Goal: Transaction & Acquisition: Obtain resource

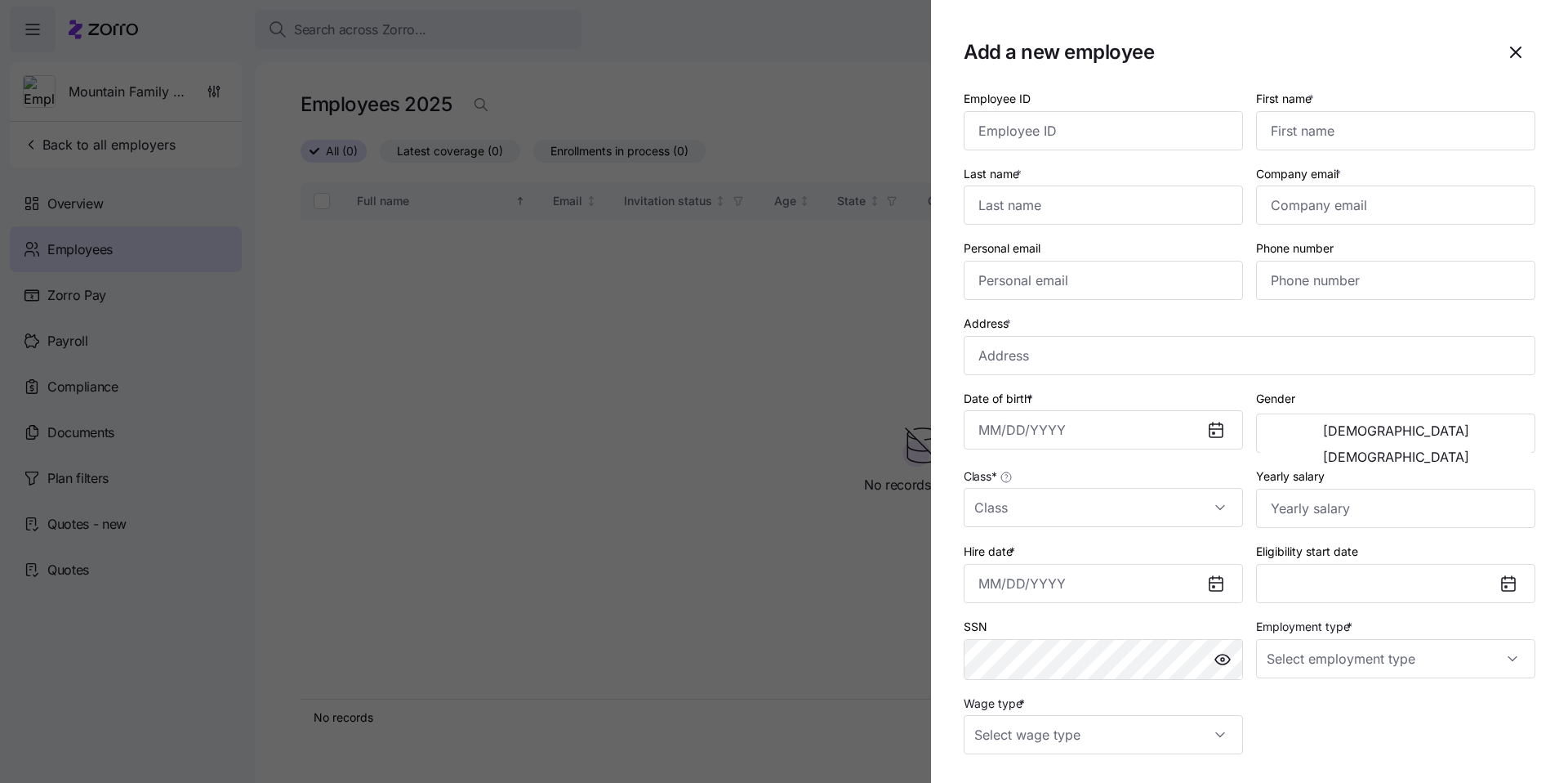
click at [439, 418] on div at bounding box center [784, 392] width 1568 height 783
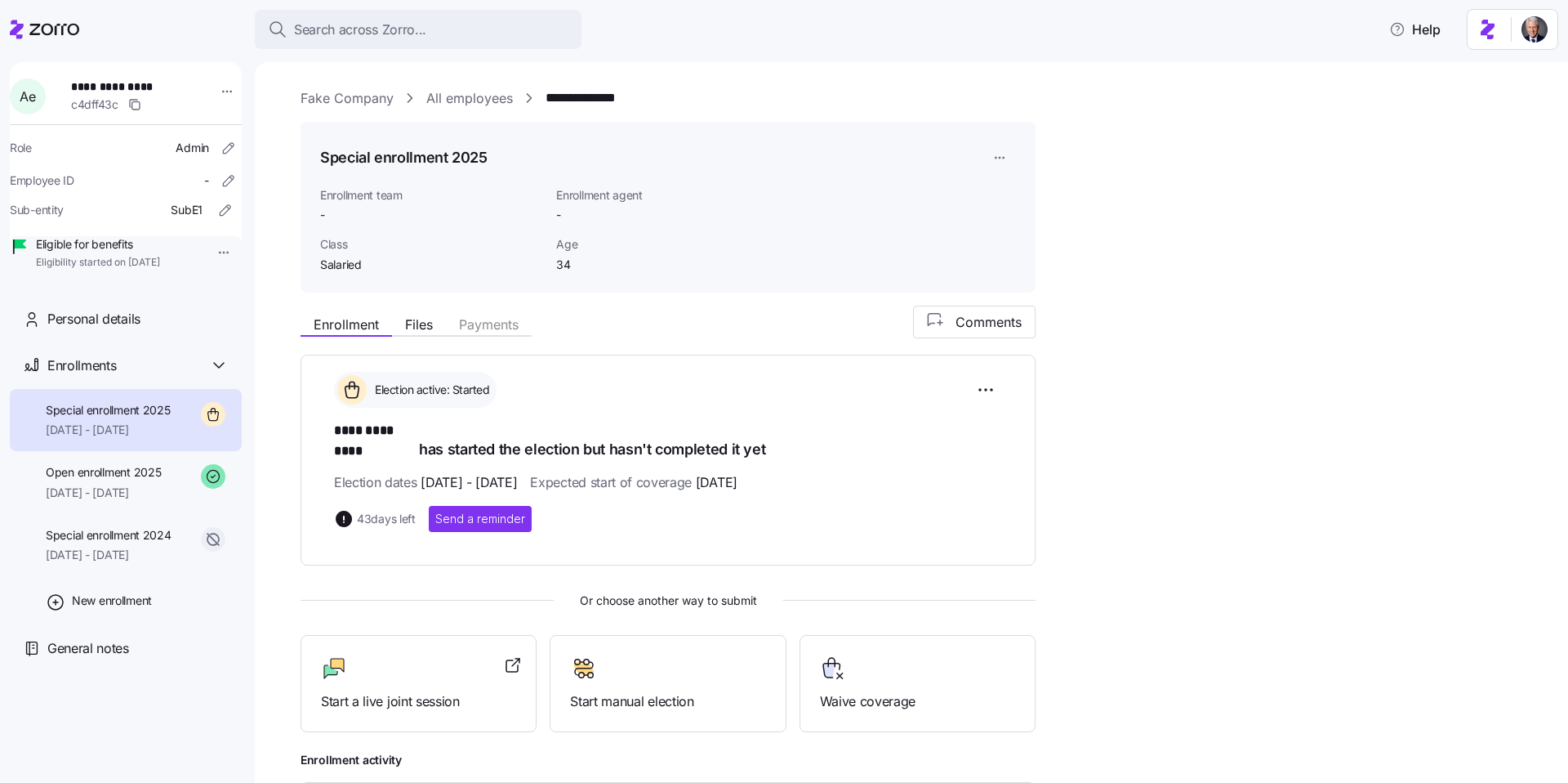
click at [347, 99] on link "Fake Company" at bounding box center [347, 99] width 93 height 20
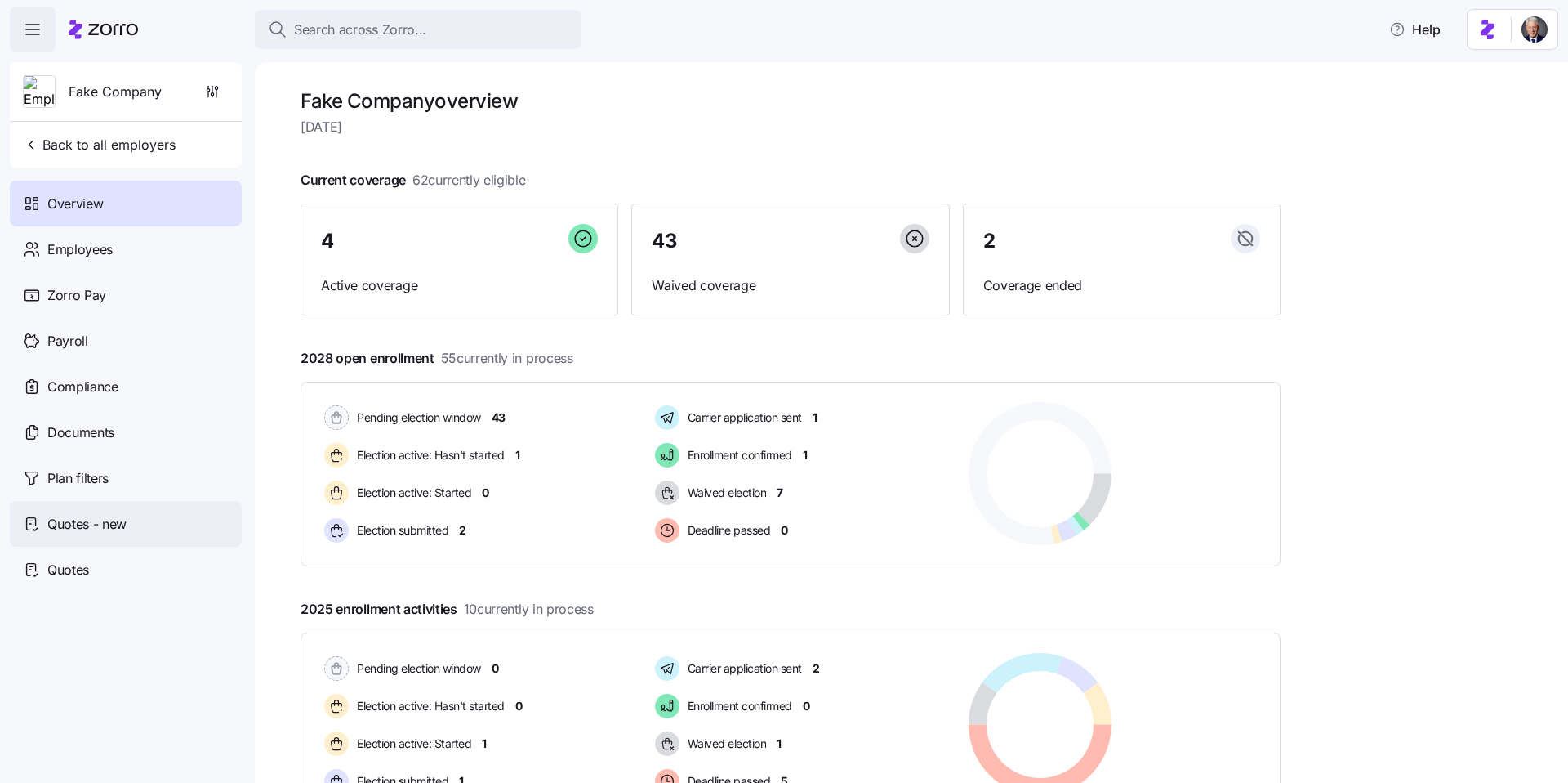
click at [121, 516] on span "Quotes - new" at bounding box center [87, 524] width 79 height 20
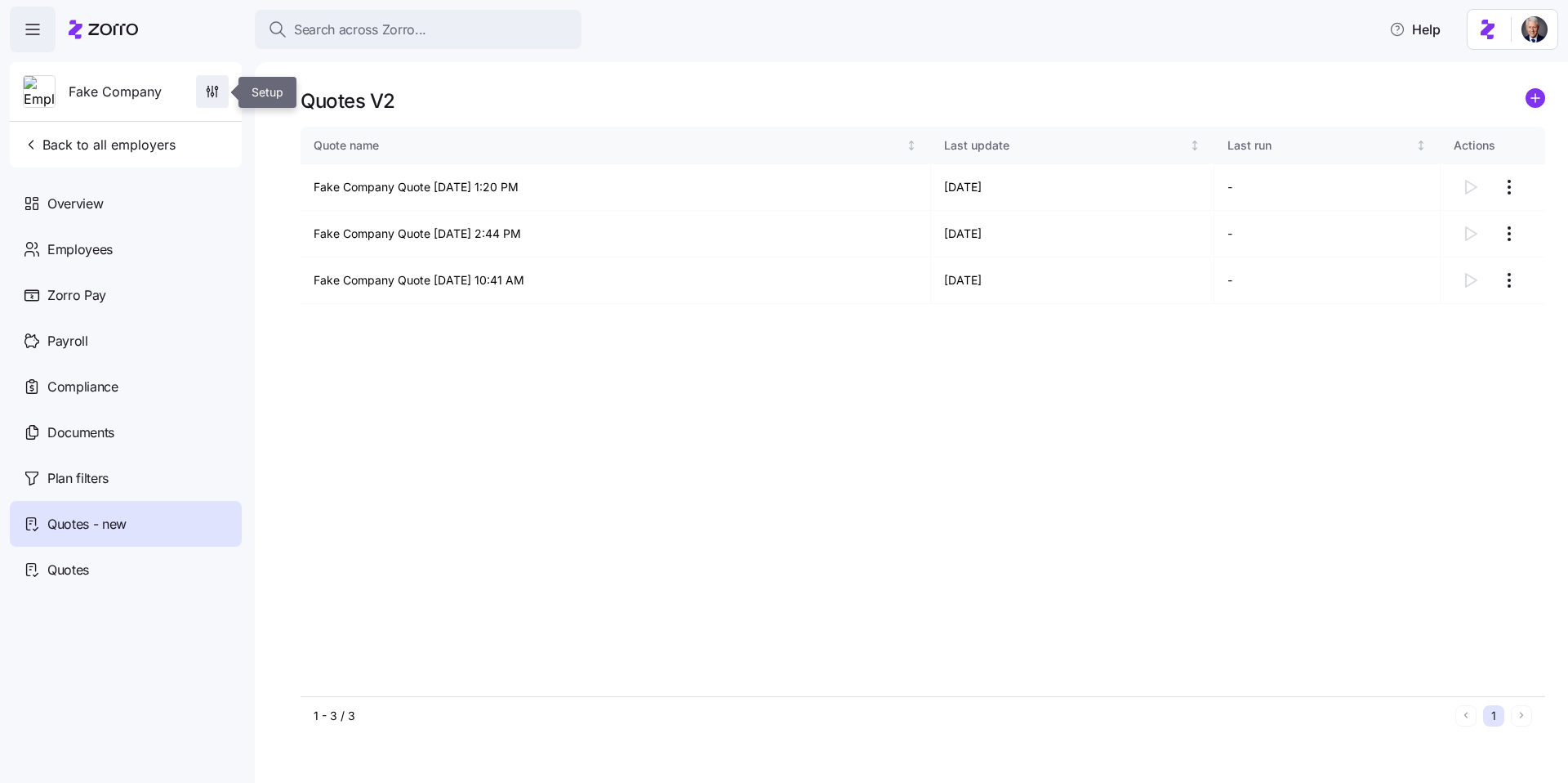
click at [219, 95] on icon "button" at bounding box center [212, 91] width 16 height 16
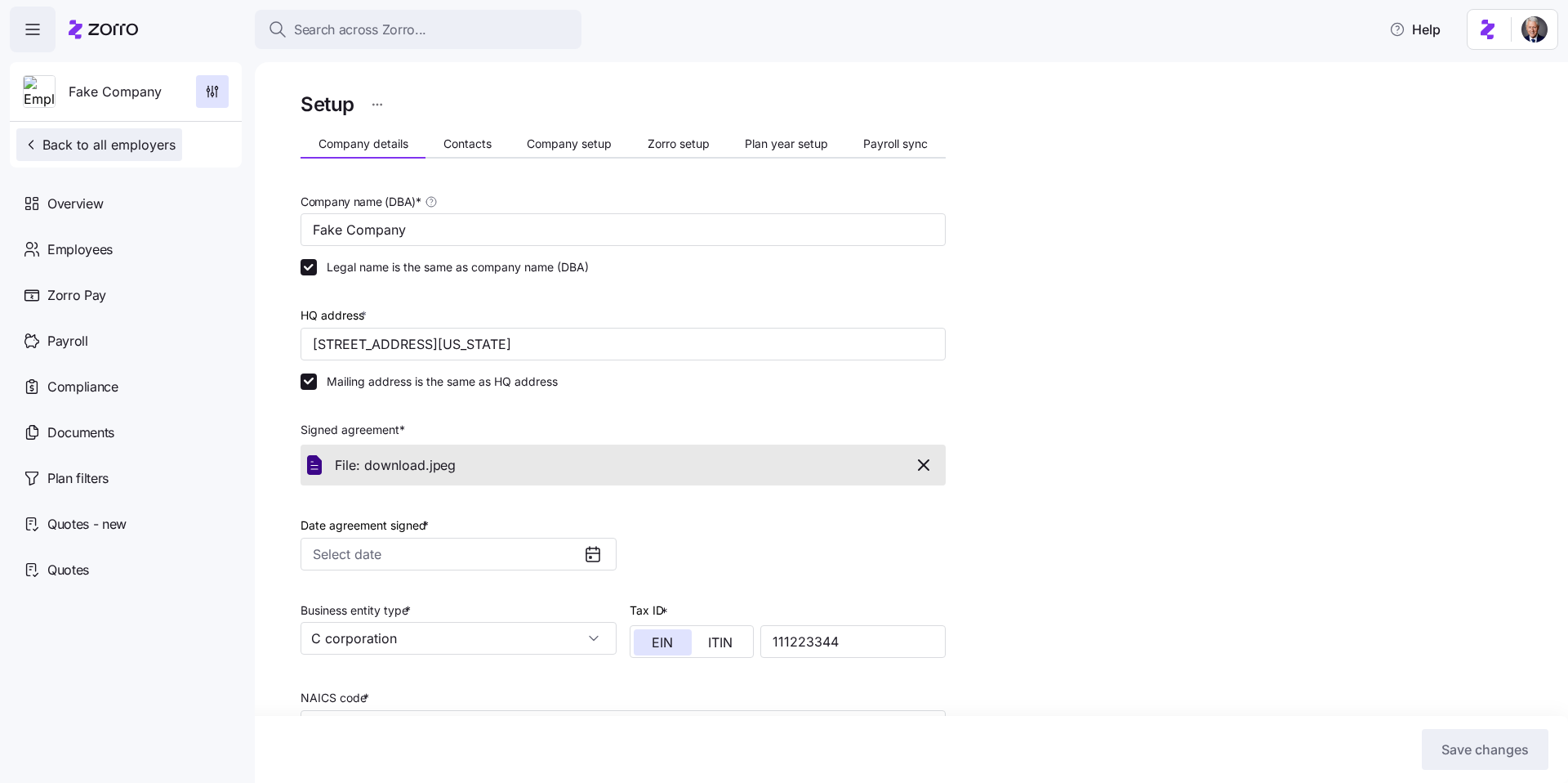
click at [159, 128] on button "Back to all employers" at bounding box center [99, 144] width 166 height 33
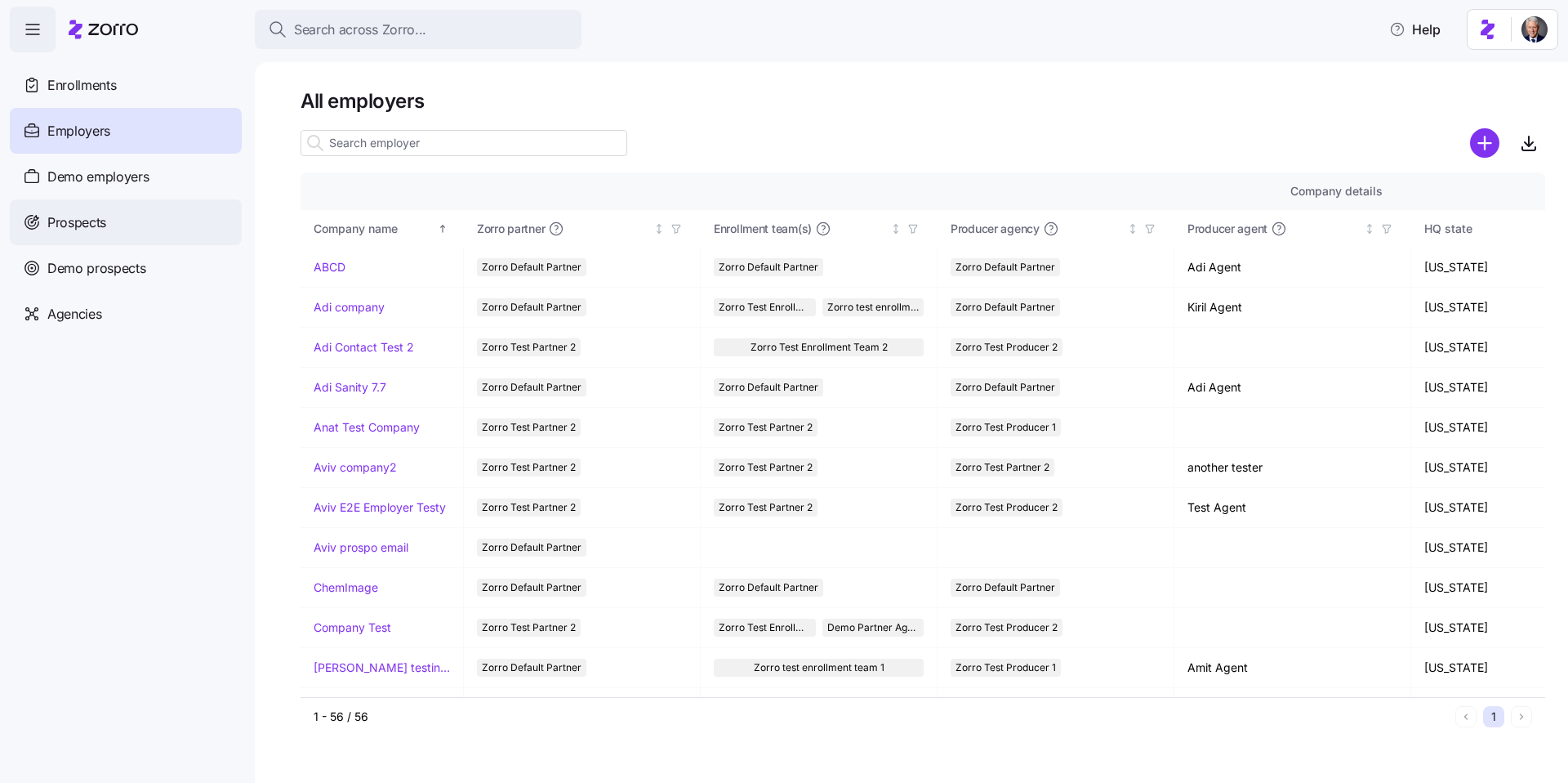
click at [105, 231] on span "Prospects" at bounding box center [77, 223] width 59 height 20
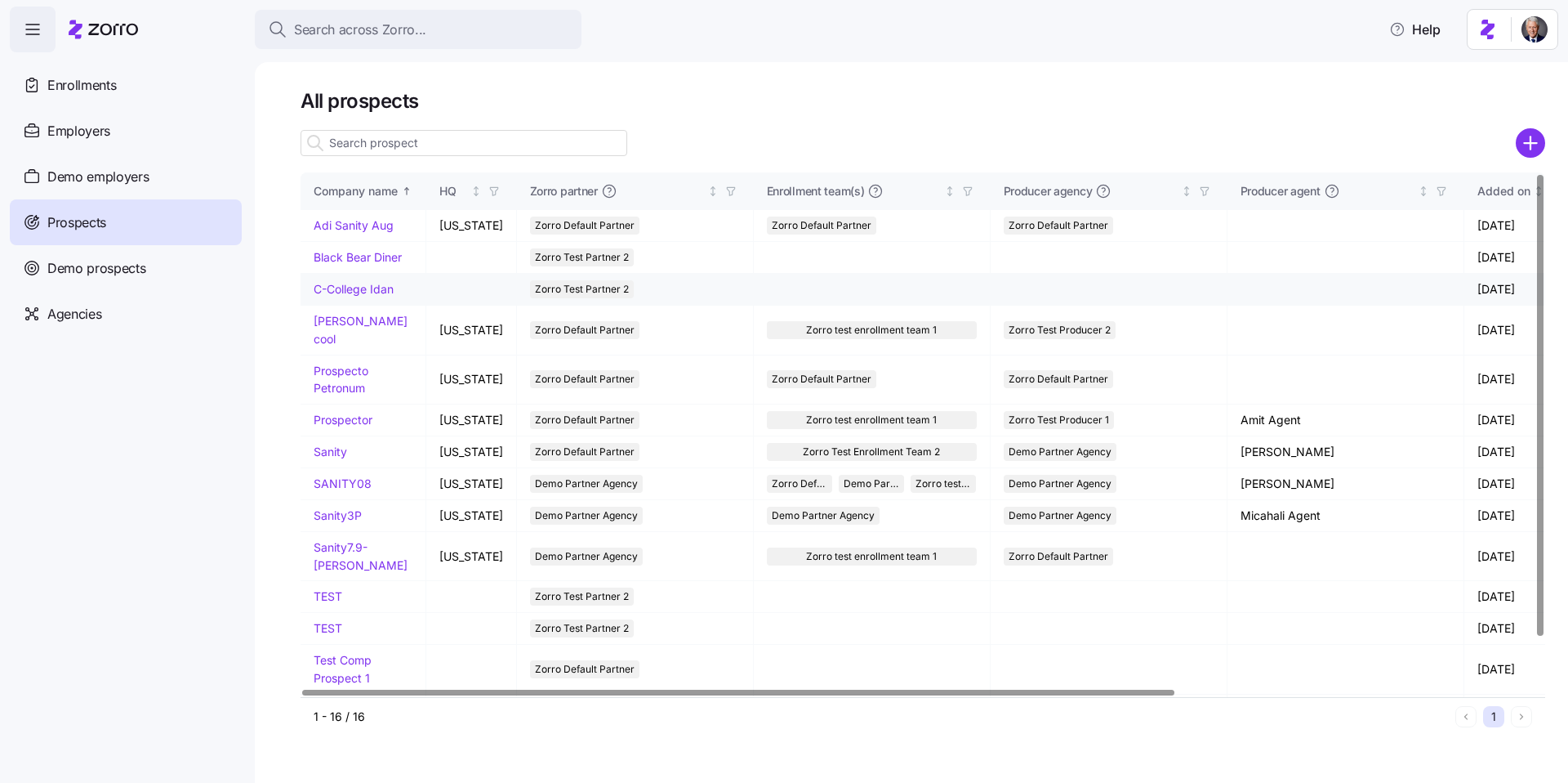
click at [375, 284] on link "C-College Idan" at bounding box center [353, 289] width 80 height 14
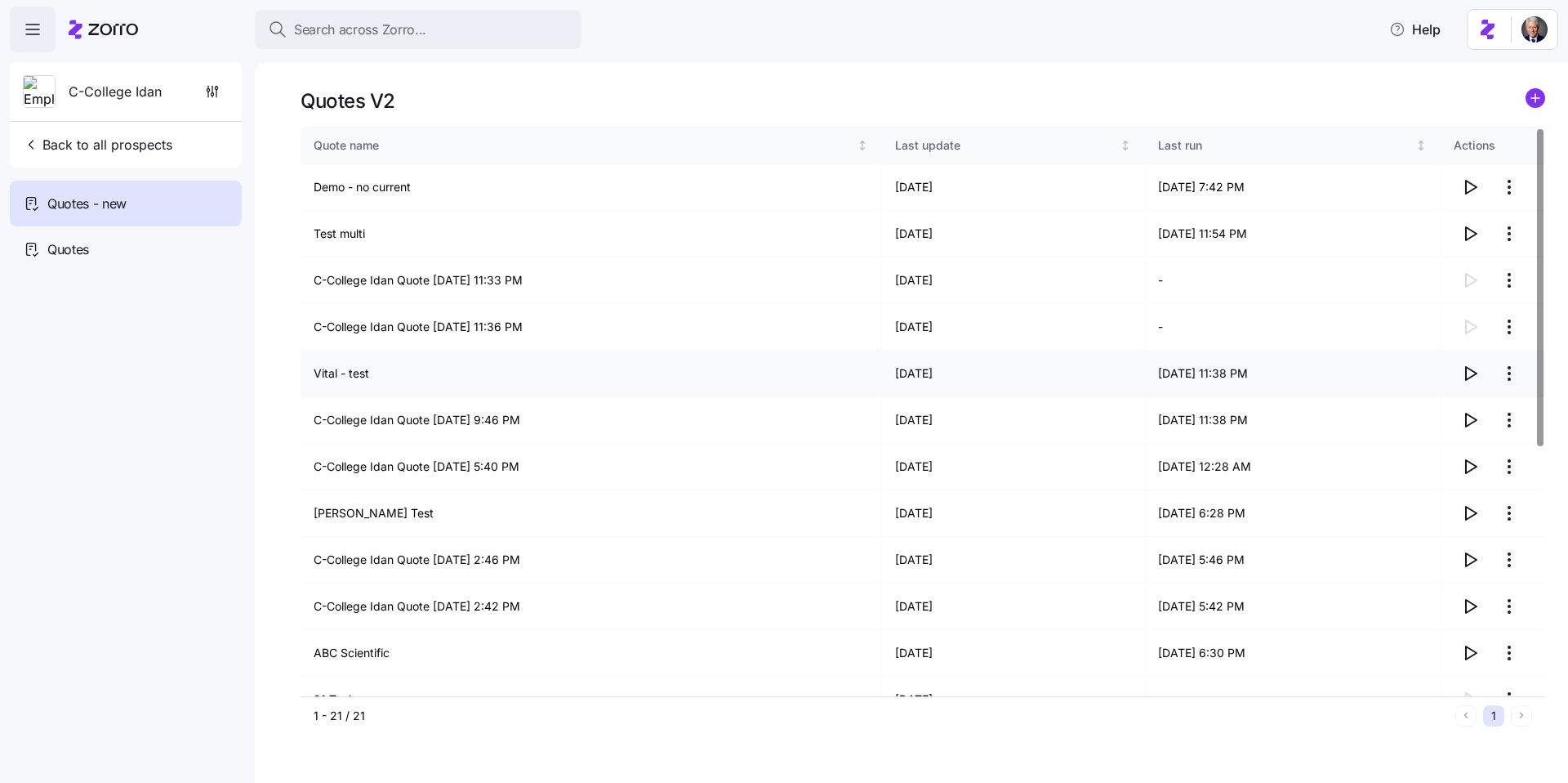
click at [1463, 375] on icon "button" at bounding box center [1470, 373] width 19 height 19
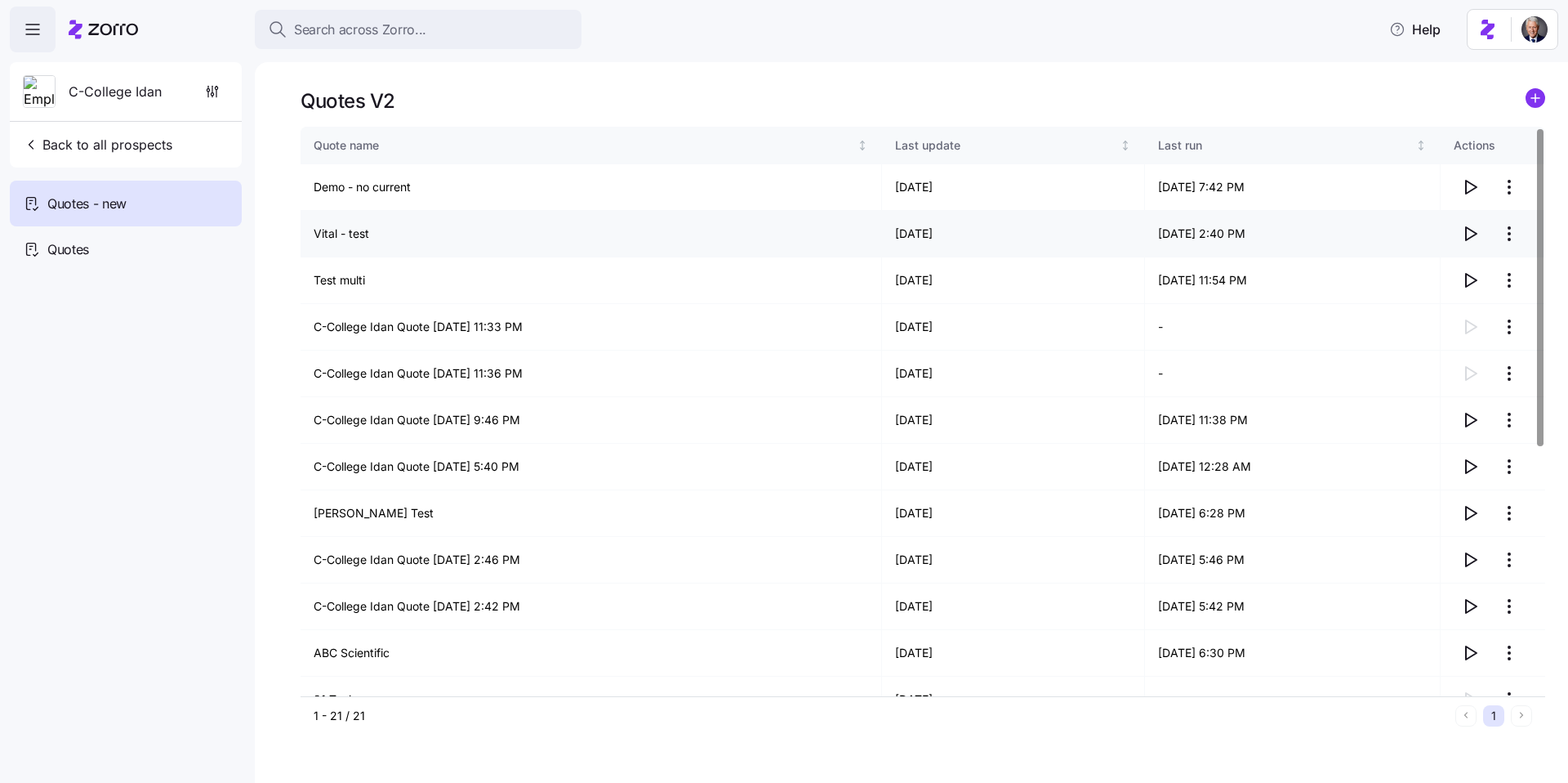
click at [1471, 231] on icon "button" at bounding box center [1470, 233] width 19 height 19
click at [1466, 234] on icon "button" at bounding box center [1471, 233] width 11 height 13
click at [1468, 232] on icon "button" at bounding box center [1470, 233] width 19 height 19
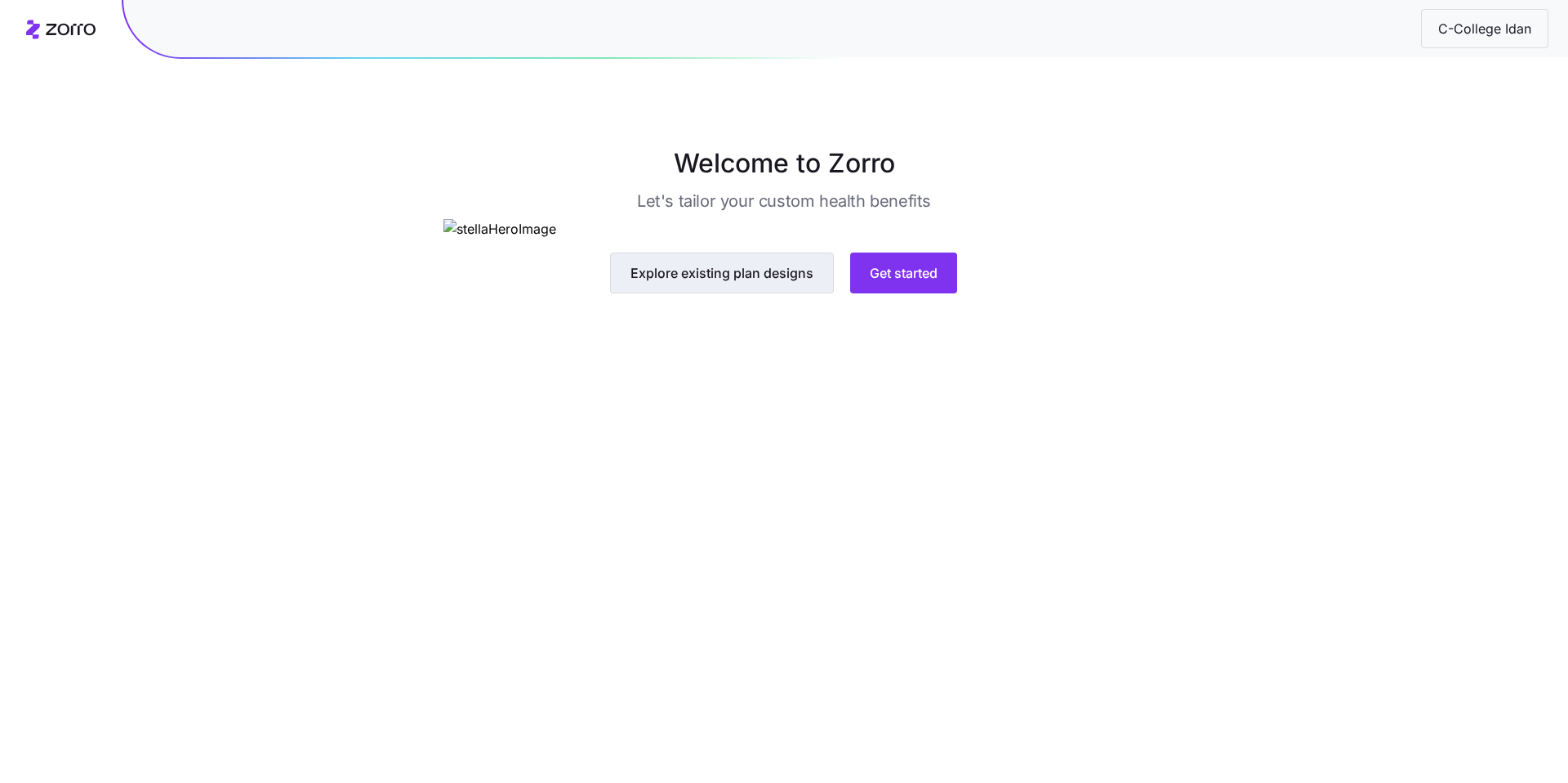
click at [793, 283] on span "Explore existing plan designs" at bounding box center [722, 273] width 183 height 19
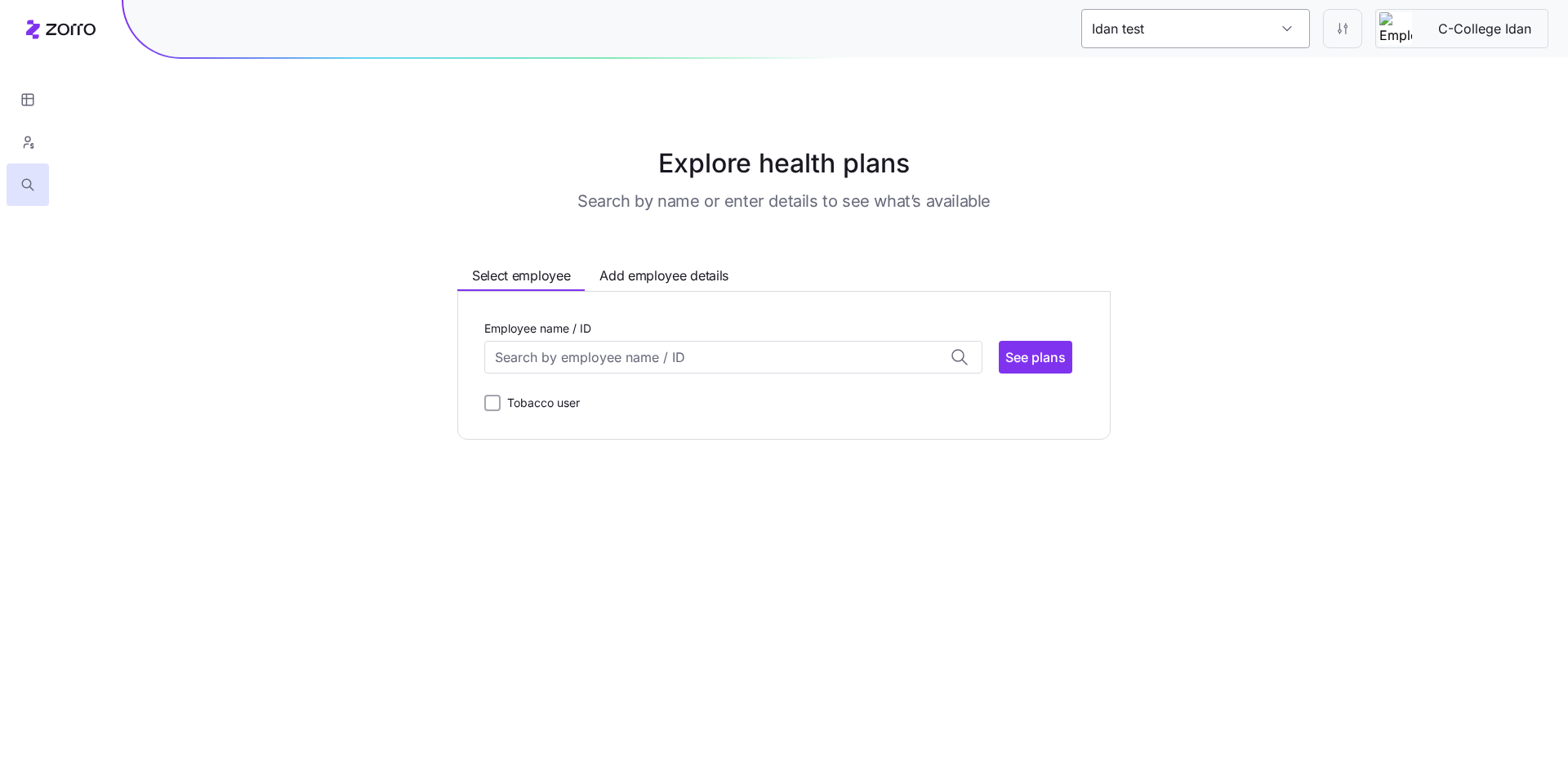
click at [1236, 14] on input "Idan test" at bounding box center [1195, 29] width 229 height 39
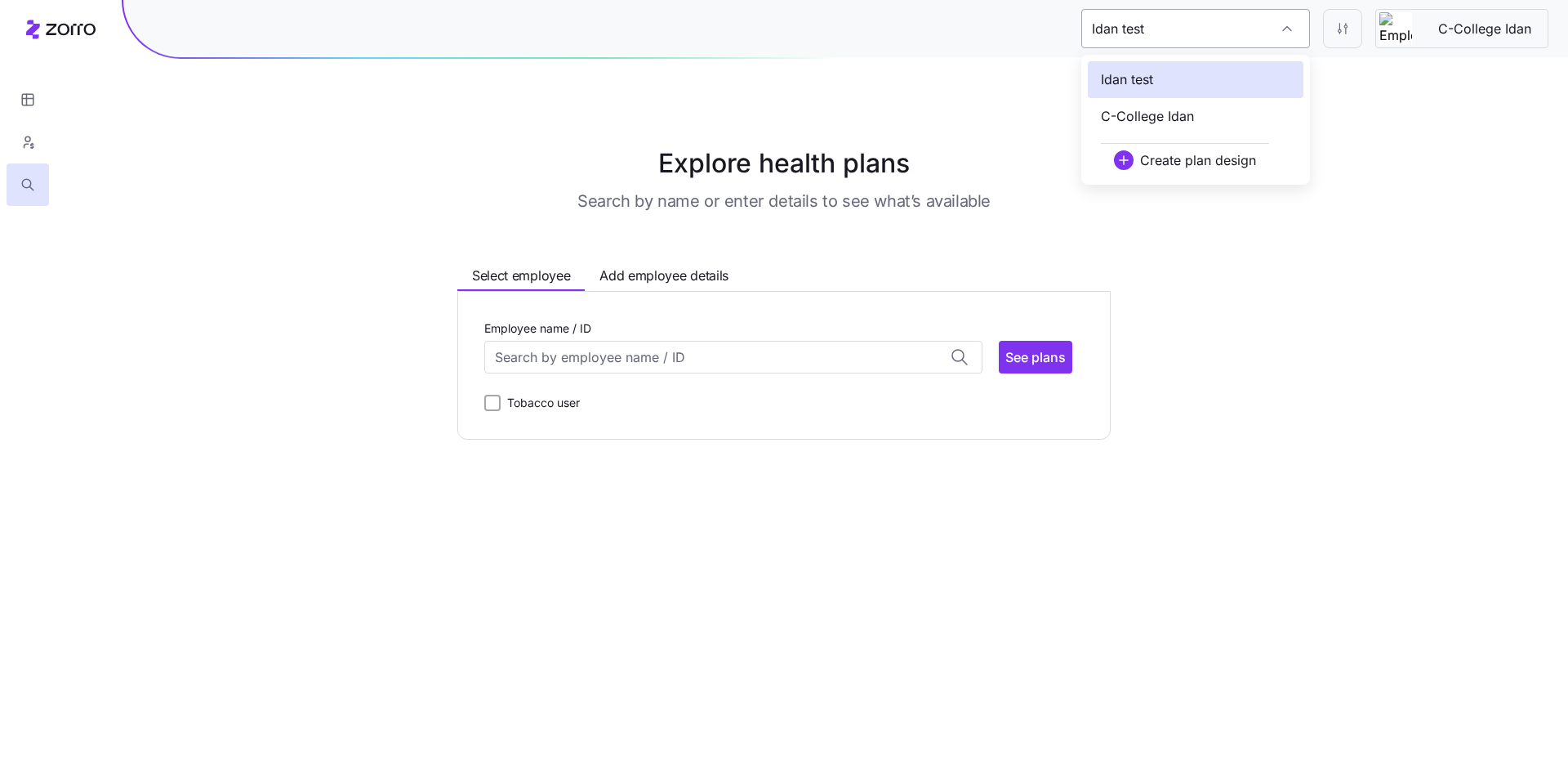
click at [1236, 14] on input "Idan test" at bounding box center [1195, 29] width 229 height 39
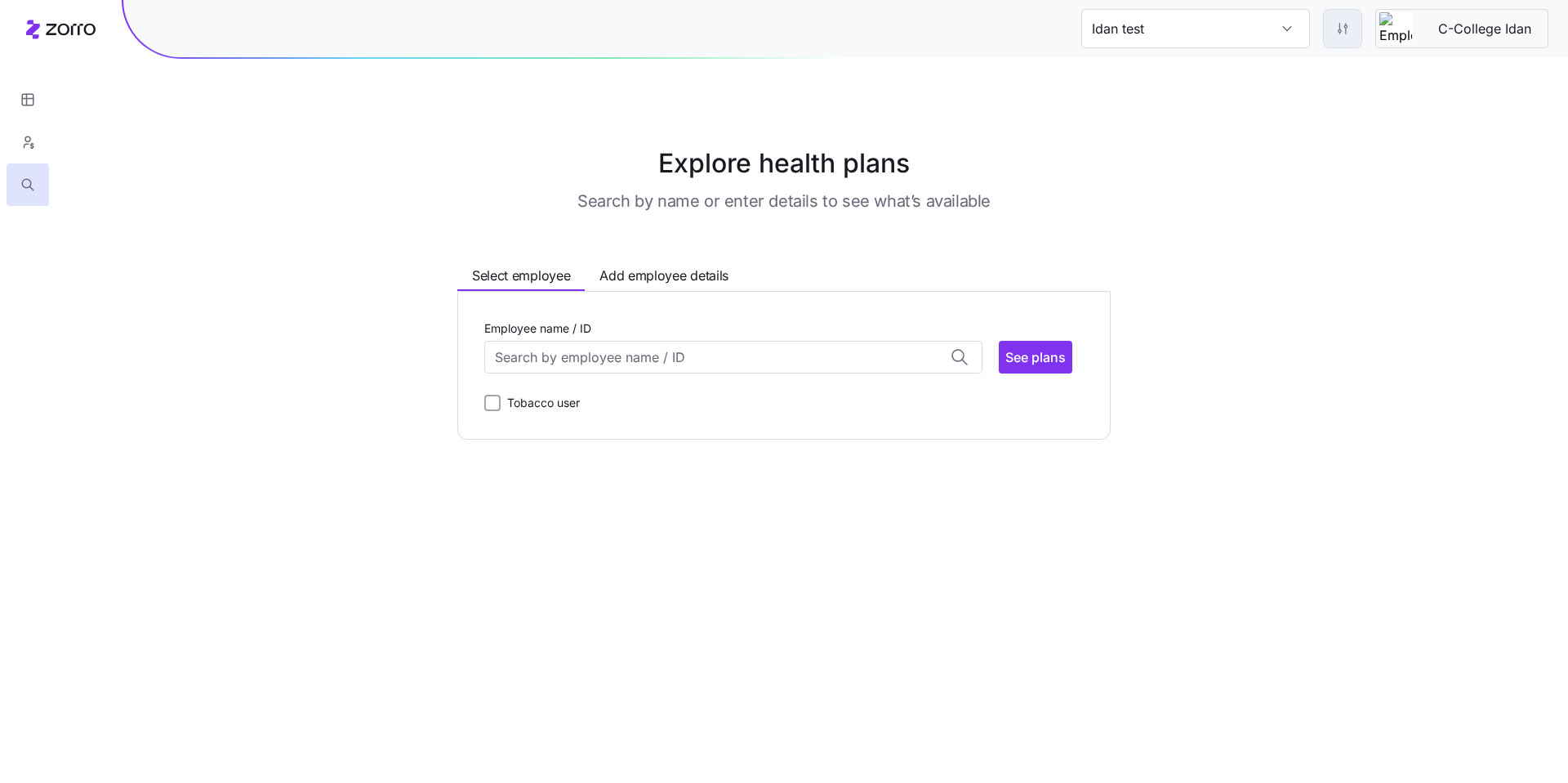
click at [1349, 26] on html "Idan test C-College Idan Explore health plans Search by name or enter details t…" at bounding box center [784, 392] width 1568 height 783
click at [1442, 208] on html "Idan test C-College Idan Explore health plans Search by name or enter details t…" at bounding box center [784, 392] width 1568 height 783
click at [1310, 166] on div "Explore health plans Search by name or enter details to see what’s available Se…" at bounding box center [784, 291] width 1568 height 296
click at [1333, 27] on html "Idan test C-College Idan Explore health plans Search by name or enter details t…" at bounding box center [784, 392] width 1568 height 783
click at [1259, 89] on div "Edit plan design (in wizard)" at bounding box center [1274, 98] width 145 height 18
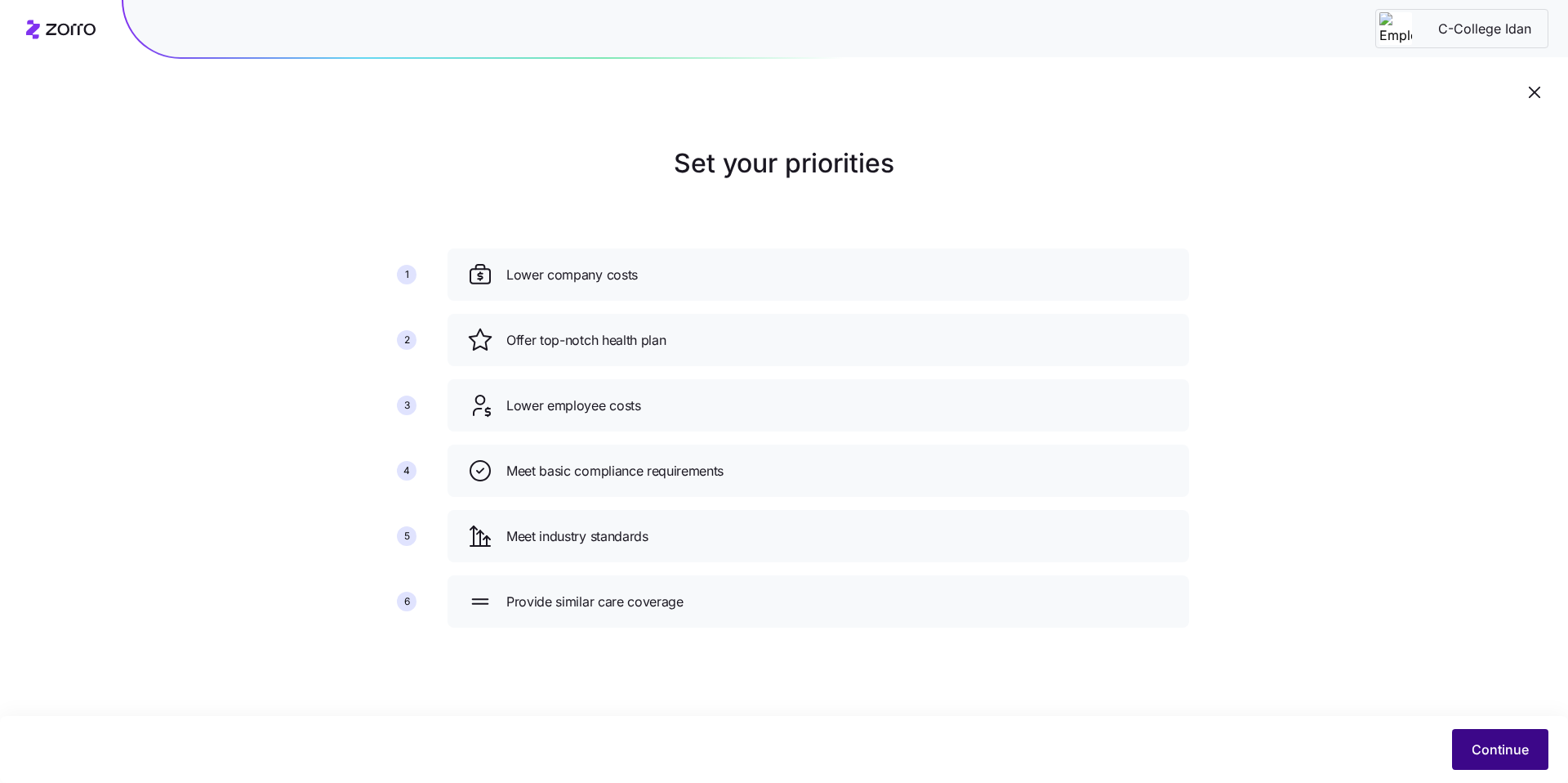
click at [1485, 744] on span "Continue" at bounding box center [1501, 748] width 57 height 19
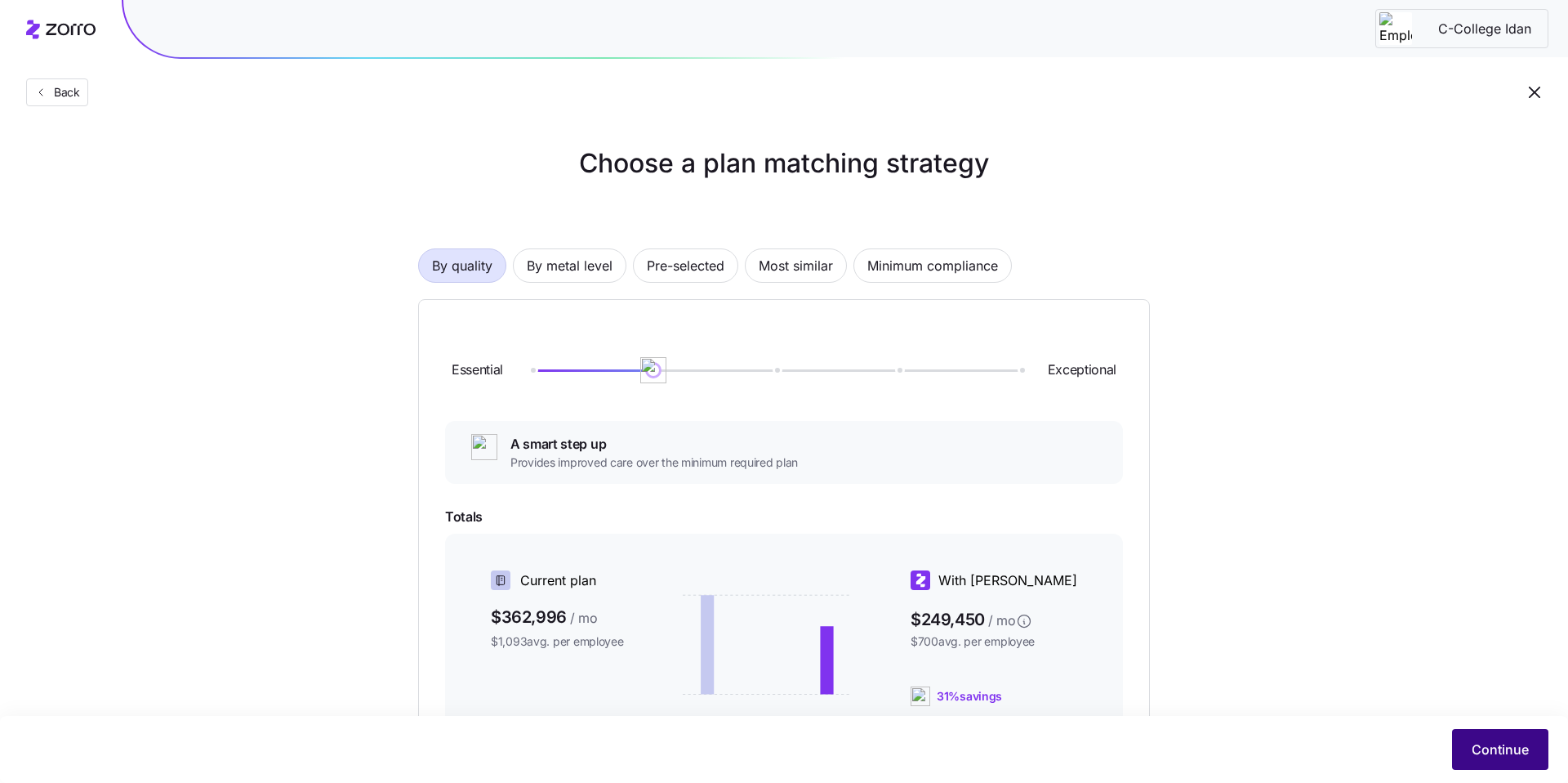
click at [1479, 749] on span "Continue" at bounding box center [1501, 748] width 57 height 19
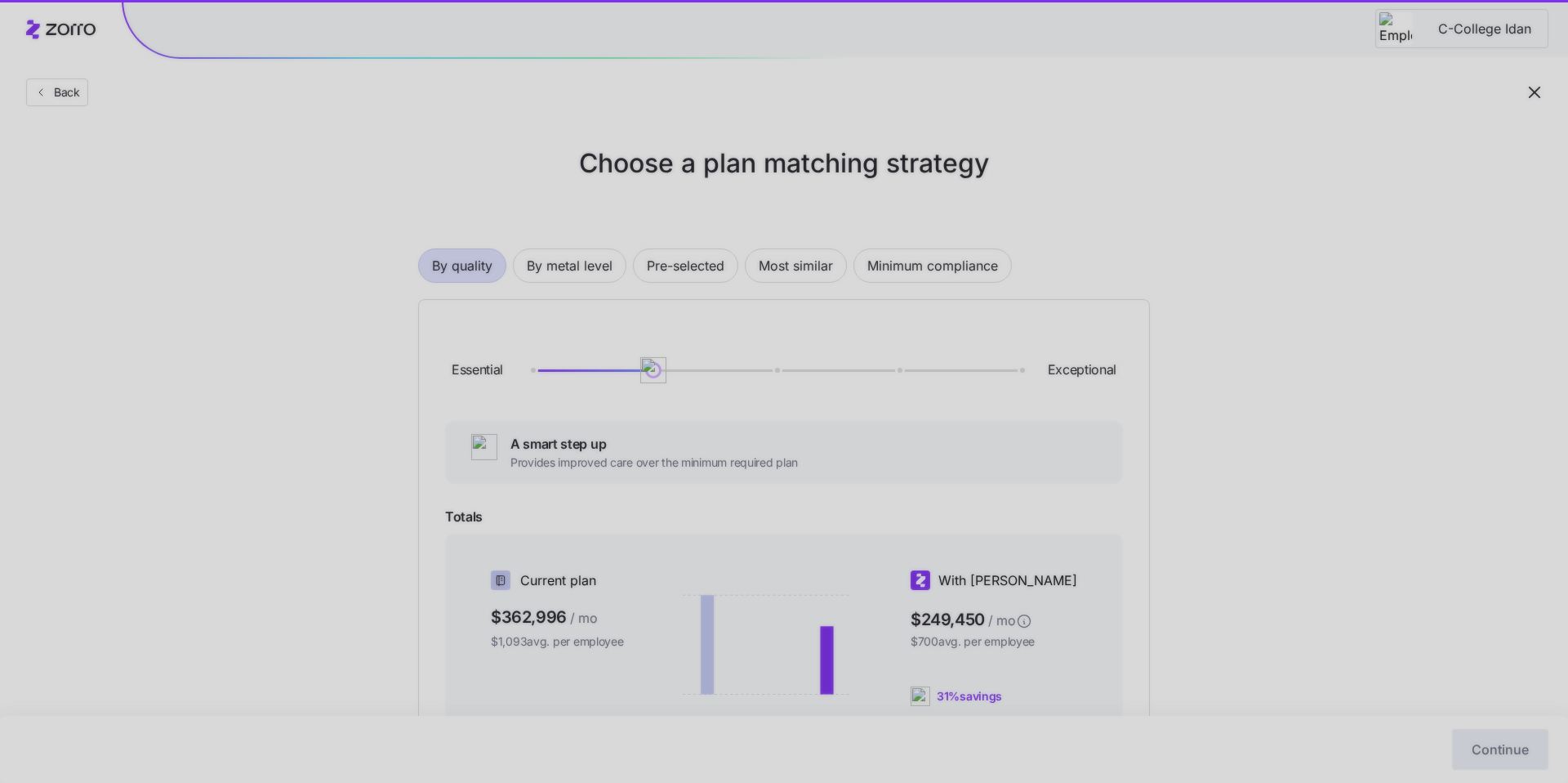
click at [1354, 387] on div at bounding box center [784, 392] width 1568 height 783
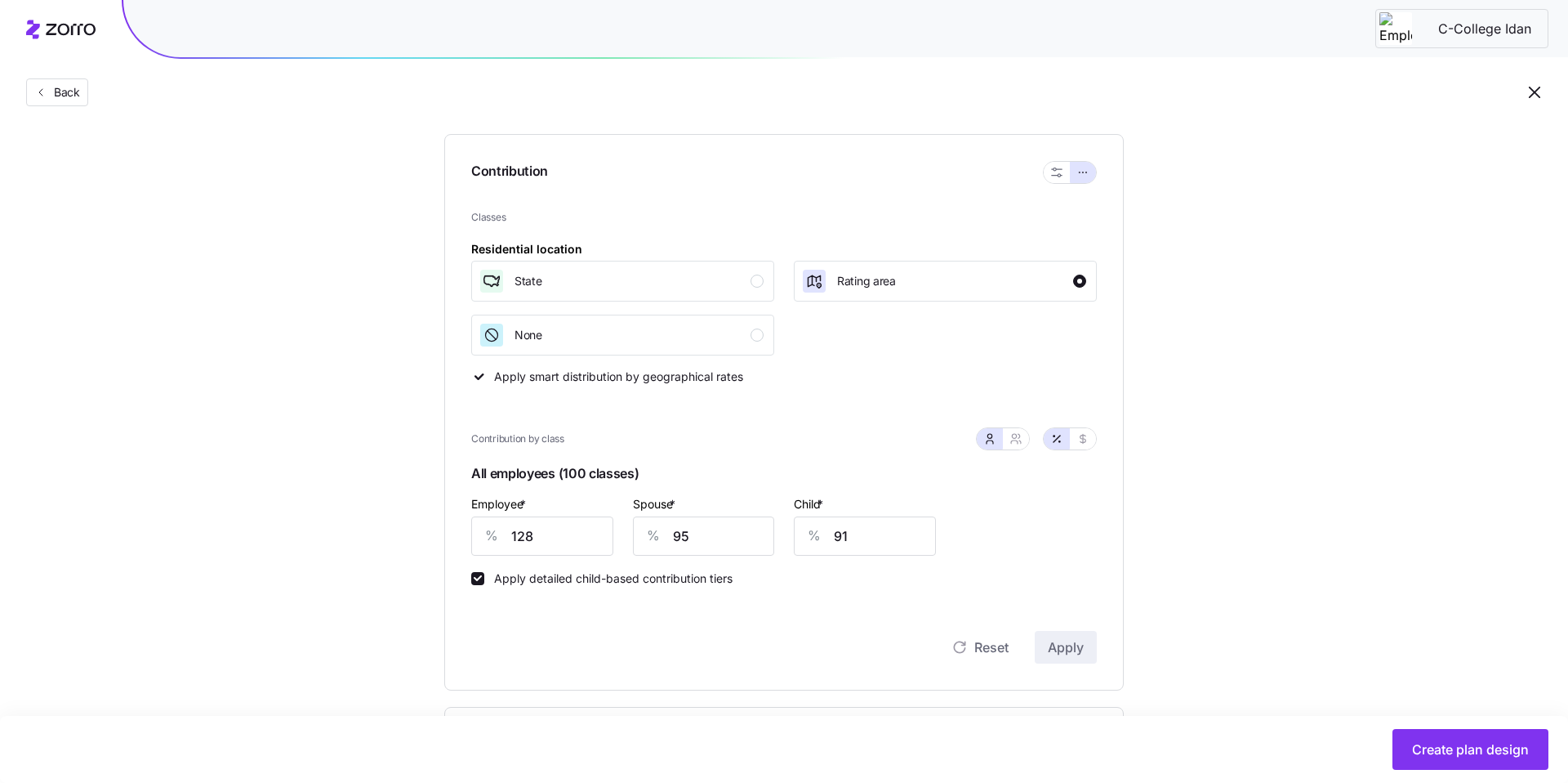
scroll to position [155, 0]
click at [1446, 745] on span "Create plan design" at bounding box center [1470, 748] width 116 height 19
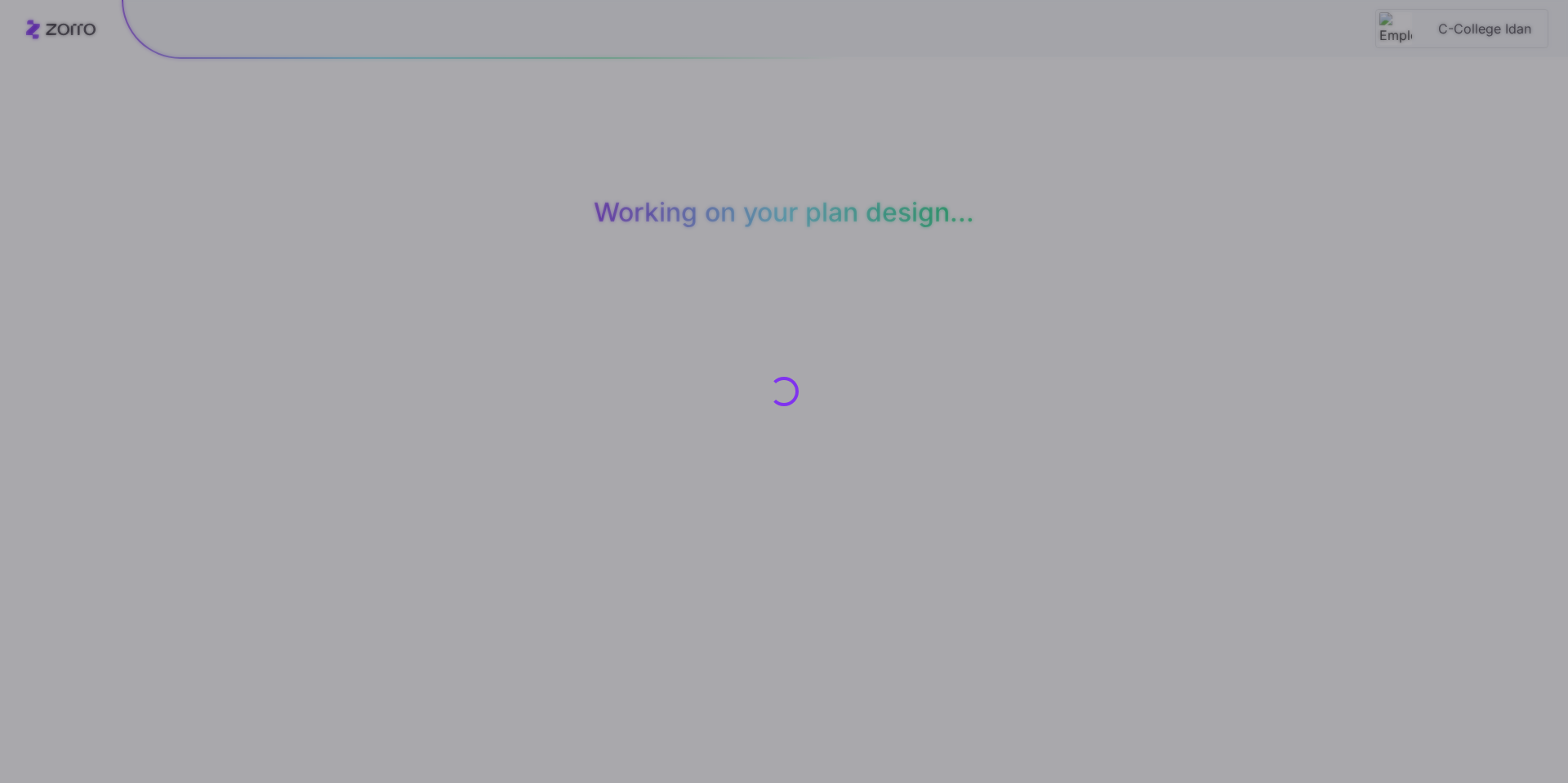
scroll to position [0, 0]
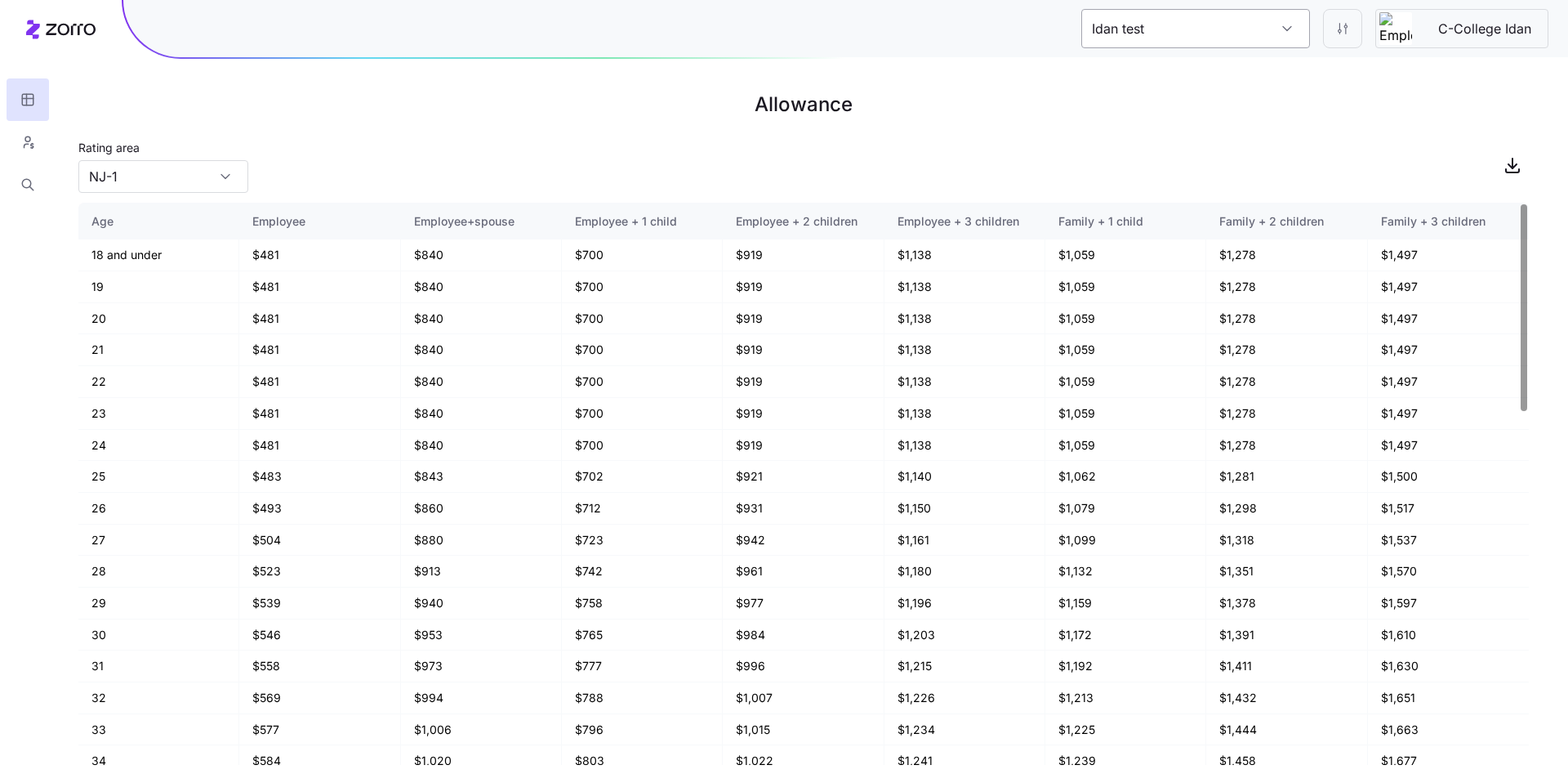
click at [1187, 16] on input "Idan test" at bounding box center [1195, 29] width 229 height 39
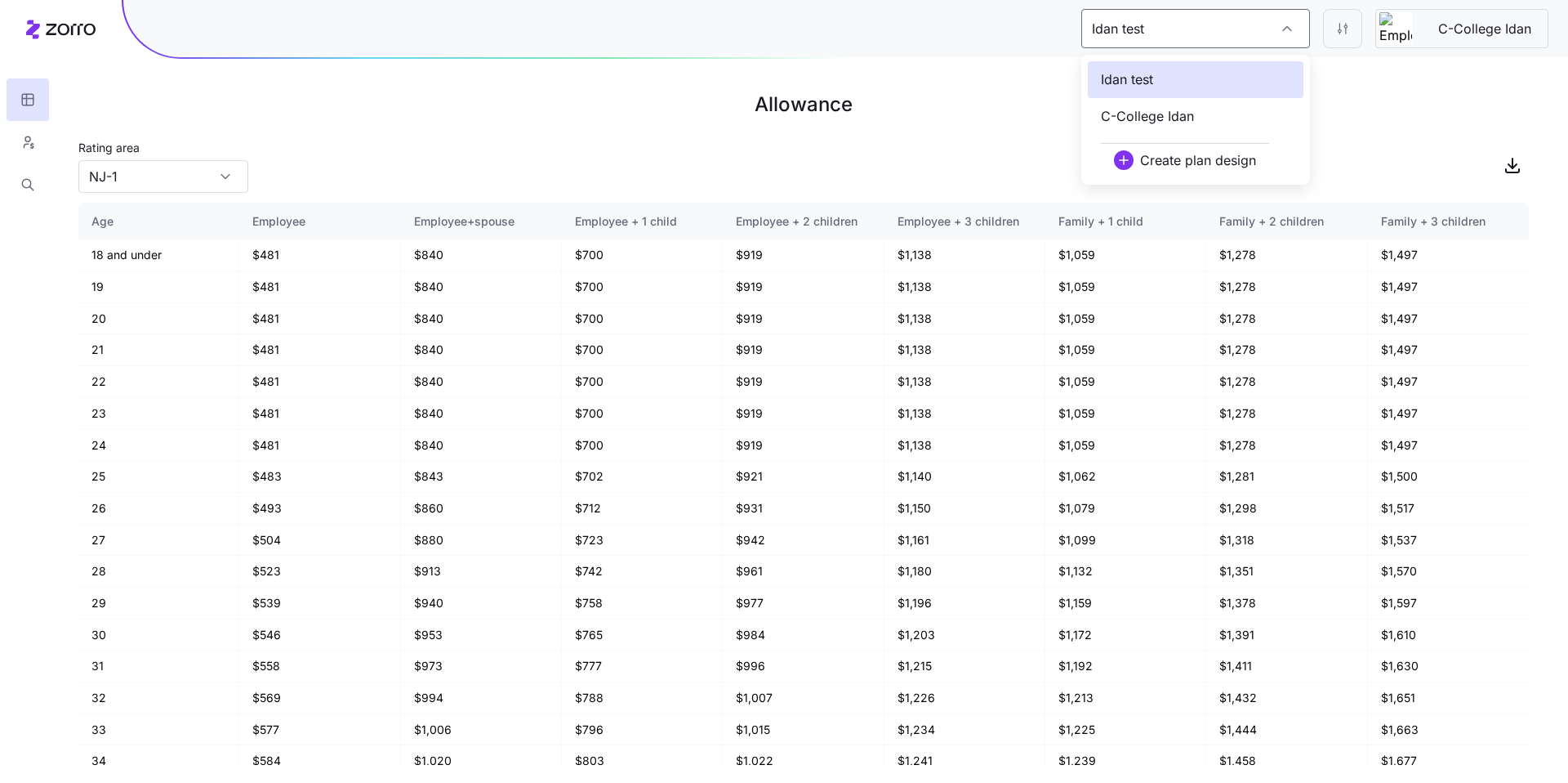
click at [958, 89] on h1 "Allowance" at bounding box center [804, 105] width 1451 height 39
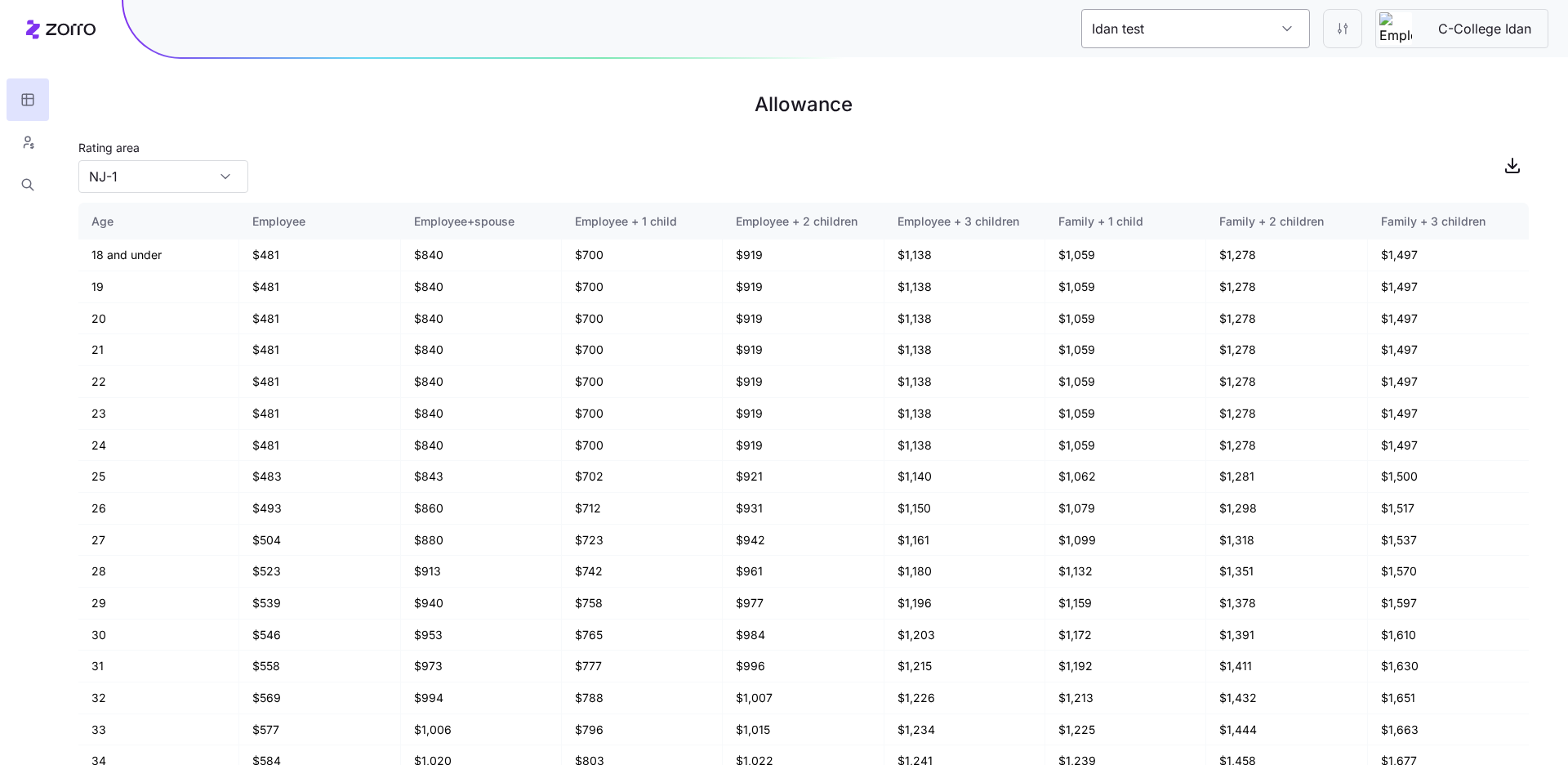
click at [1171, 35] on input "Idan test" at bounding box center [1195, 29] width 229 height 39
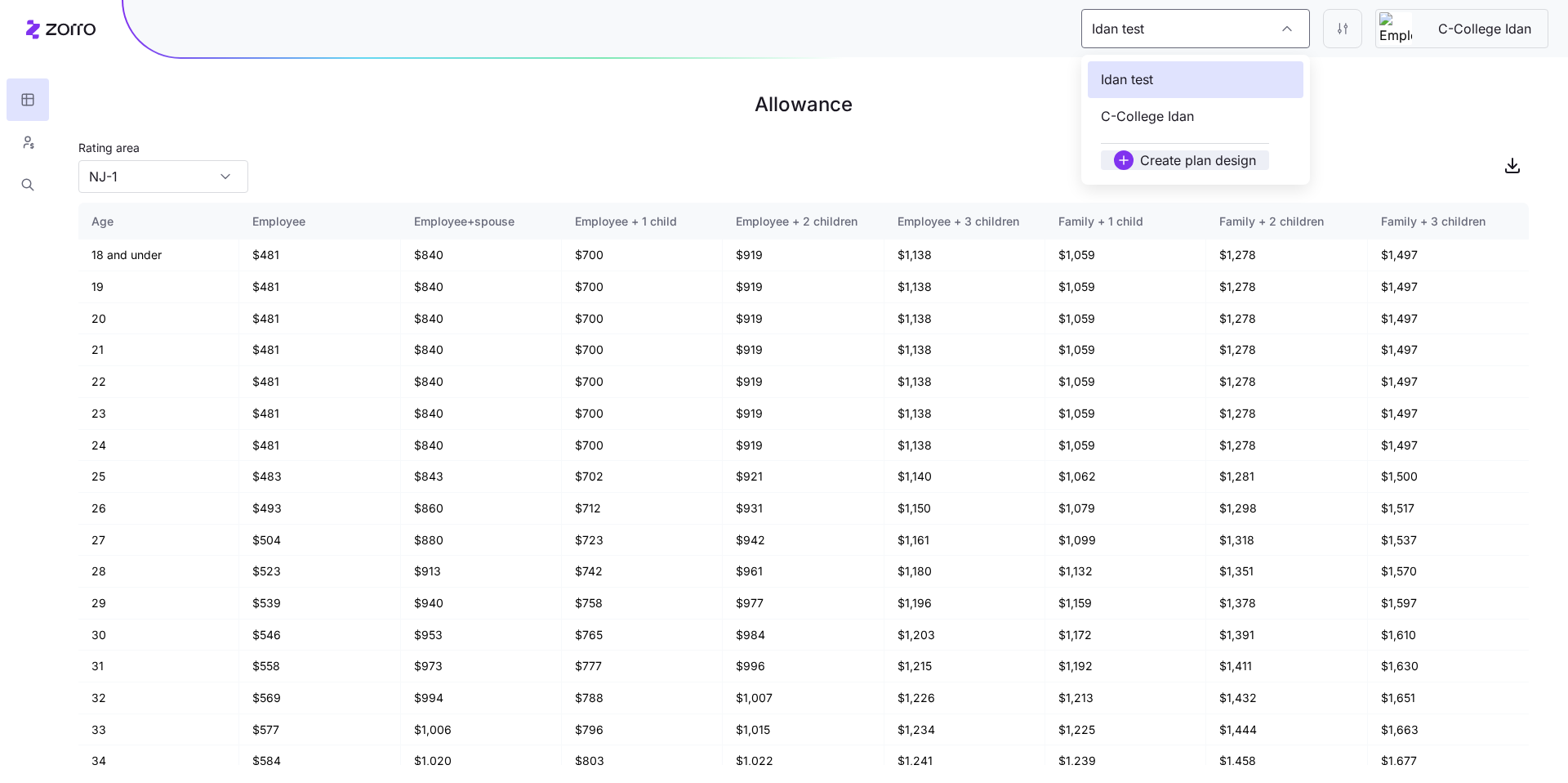
click at [1176, 164] on span "Create plan design" at bounding box center [1199, 159] width 116 height 19
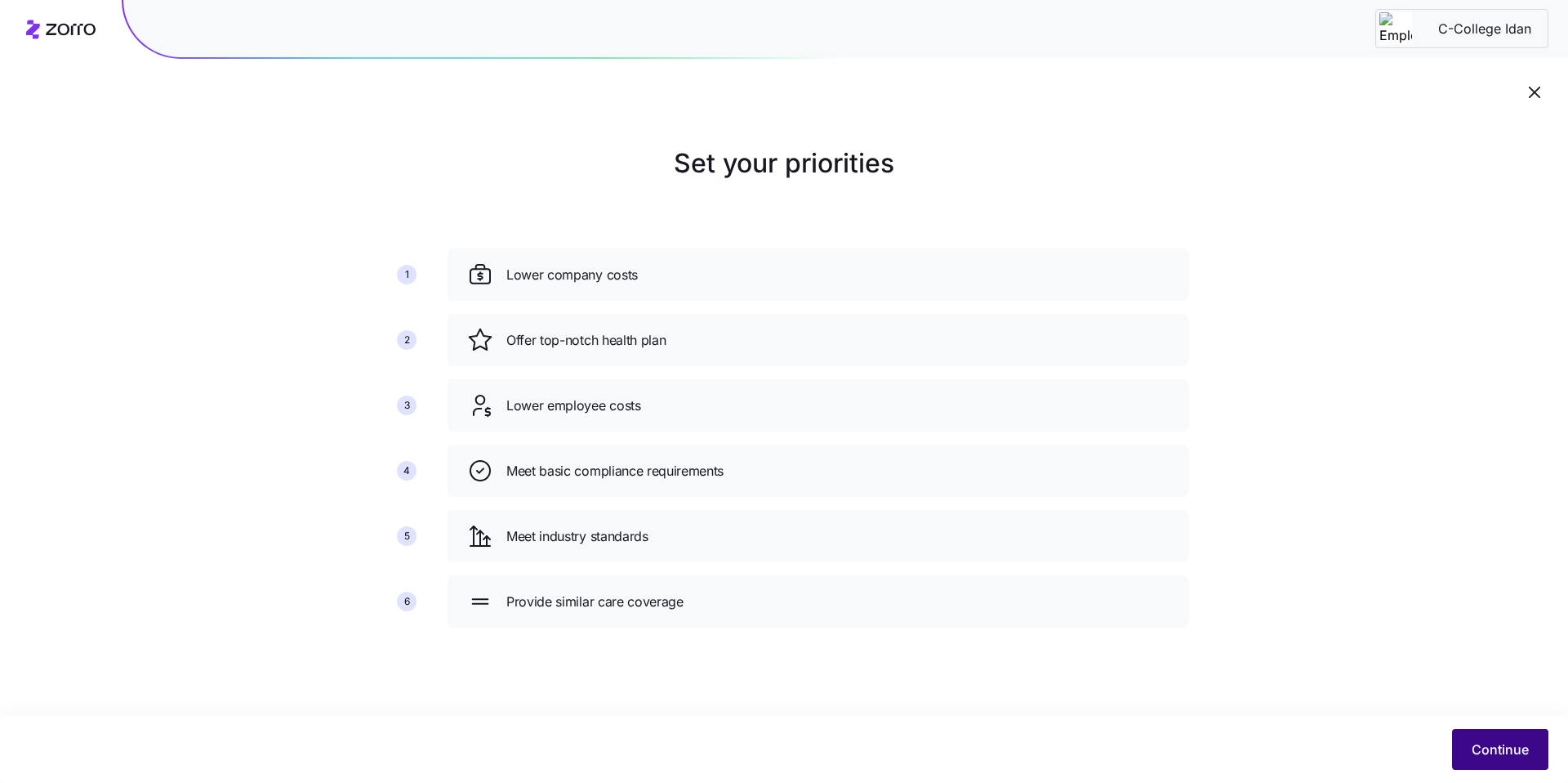
click at [1491, 740] on span "Continue" at bounding box center [1501, 748] width 57 height 19
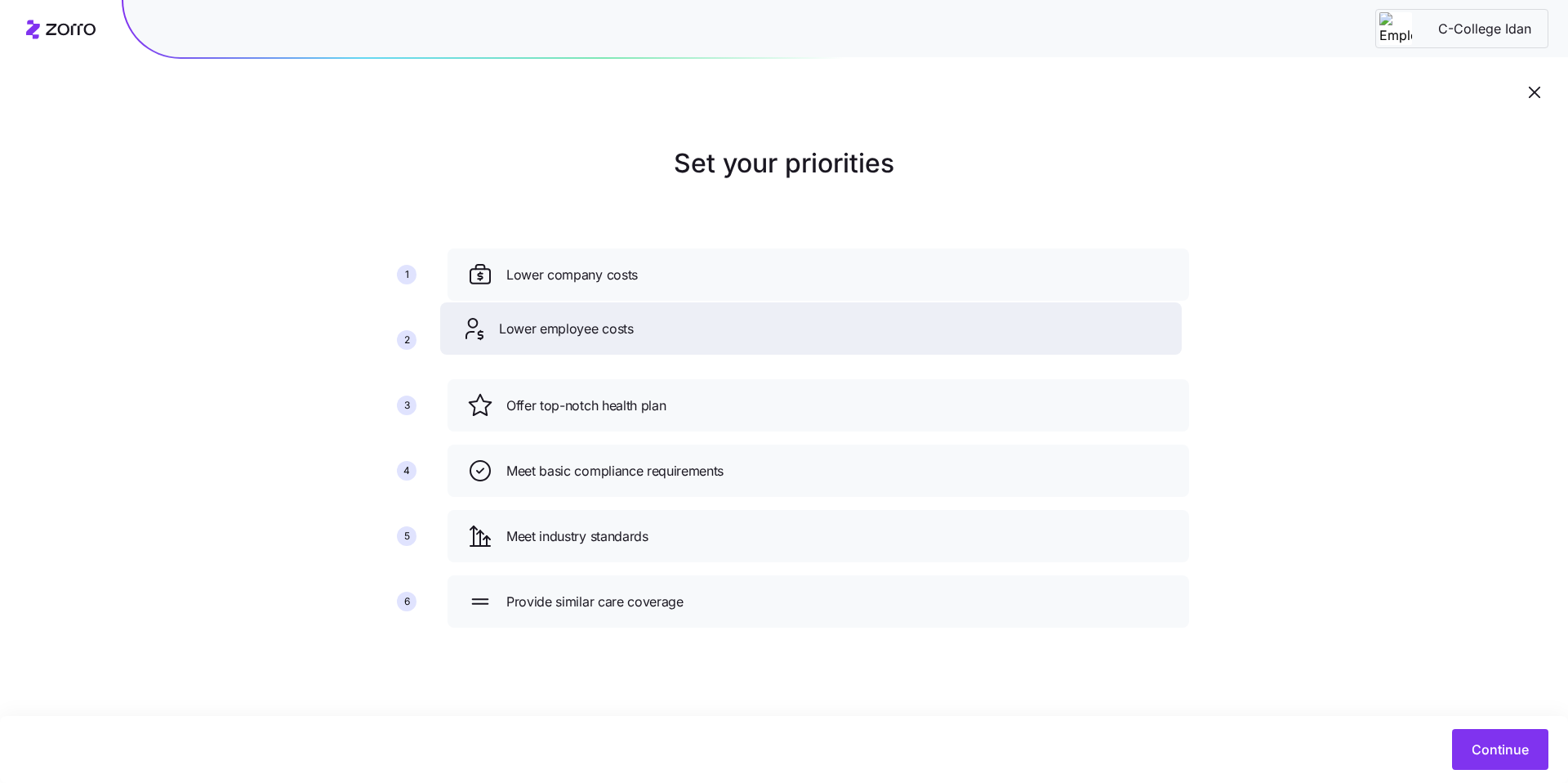
drag, startPoint x: 617, startPoint y: 399, endPoint x: 604, endPoint y: 265, distance: 134.6
click at [604, 319] on span "Lower employee costs" at bounding box center [567, 329] width 135 height 20
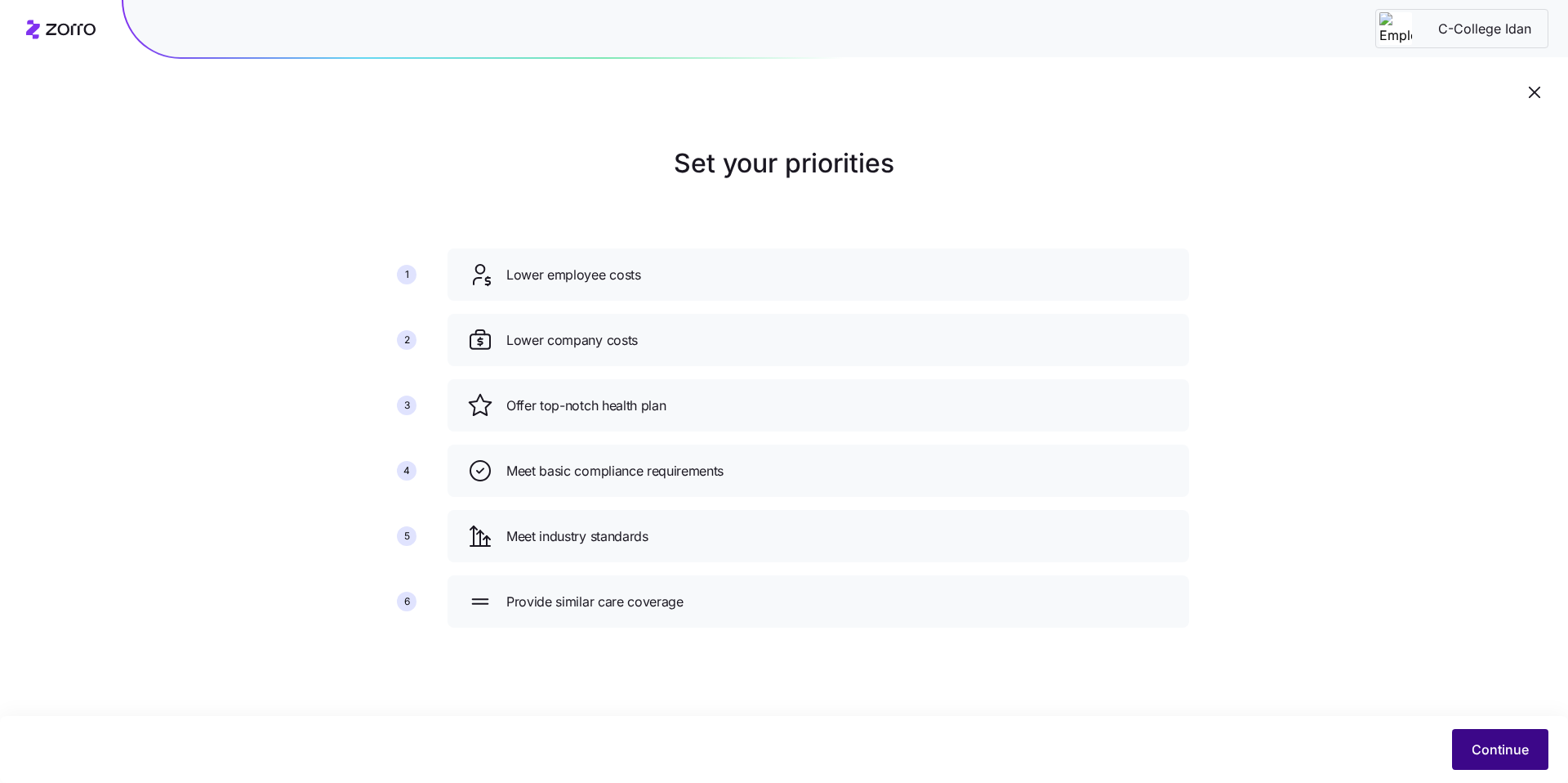
click at [1518, 751] on span "Continue" at bounding box center [1501, 748] width 57 height 19
click at [1347, 633] on div "Set your priorities 1 2 3 4 5 6 Lower employee costs Lower company costs Offer …" at bounding box center [784, 392] width 1568 height 497
click at [1498, 740] on span "Continue" at bounding box center [1501, 748] width 57 height 19
click at [1529, 92] on icon "button" at bounding box center [1534, 92] width 19 height 19
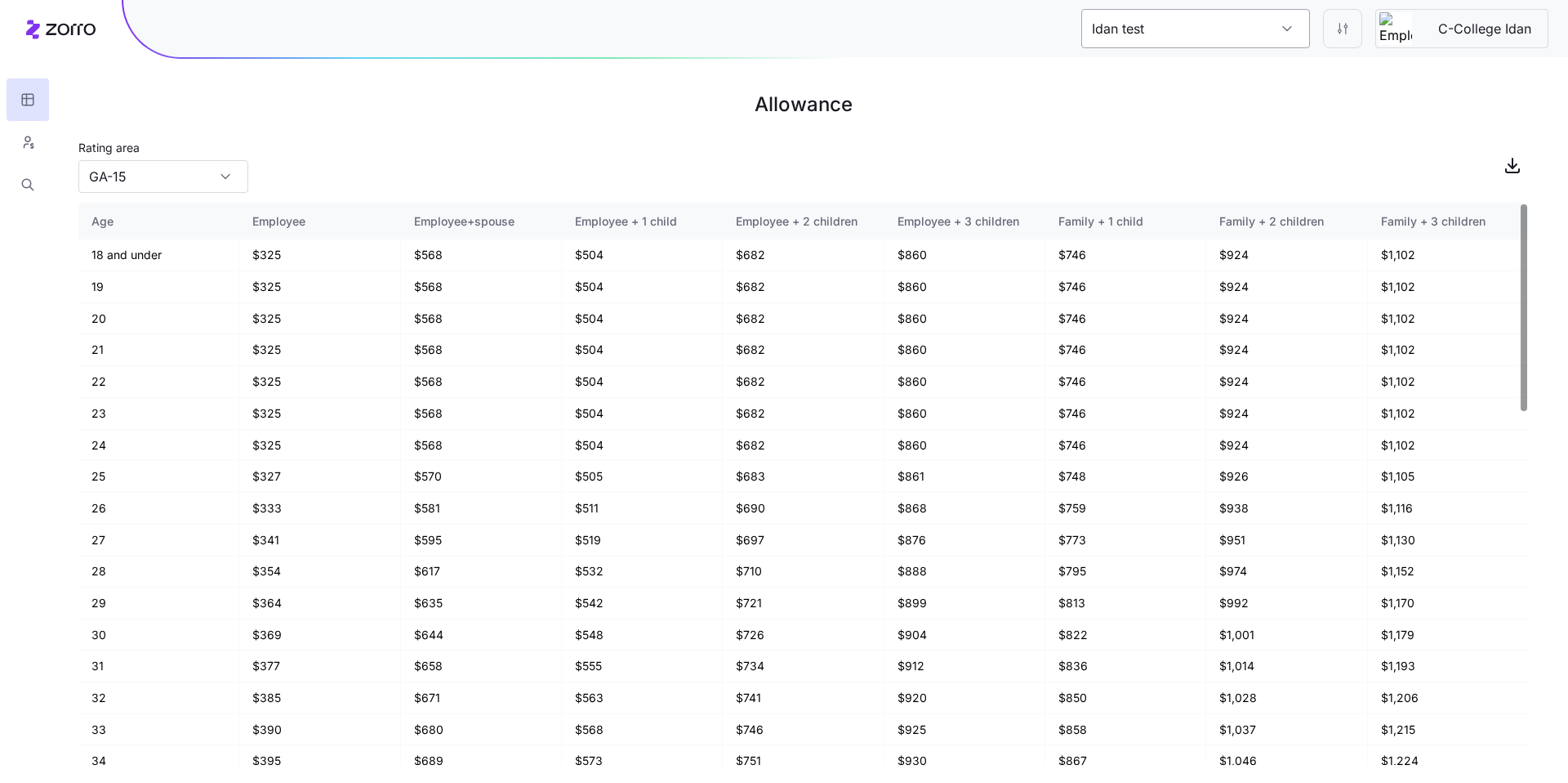
click at [1252, 19] on input "Idan test" at bounding box center [1195, 29] width 229 height 39
click at [1430, 166] on div "Rating area GA-15" at bounding box center [804, 165] width 1451 height 56
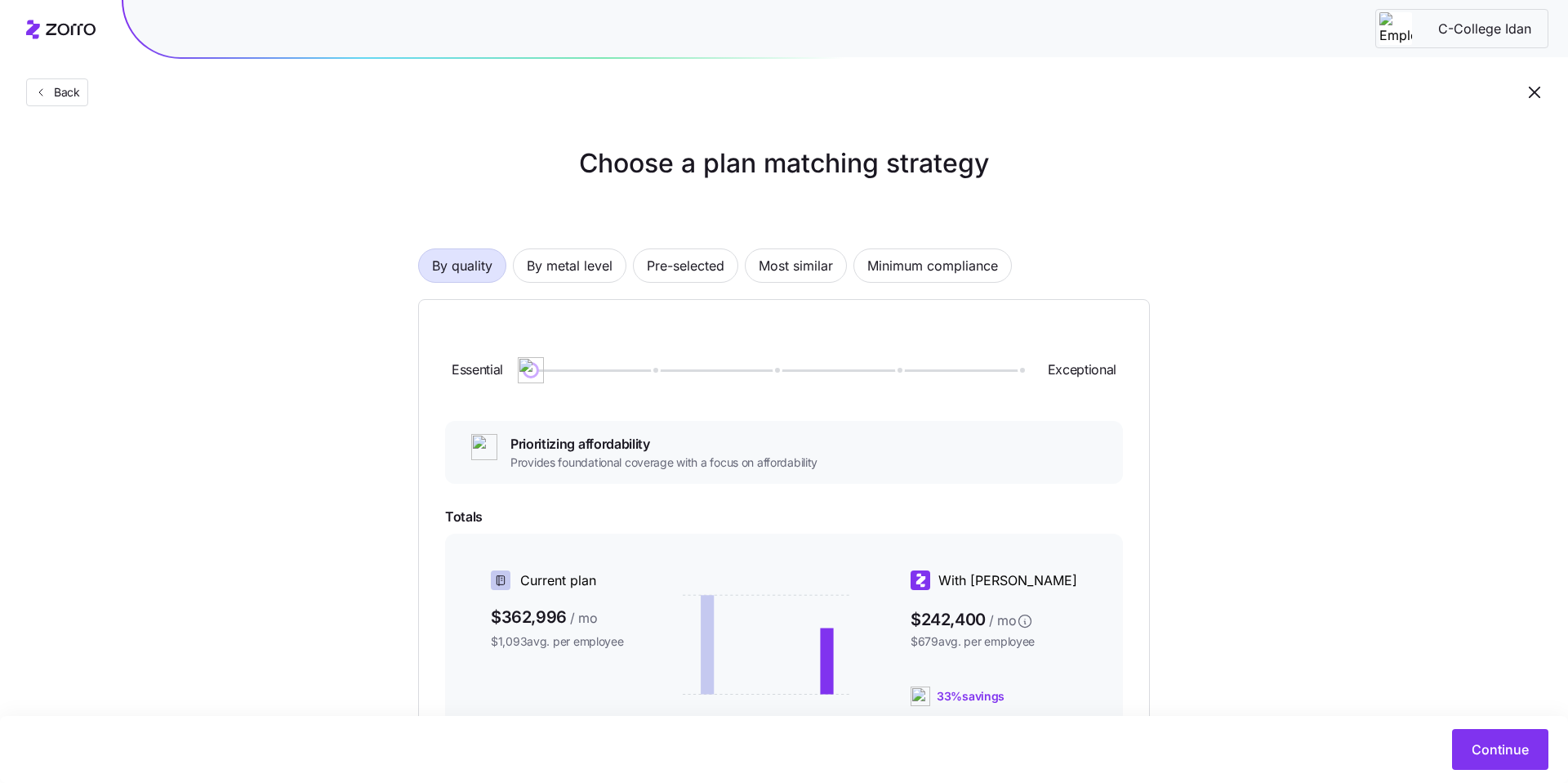
click at [1533, 96] on icon "button" at bounding box center [1534, 92] width 19 height 19
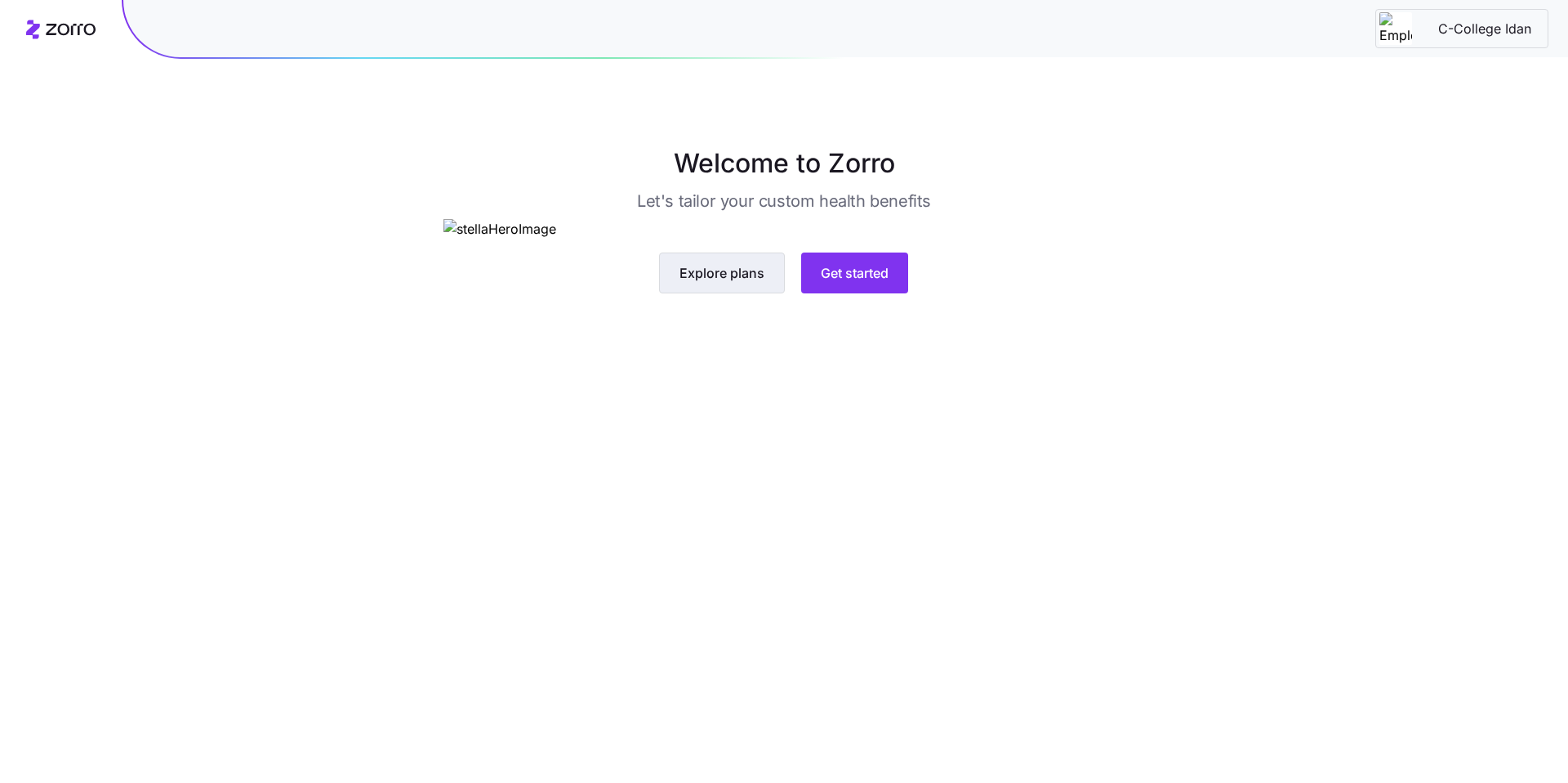
click at [730, 283] on span "Explore plans" at bounding box center [722, 273] width 85 height 19
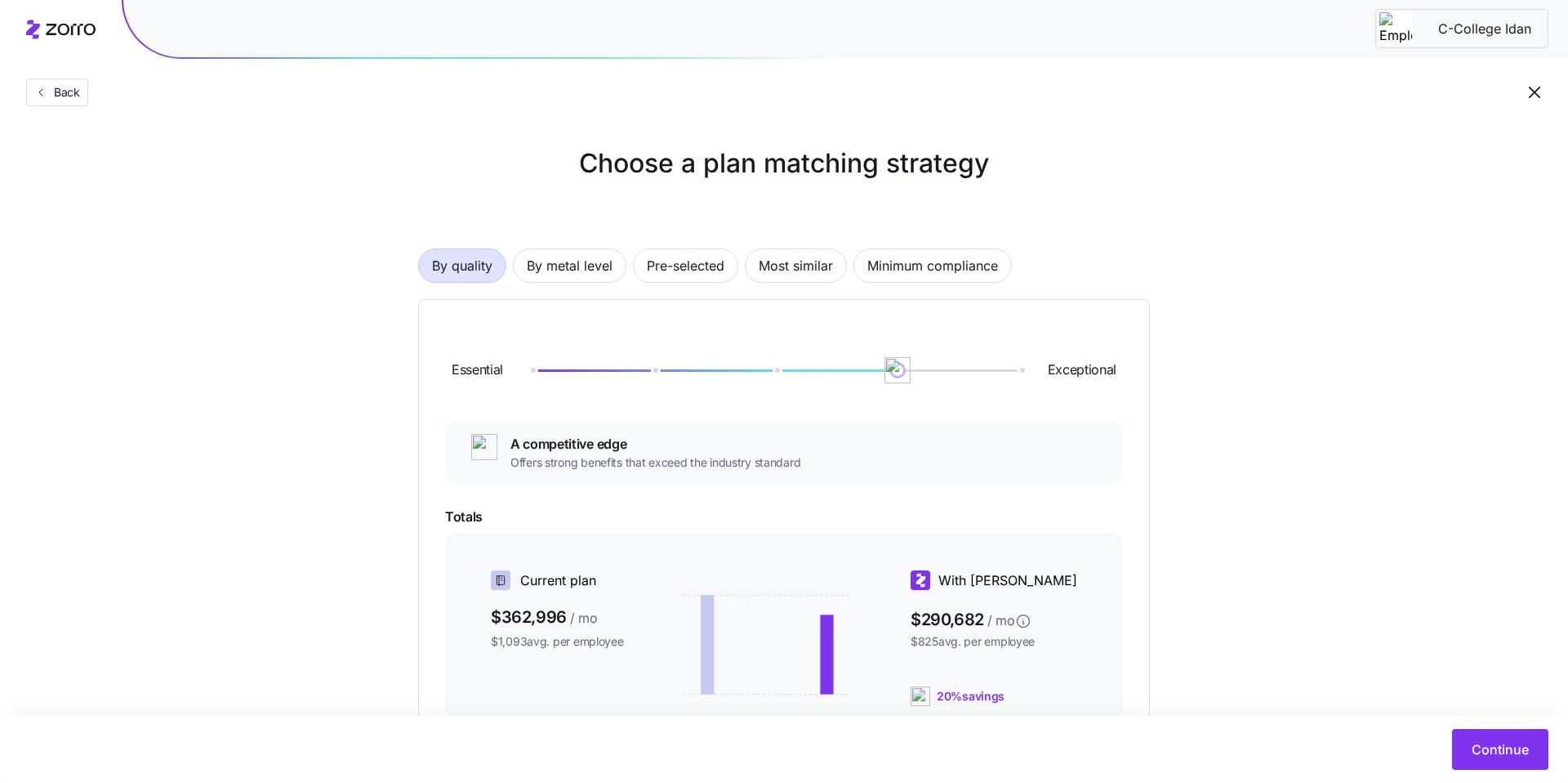
click at [1528, 92] on icon "button" at bounding box center [1534, 92] width 19 height 19
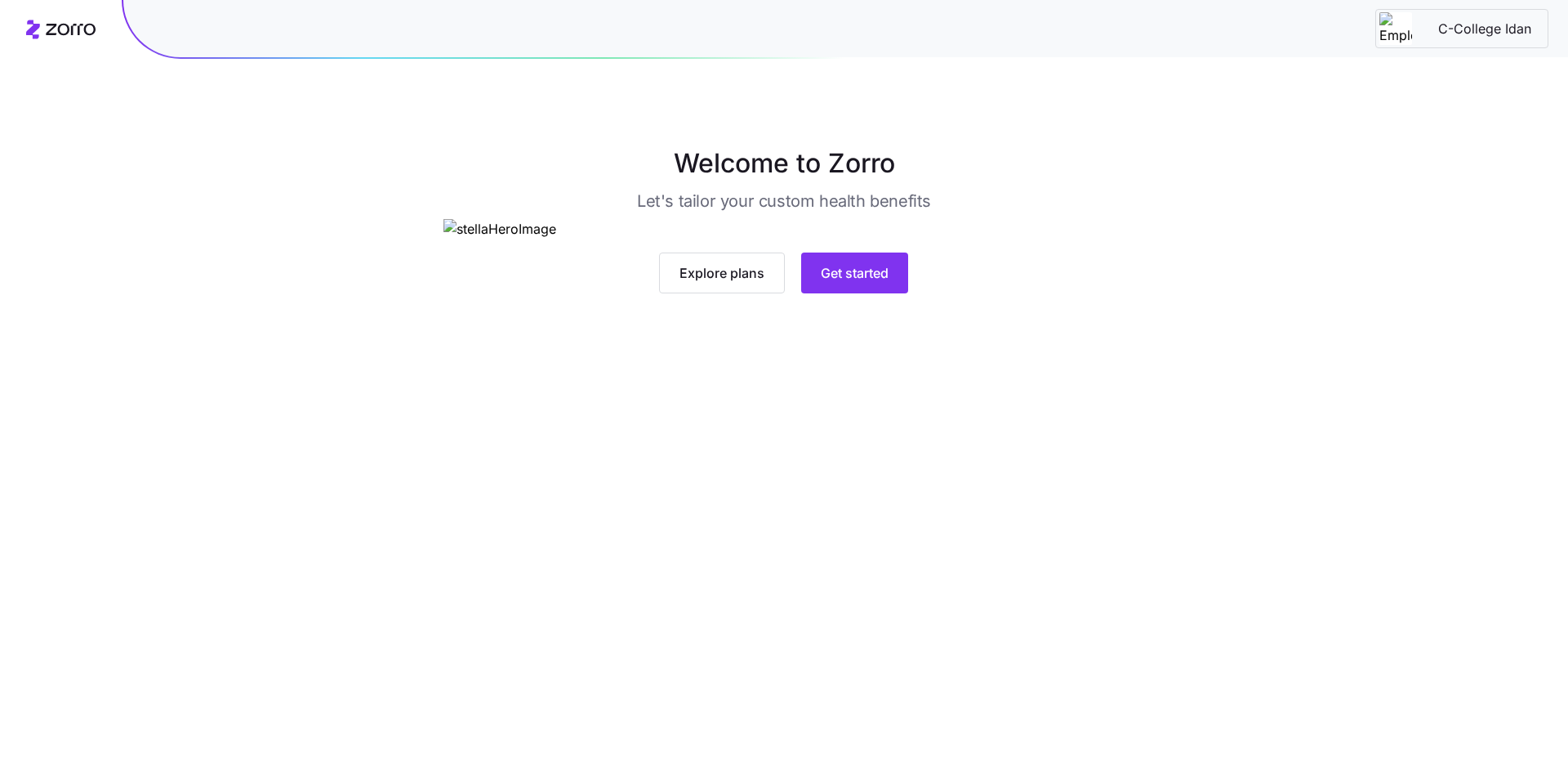
click at [1528, 92] on main "Welcome to Zorro Let's tailor your custom health benefits Explore plans Get sta…" at bounding box center [784, 392] width 1568 height 783
click at [782, 283] on span "Explore existing plan designs" at bounding box center [722, 273] width 183 height 19
click at [927, 283] on span "Get started" at bounding box center [903, 273] width 67 height 19
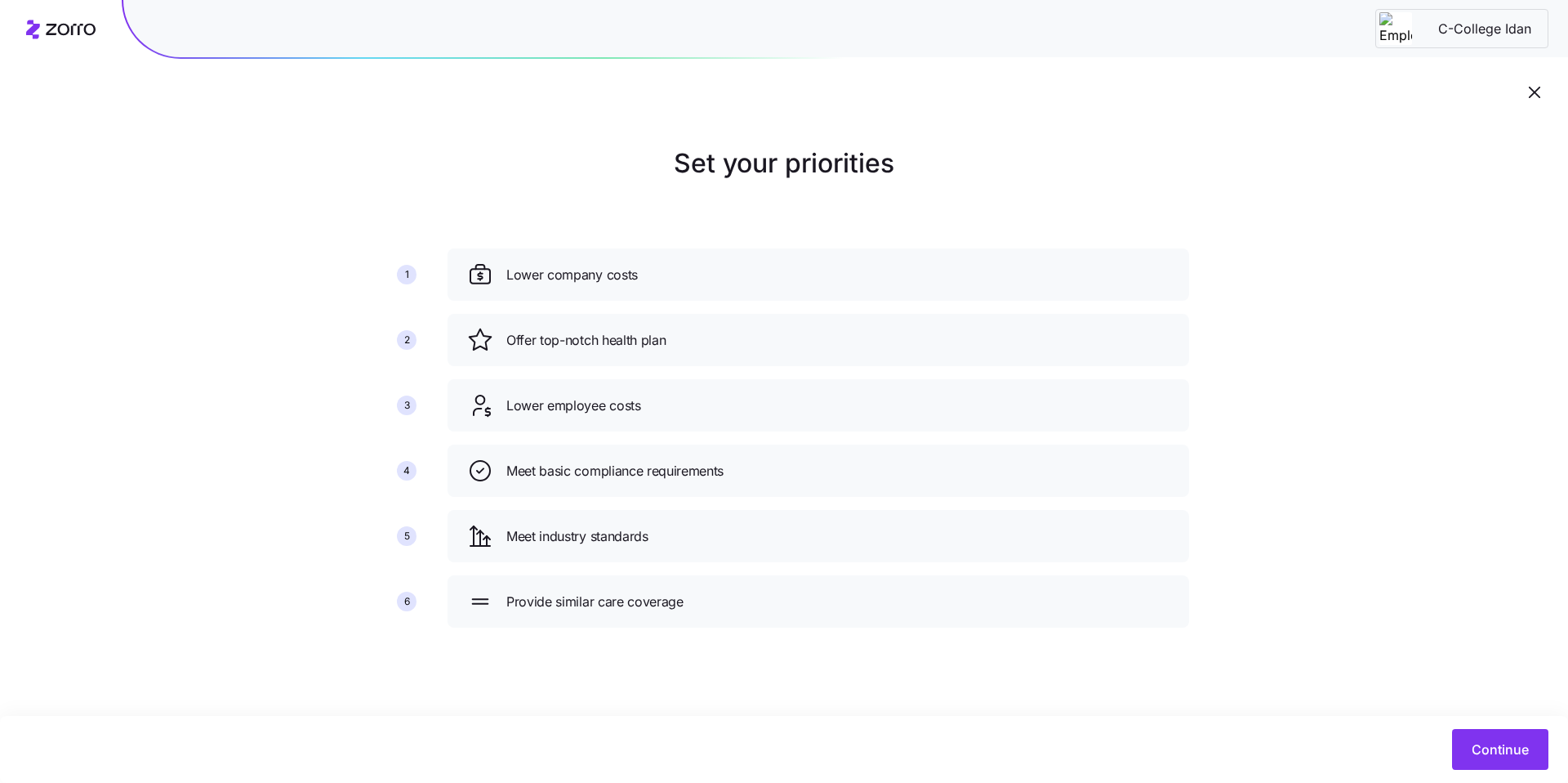
click at [1535, 93] on icon "button" at bounding box center [1535, 93] width 12 height 12
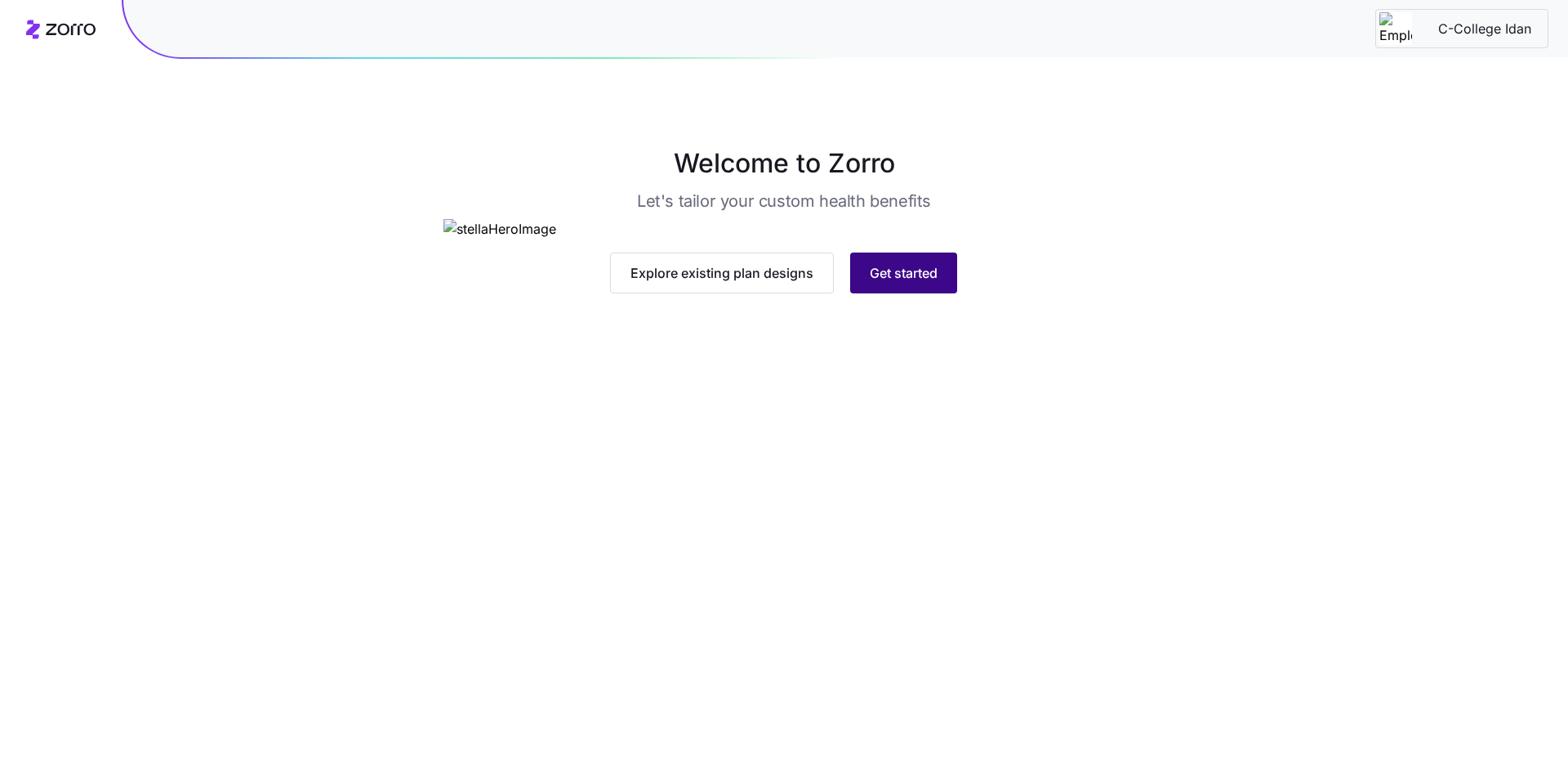
click at [903, 283] on span "Get started" at bounding box center [903, 273] width 67 height 19
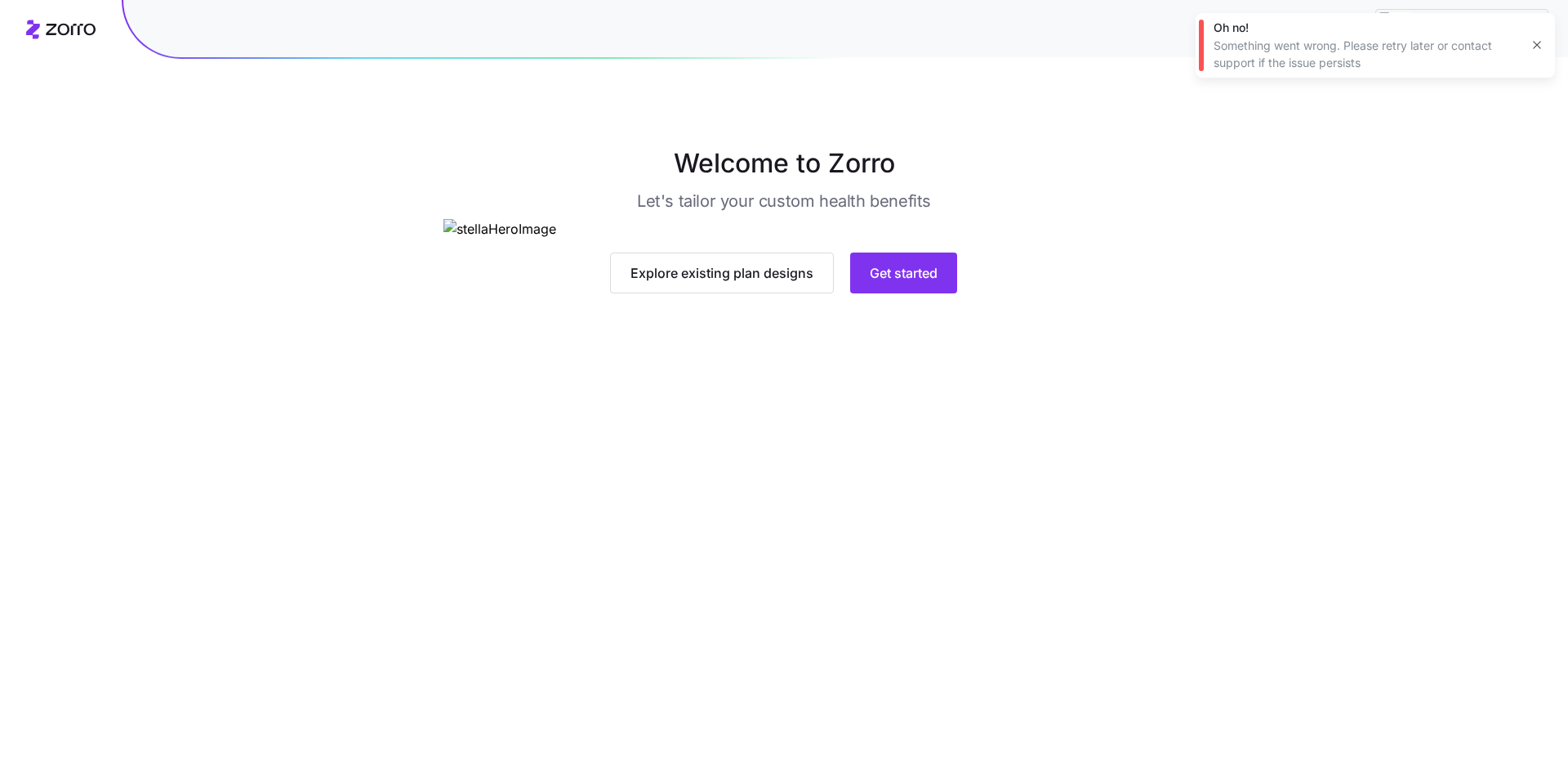
click at [1532, 47] on icon "button" at bounding box center [1537, 45] width 13 height 13
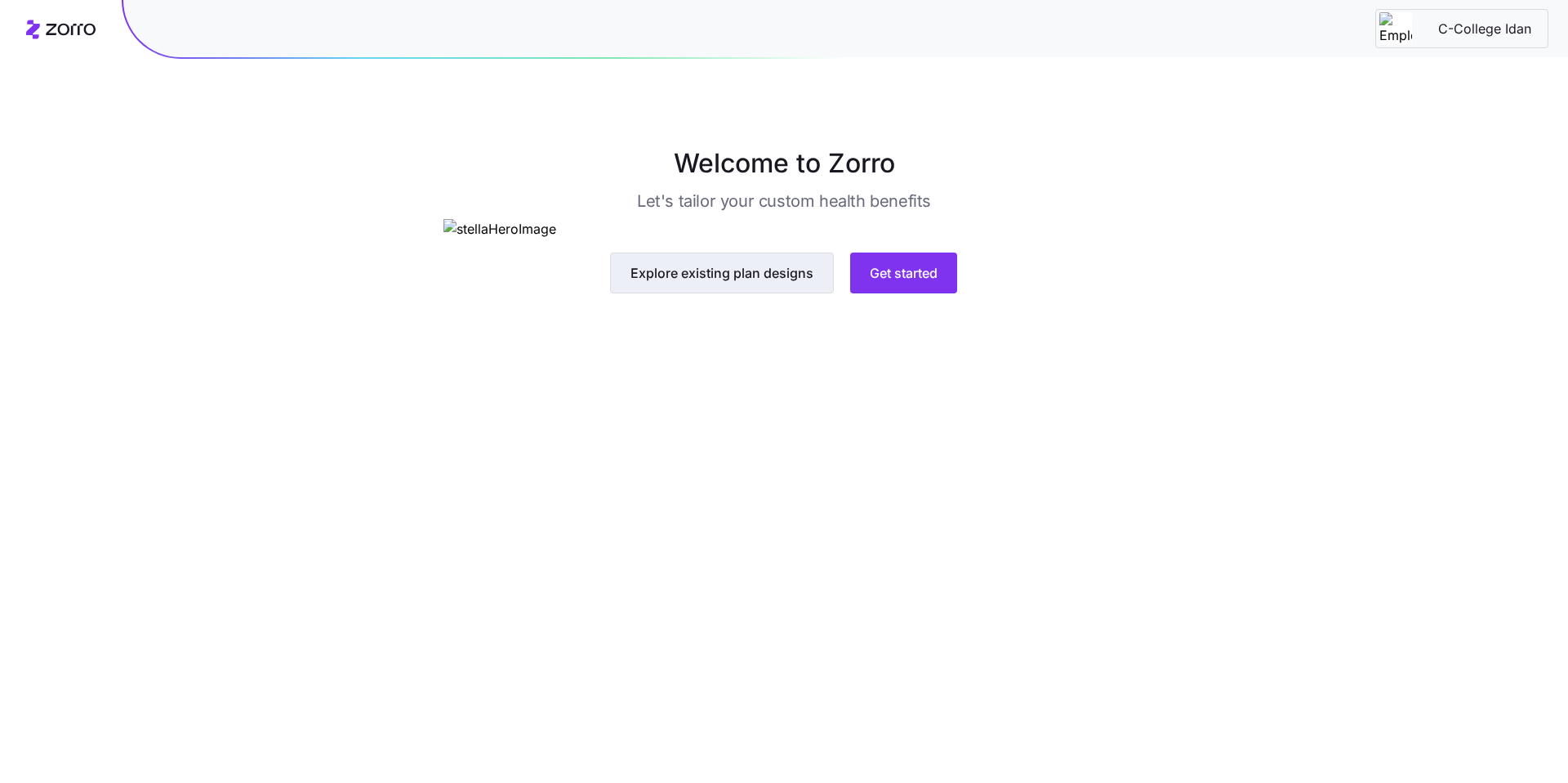
click at [739, 283] on span "Explore existing plan designs" at bounding box center [722, 273] width 183 height 19
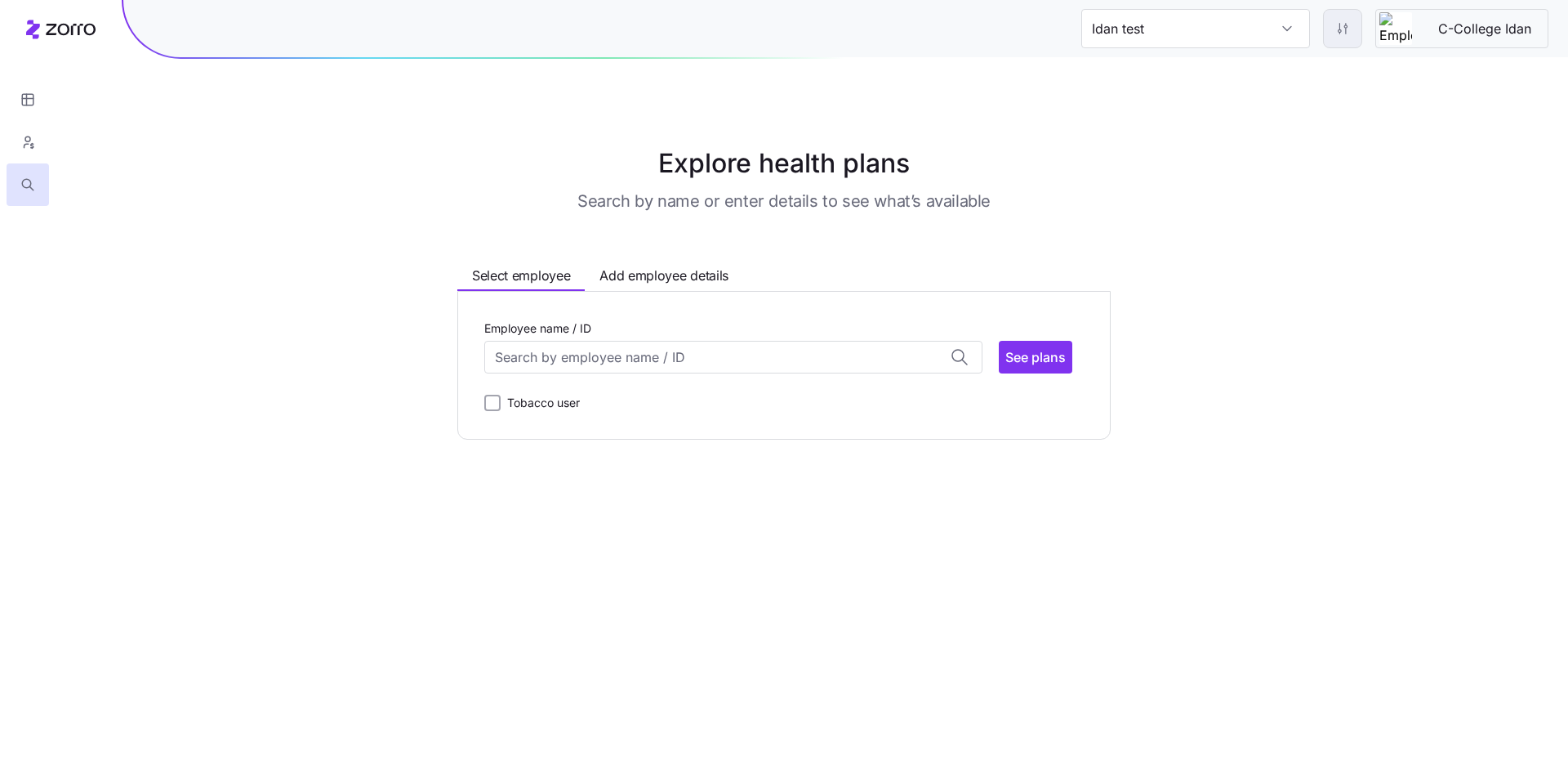
click at [1344, 38] on html "Idan test C-College Idan Explore health plans Search by name or enter details t…" at bounding box center [784, 392] width 1568 height 783
click at [700, 196] on html "Idan test C-College Idan Explore health plans Search by name or enter details t…" at bounding box center [784, 392] width 1568 height 783
click at [87, 30] on icon at bounding box center [61, 29] width 69 height 19
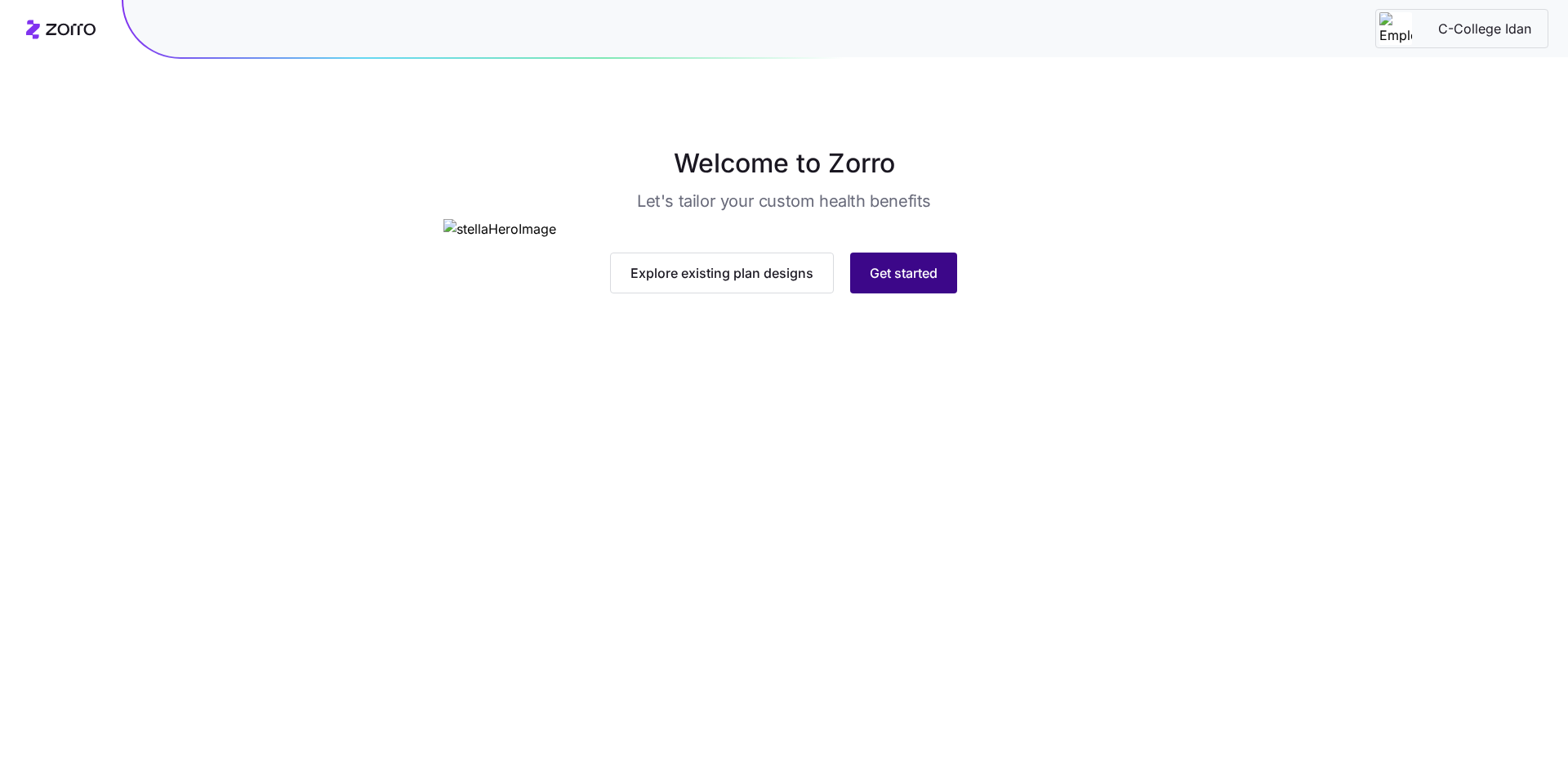
click at [894, 283] on span "Get started" at bounding box center [903, 273] width 67 height 19
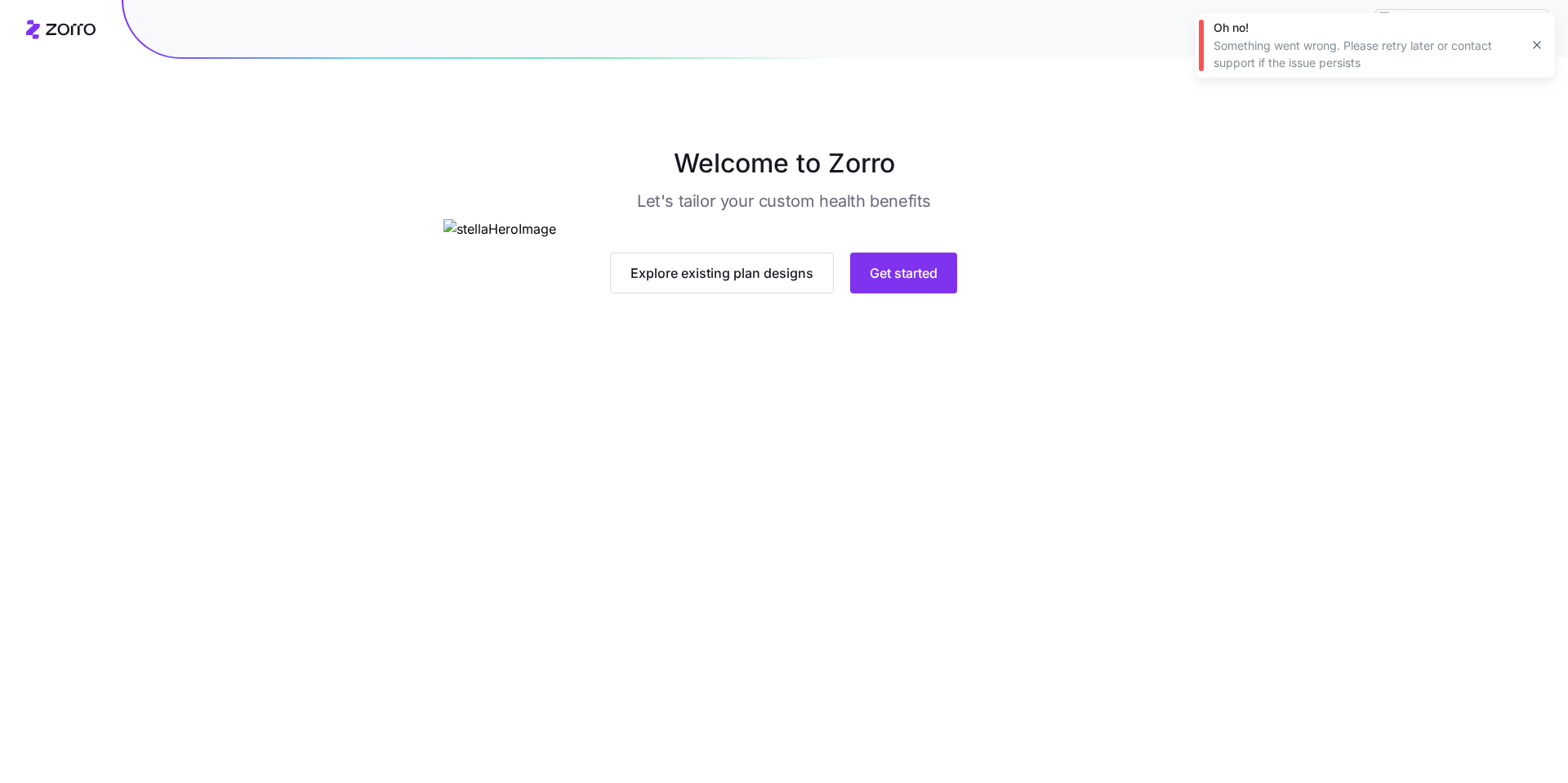
click at [1538, 44] on icon "button" at bounding box center [1537, 45] width 8 height 8
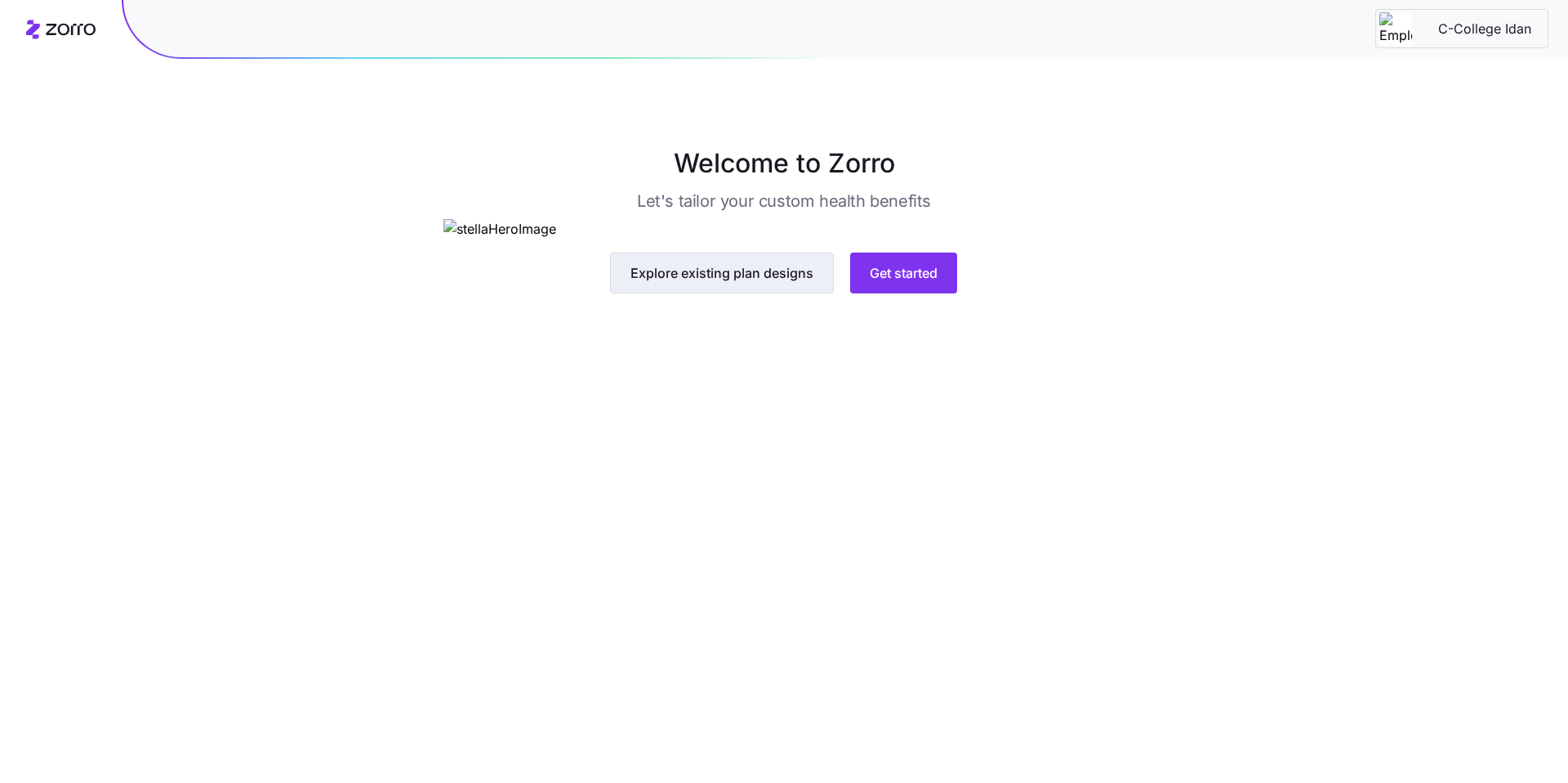
click at [700, 283] on span "Explore existing plan designs" at bounding box center [722, 273] width 183 height 19
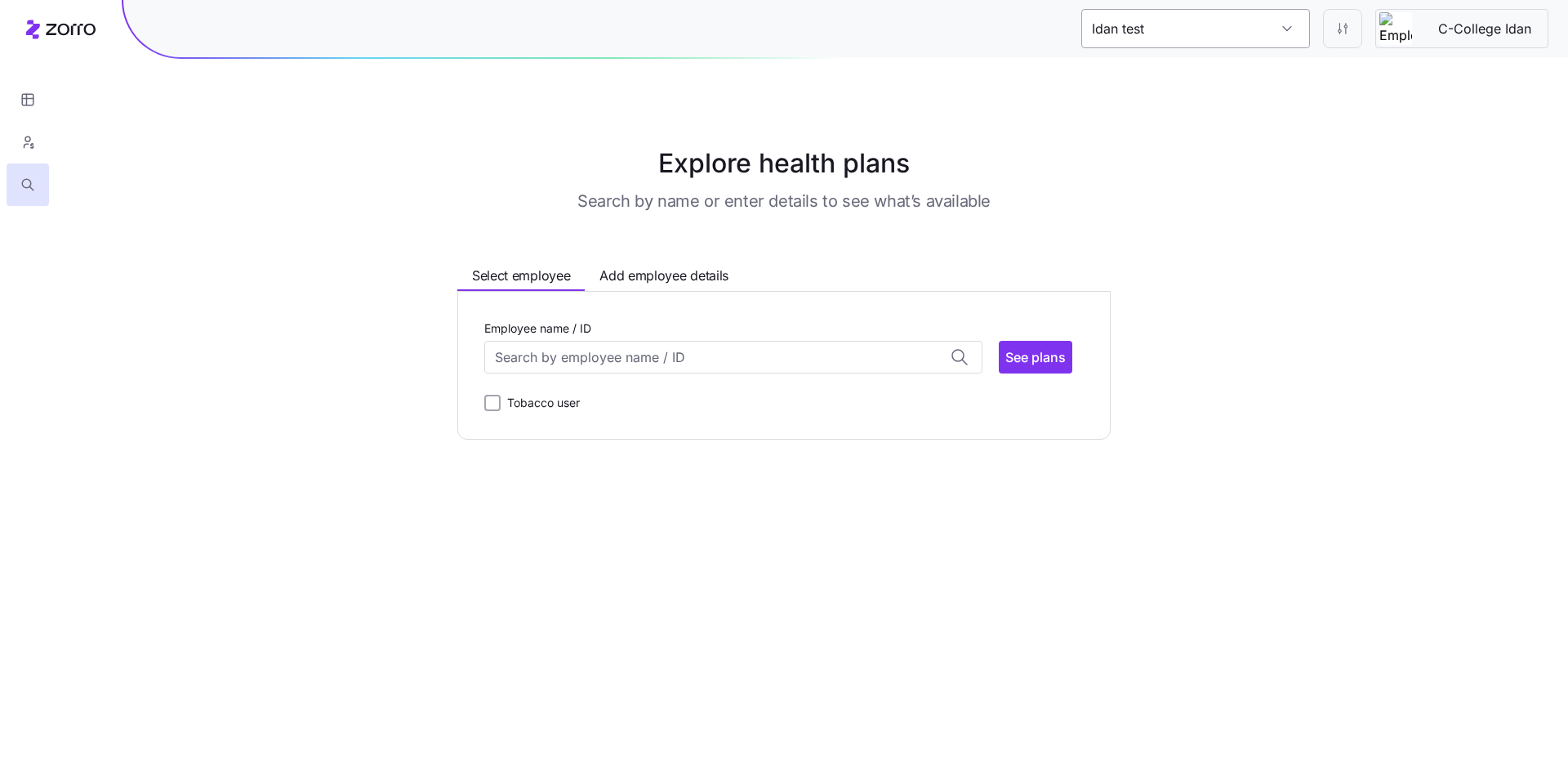
click at [1255, 30] on input "Idan test" at bounding box center [1195, 29] width 229 height 39
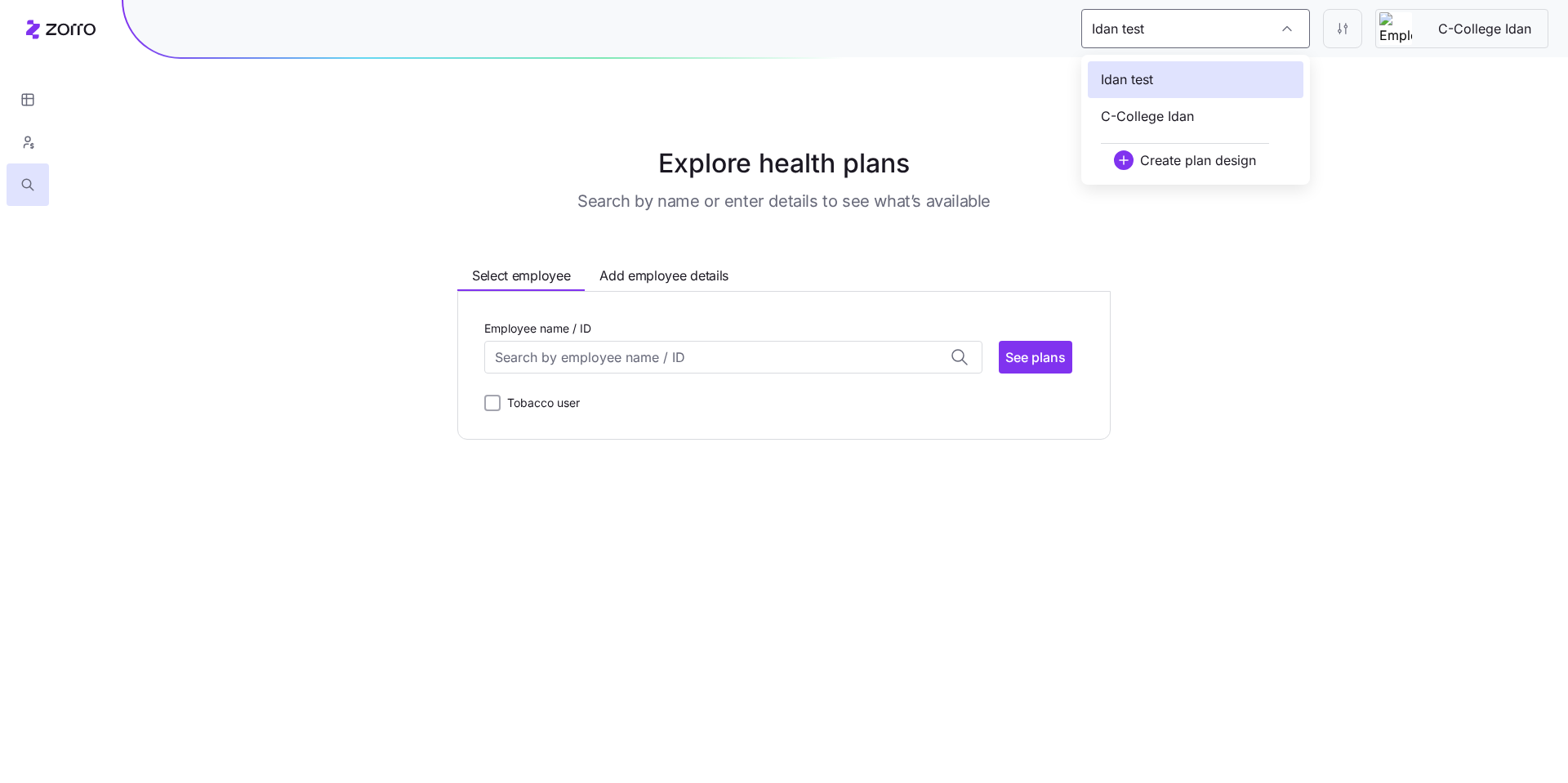
click at [1321, 334] on div "Explore health plans Search by name or enter details to see what’s available Se…" at bounding box center [784, 291] width 1568 height 296
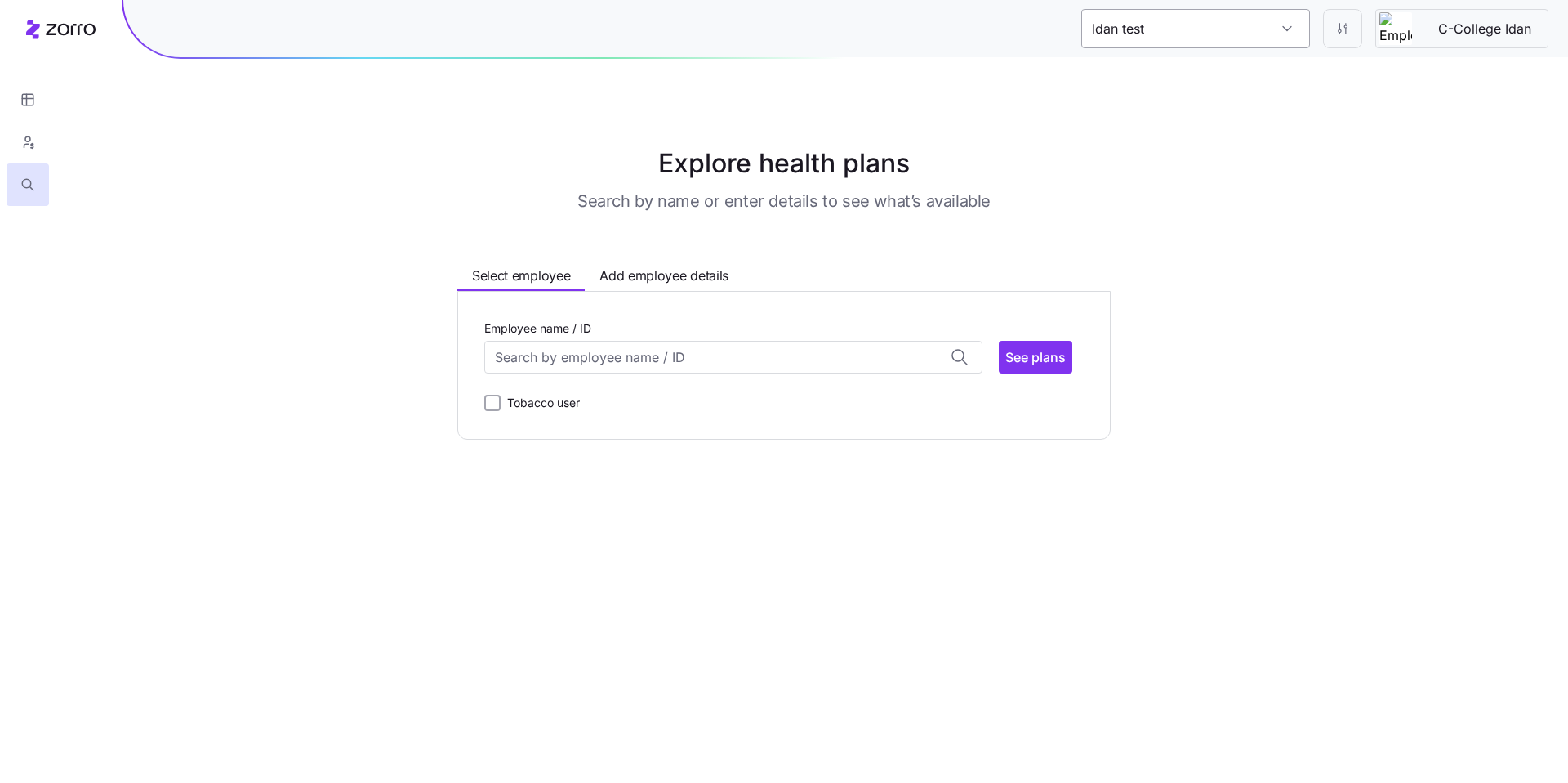
click at [1258, 29] on input "Idan test" at bounding box center [1195, 29] width 229 height 39
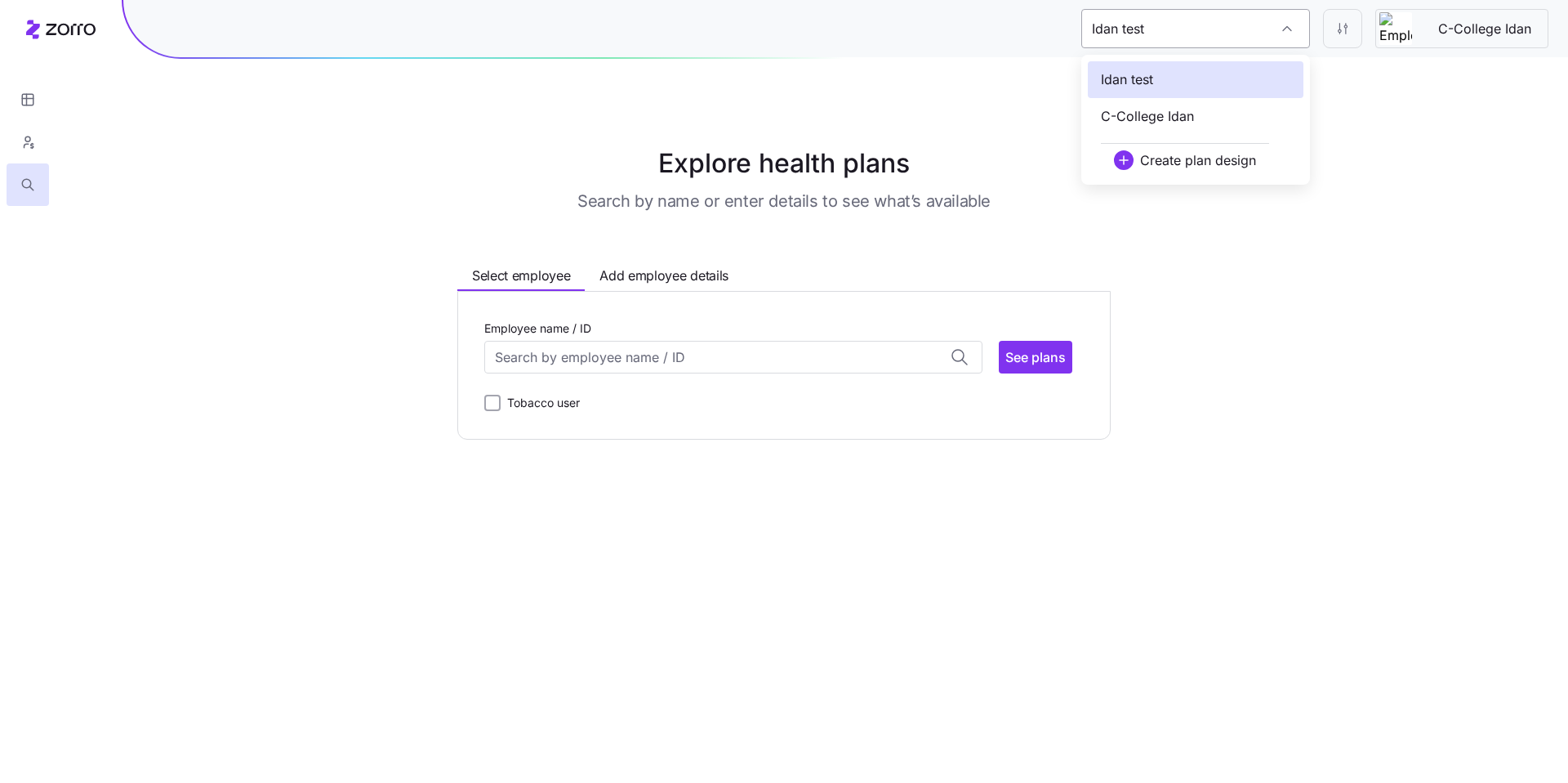
click at [1258, 29] on input "Idan test" at bounding box center [1195, 29] width 229 height 39
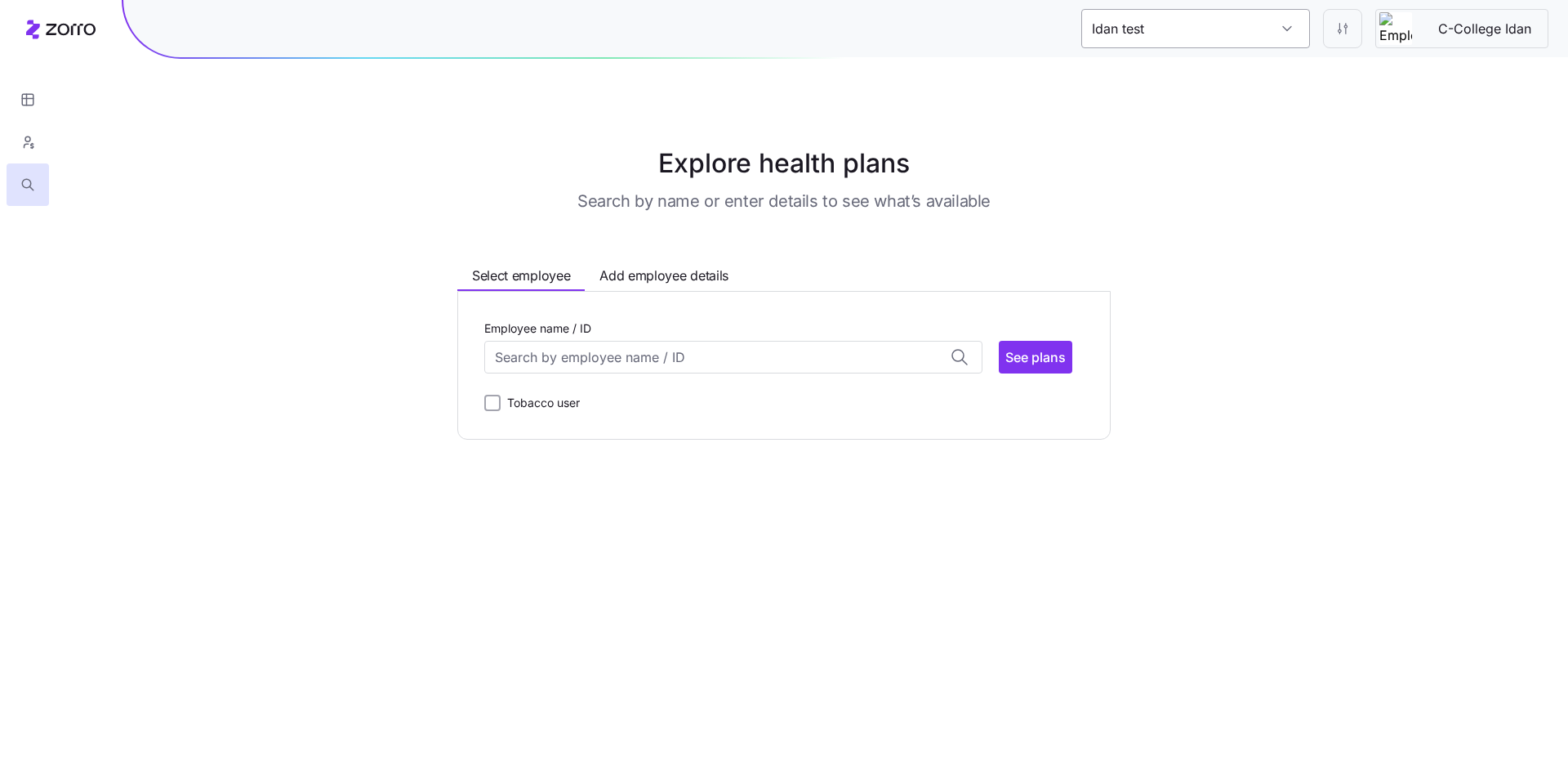
click at [1258, 29] on input "Idan test" at bounding box center [1195, 29] width 229 height 39
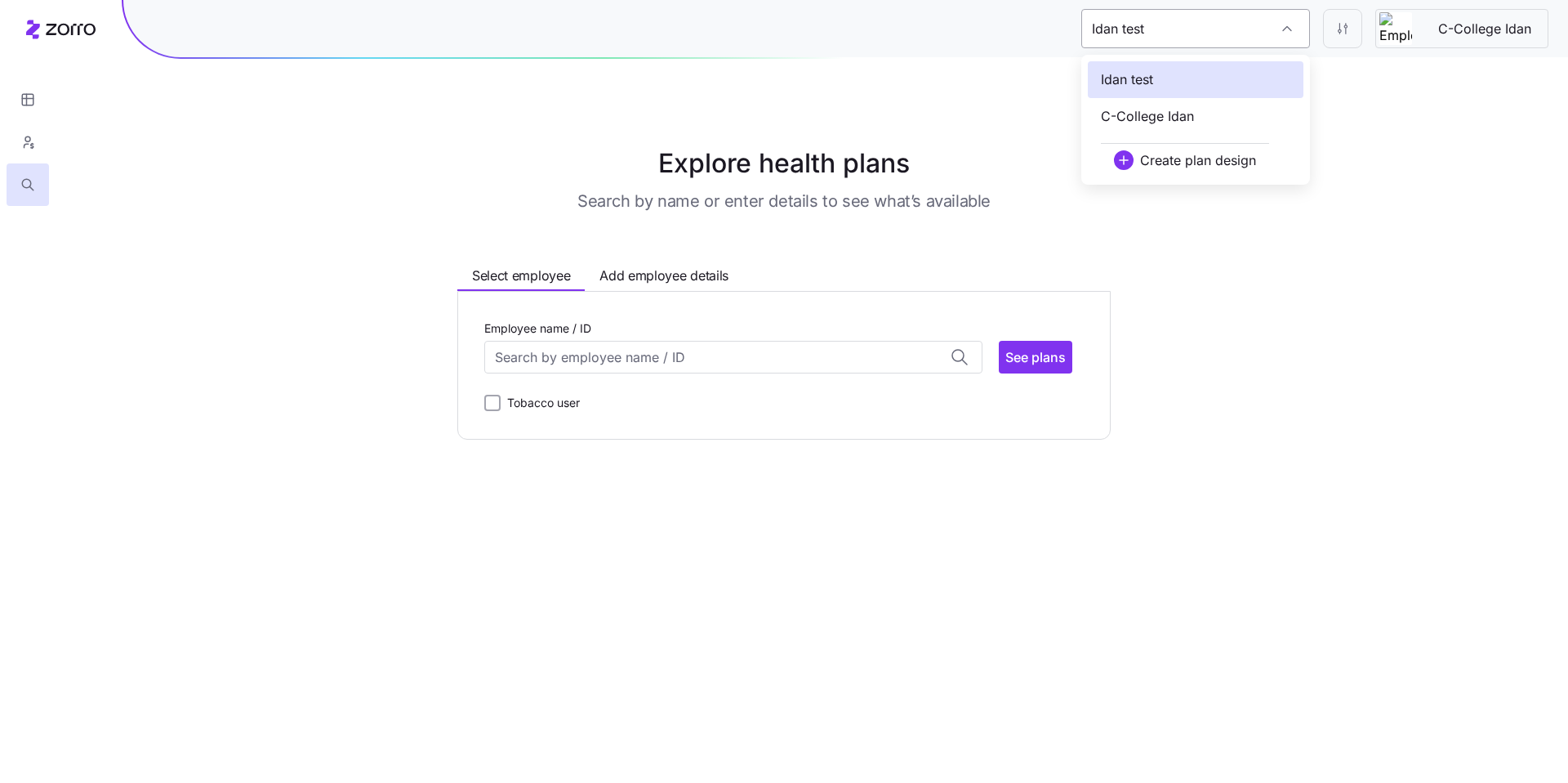
click at [1258, 29] on input "Idan test" at bounding box center [1195, 29] width 229 height 39
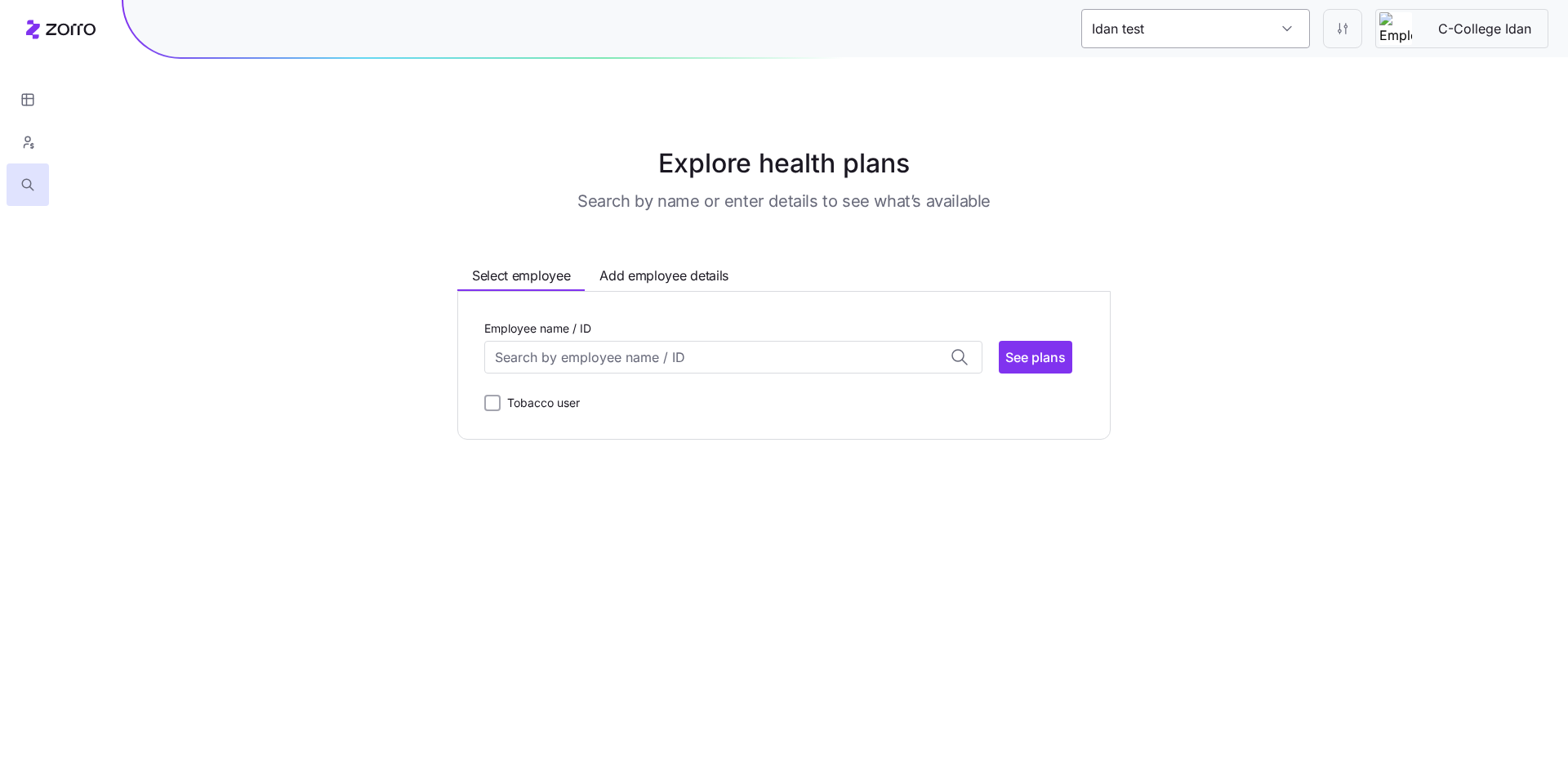
click at [1258, 29] on input "Idan test" at bounding box center [1195, 29] width 229 height 39
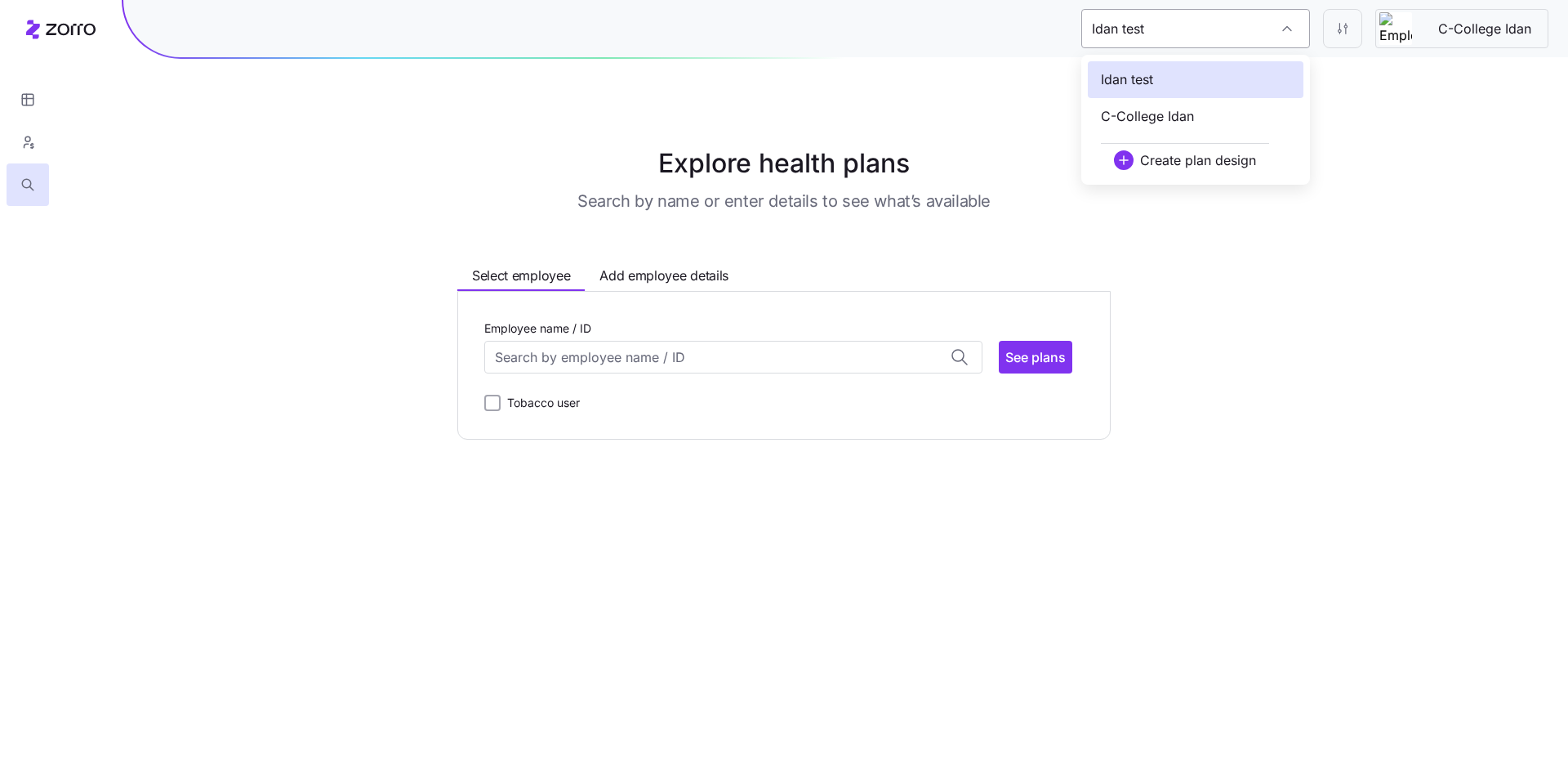
click at [1258, 29] on input "Idan test" at bounding box center [1195, 29] width 229 height 39
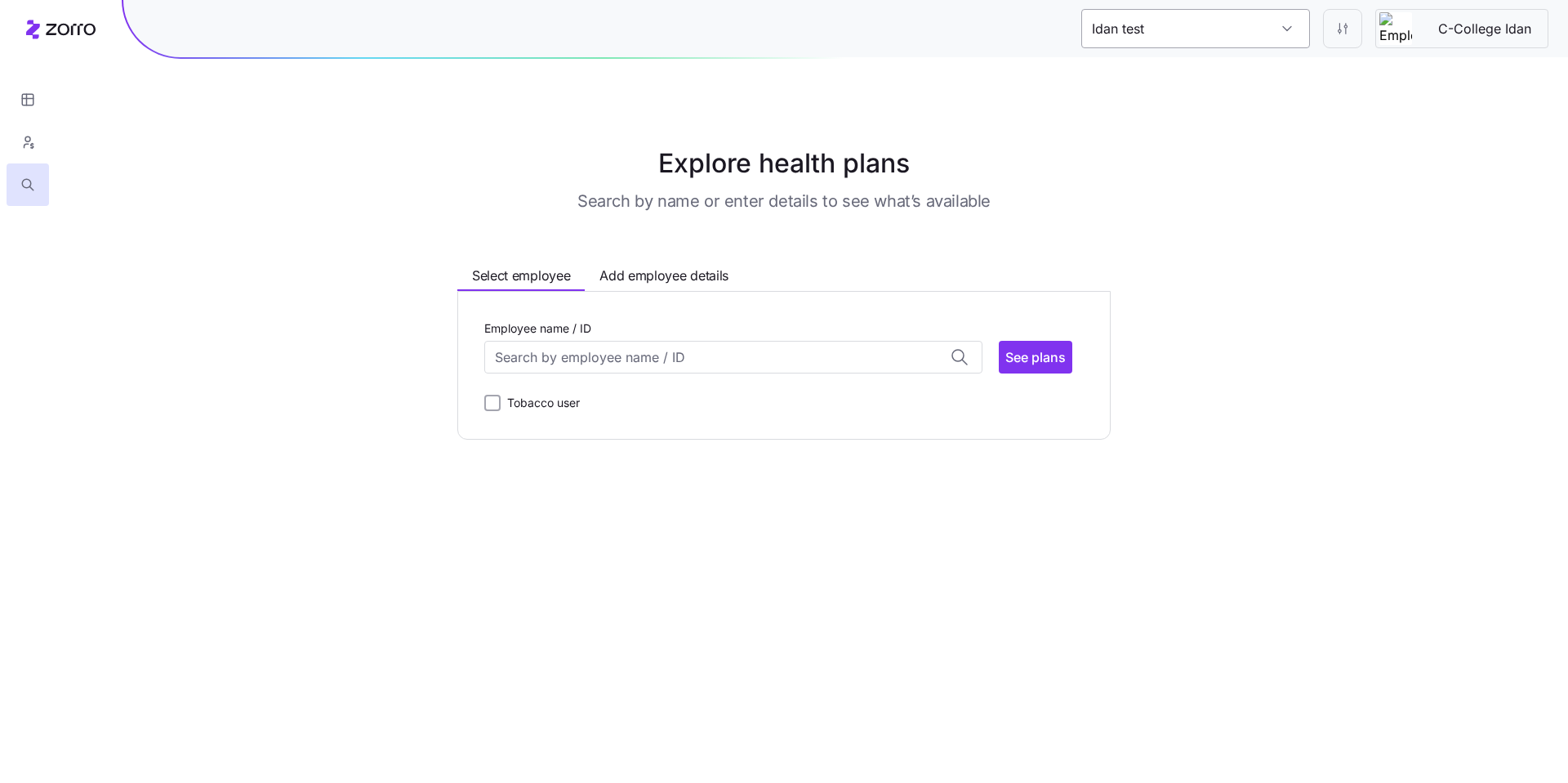
click at [1258, 29] on input "Idan test" at bounding box center [1195, 29] width 229 height 39
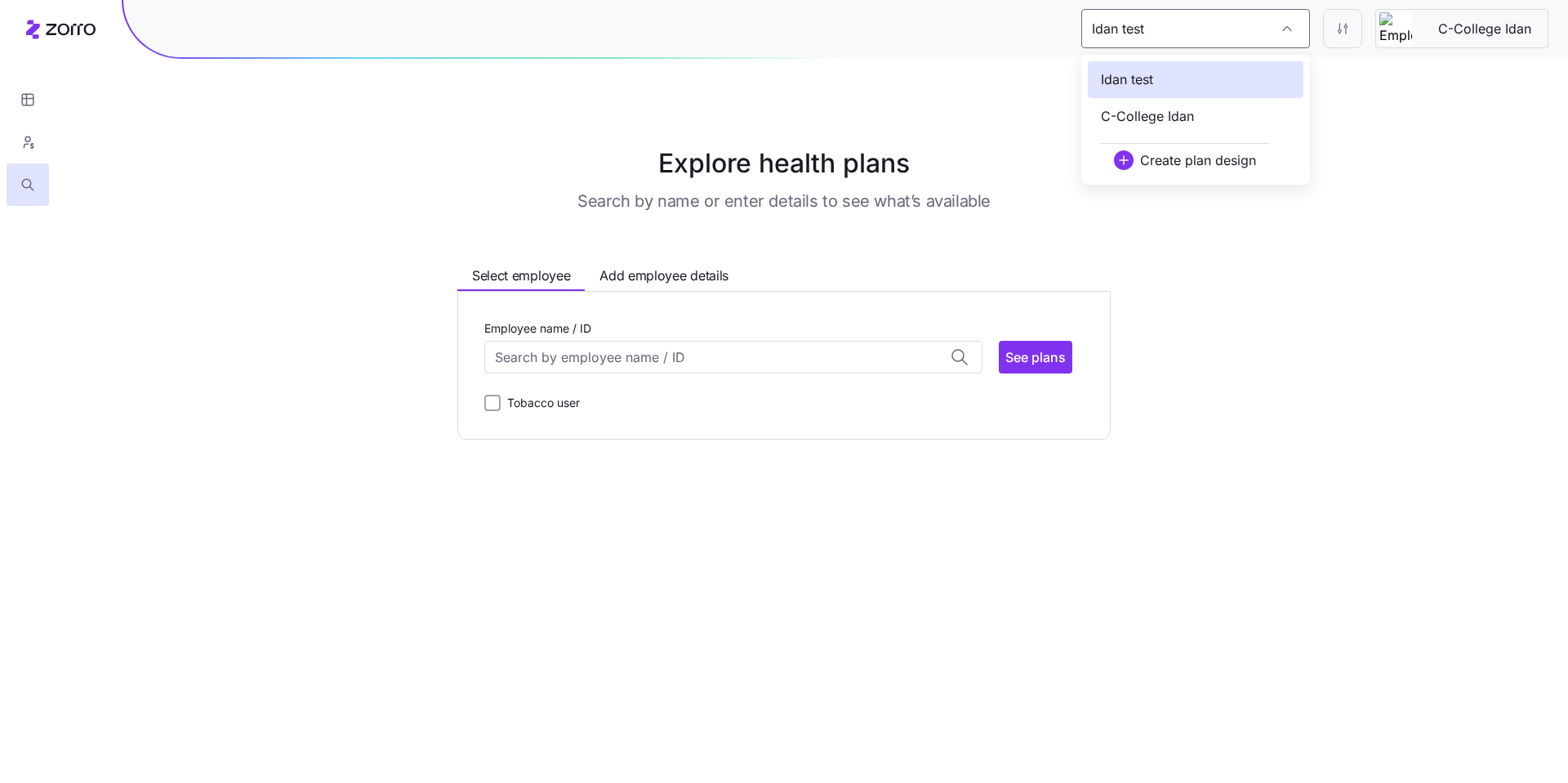
click at [1459, 174] on div "Explore health plans Search by name or enter details to see what’s available Se…" at bounding box center [784, 291] width 1568 height 296
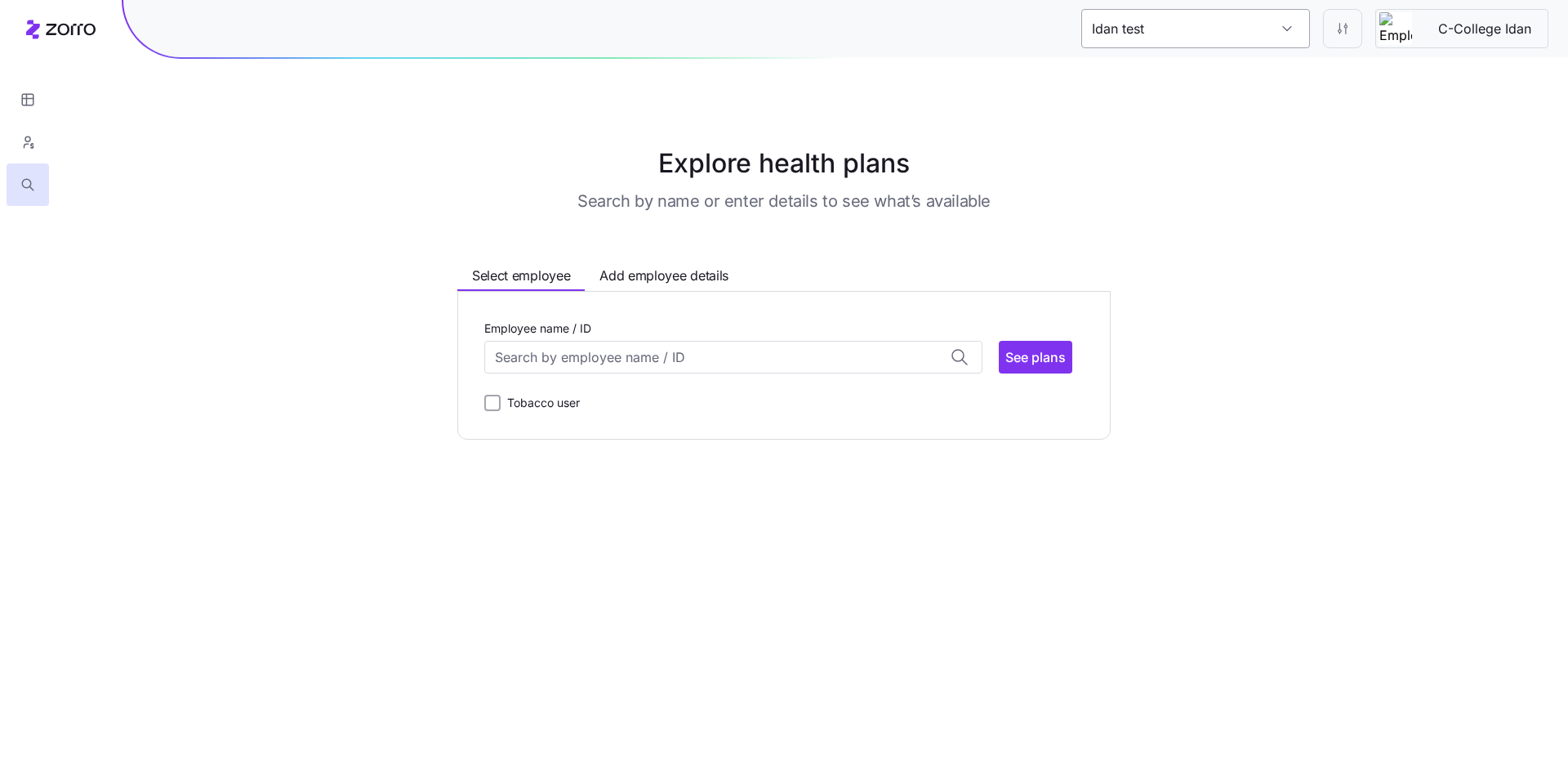
click at [1277, 34] on input "Idan test" at bounding box center [1195, 29] width 229 height 39
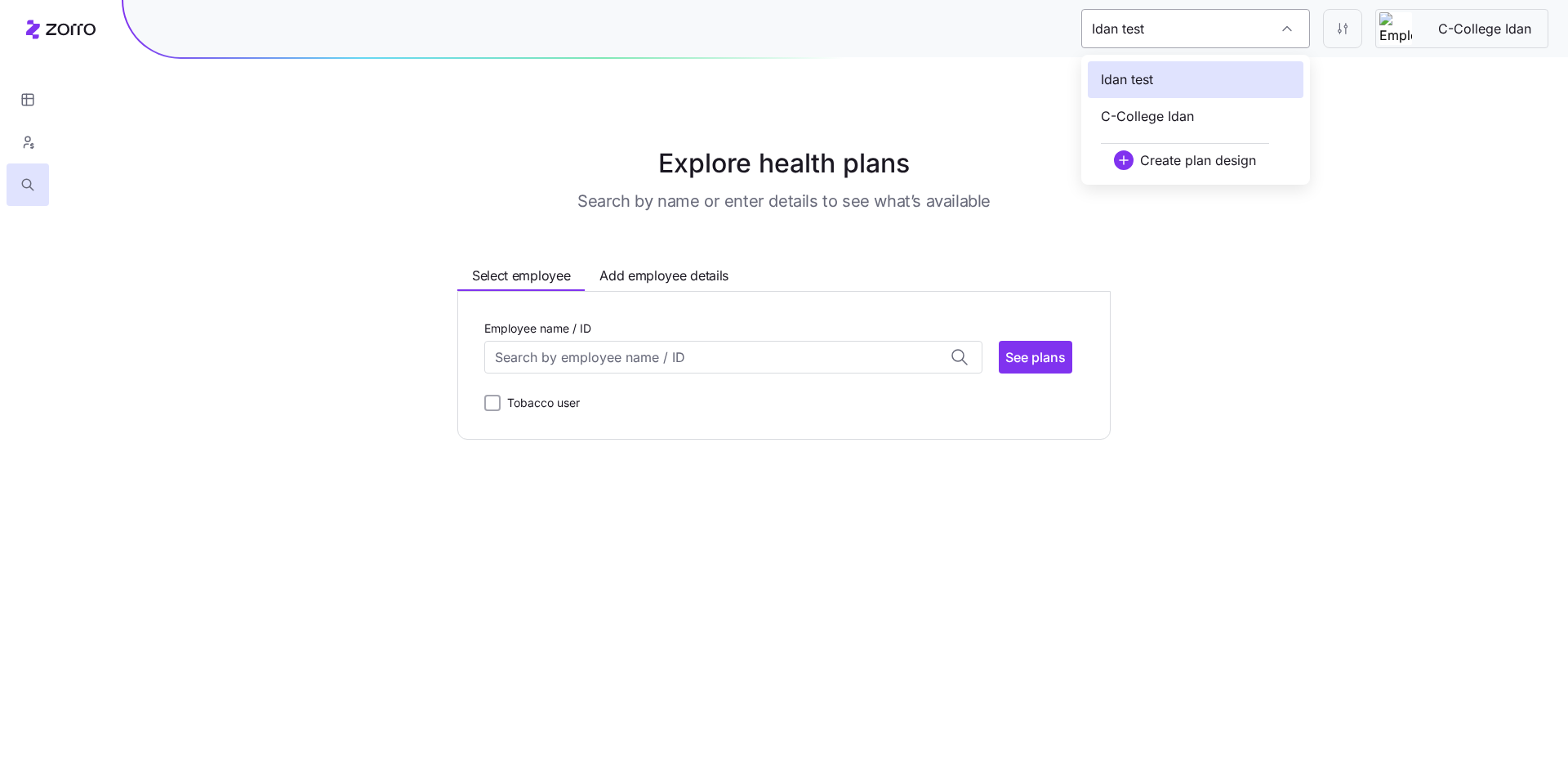
click at [1277, 34] on div "Idan test" at bounding box center [1195, 29] width 229 height 39
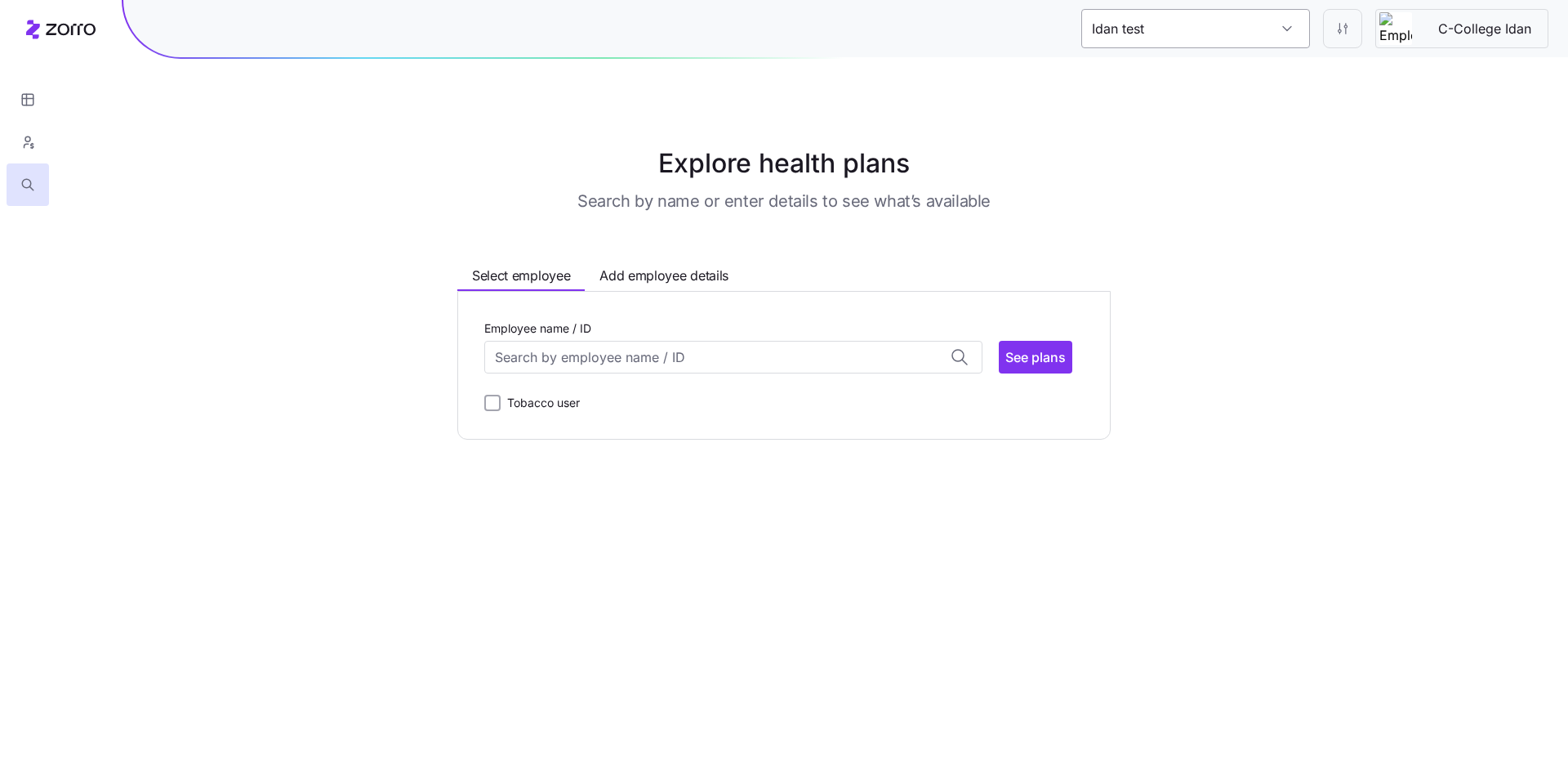
click at [1277, 34] on input "Idan test" at bounding box center [1195, 29] width 229 height 39
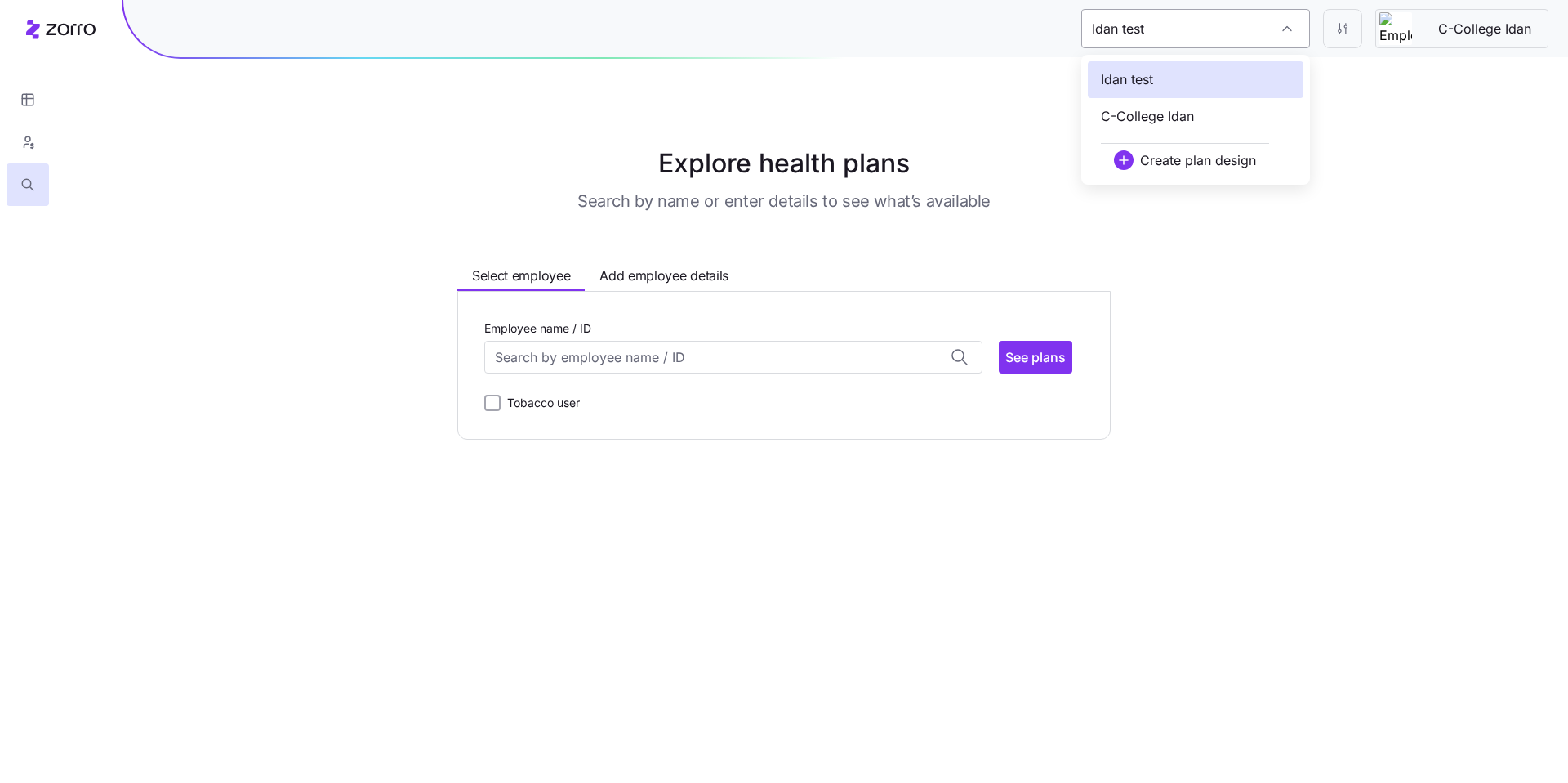
click at [1277, 34] on div "Idan test" at bounding box center [1195, 29] width 229 height 39
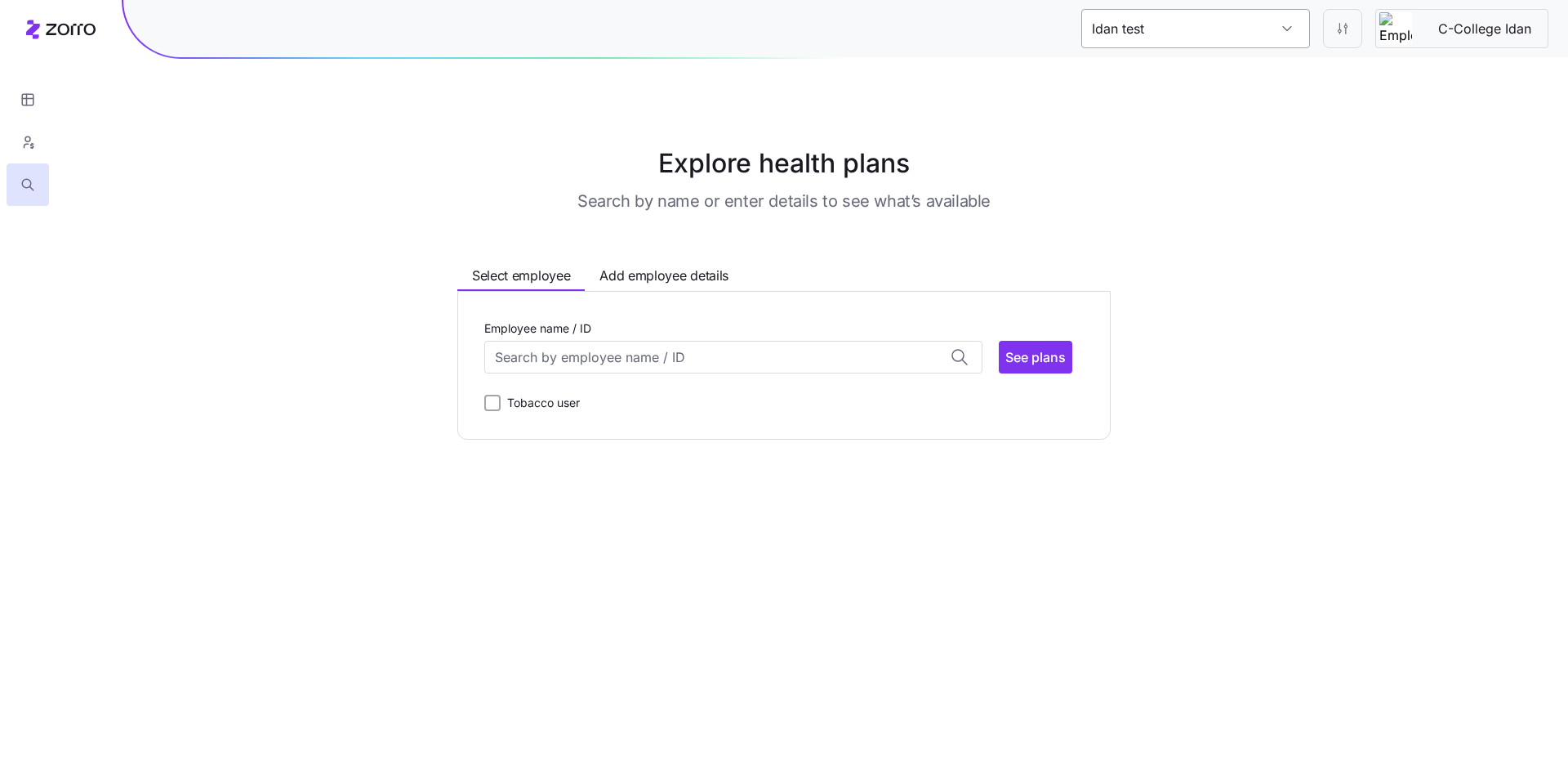
click at [1277, 34] on input "Idan test" at bounding box center [1195, 29] width 229 height 39
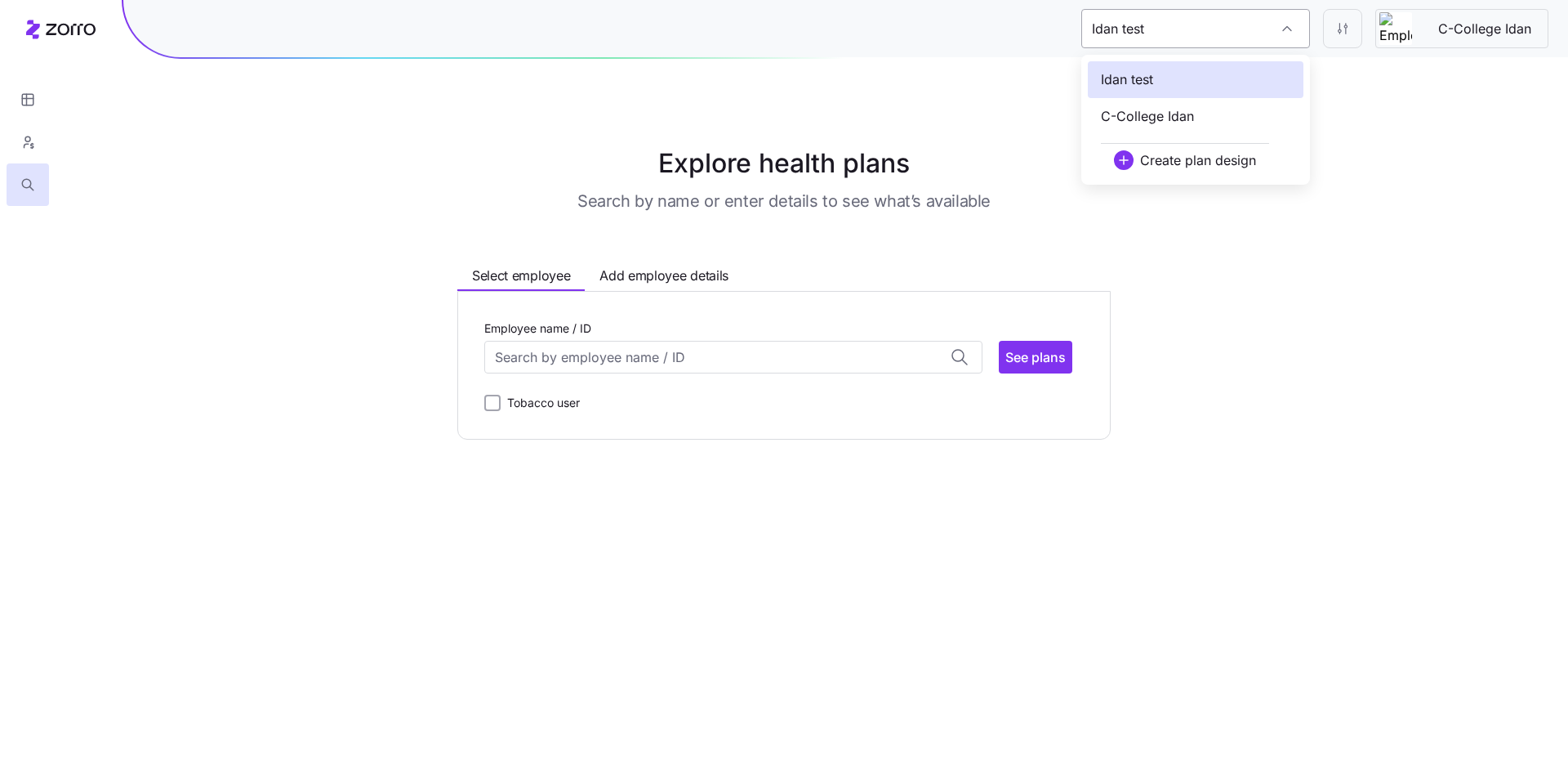
click at [1277, 34] on div "Idan test" at bounding box center [1195, 29] width 229 height 39
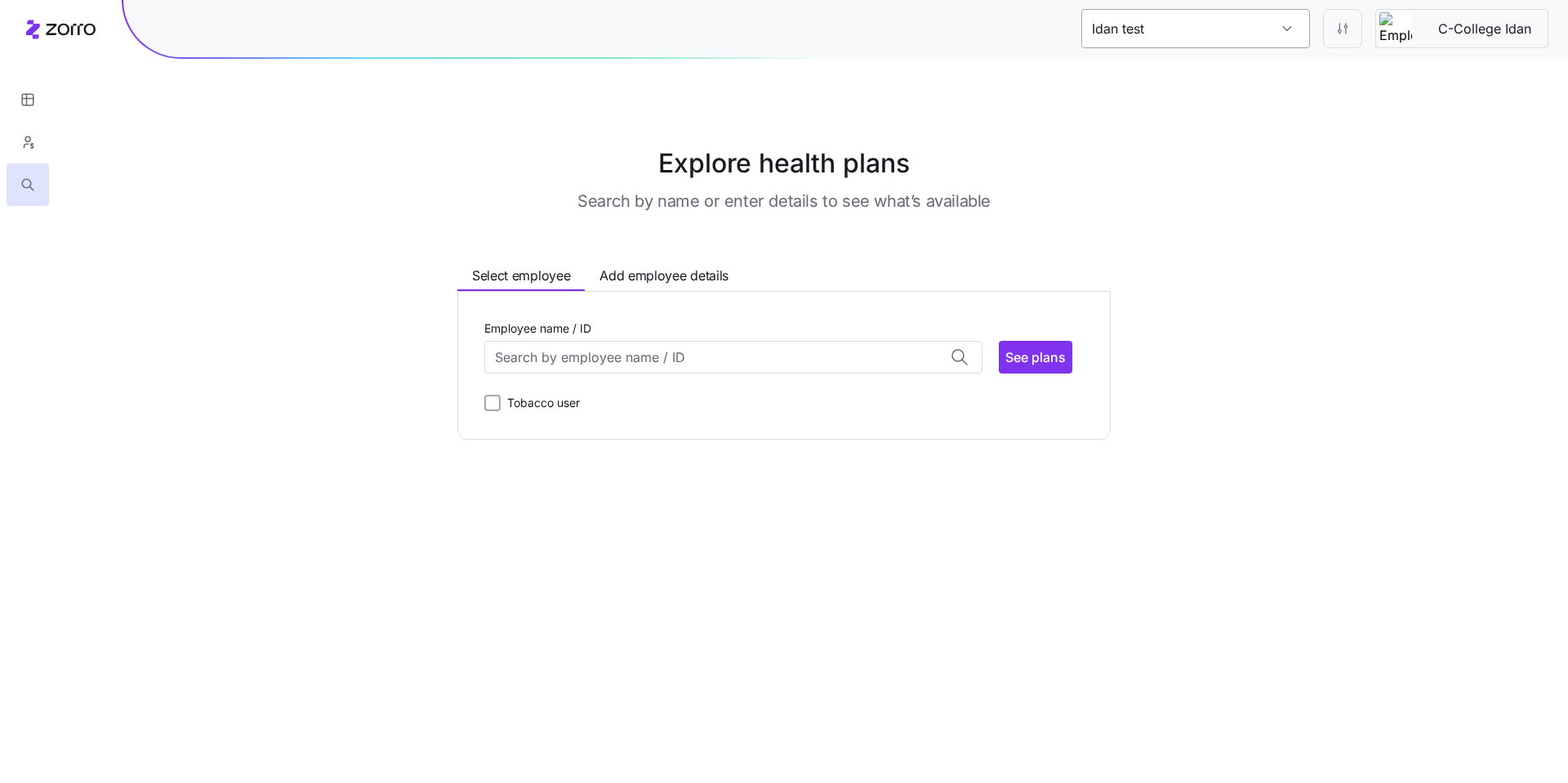
click at [1277, 34] on input "Idan test" at bounding box center [1195, 29] width 229 height 39
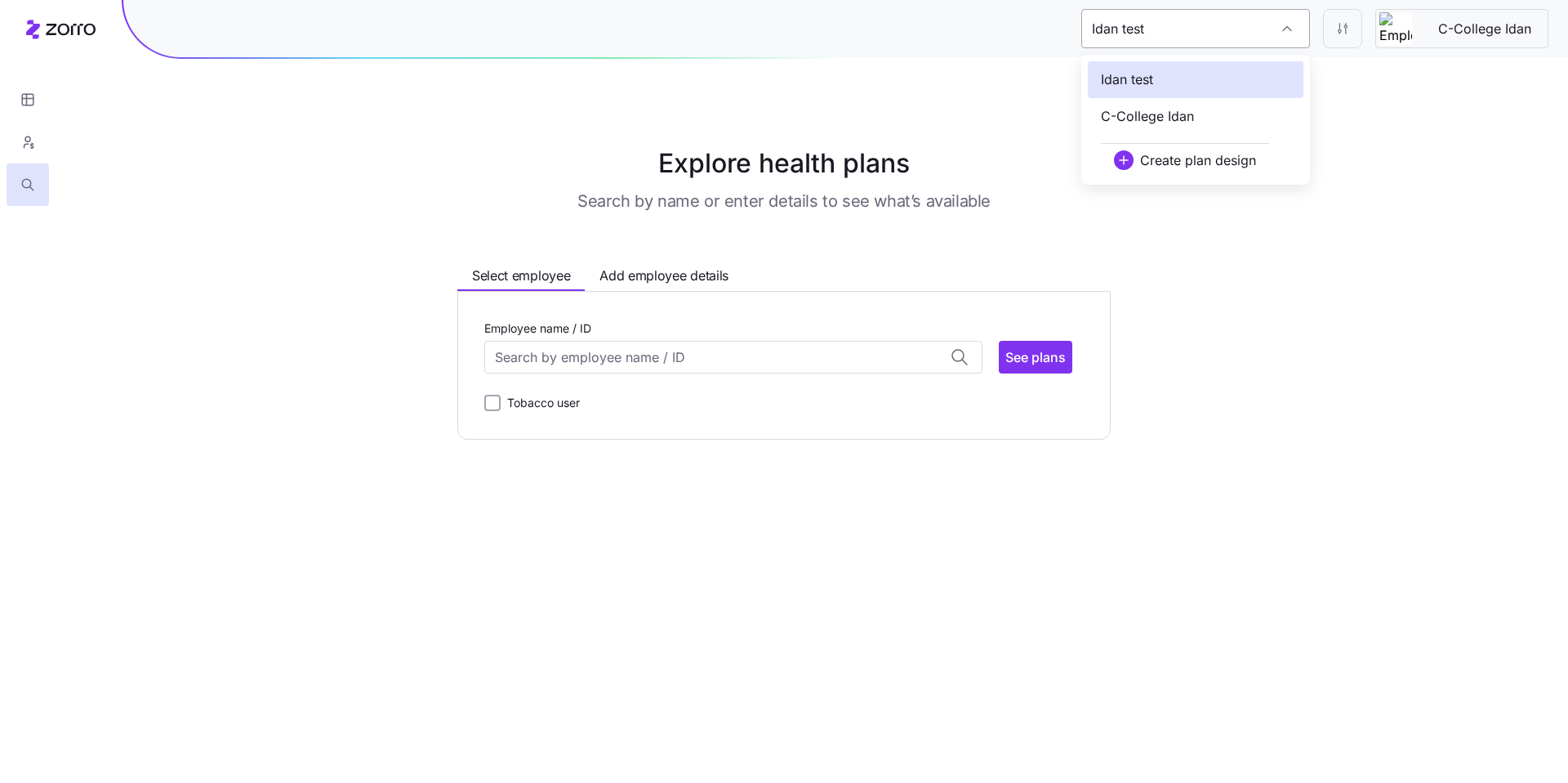
click at [1277, 34] on div "Idan test" at bounding box center [1195, 29] width 229 height 39
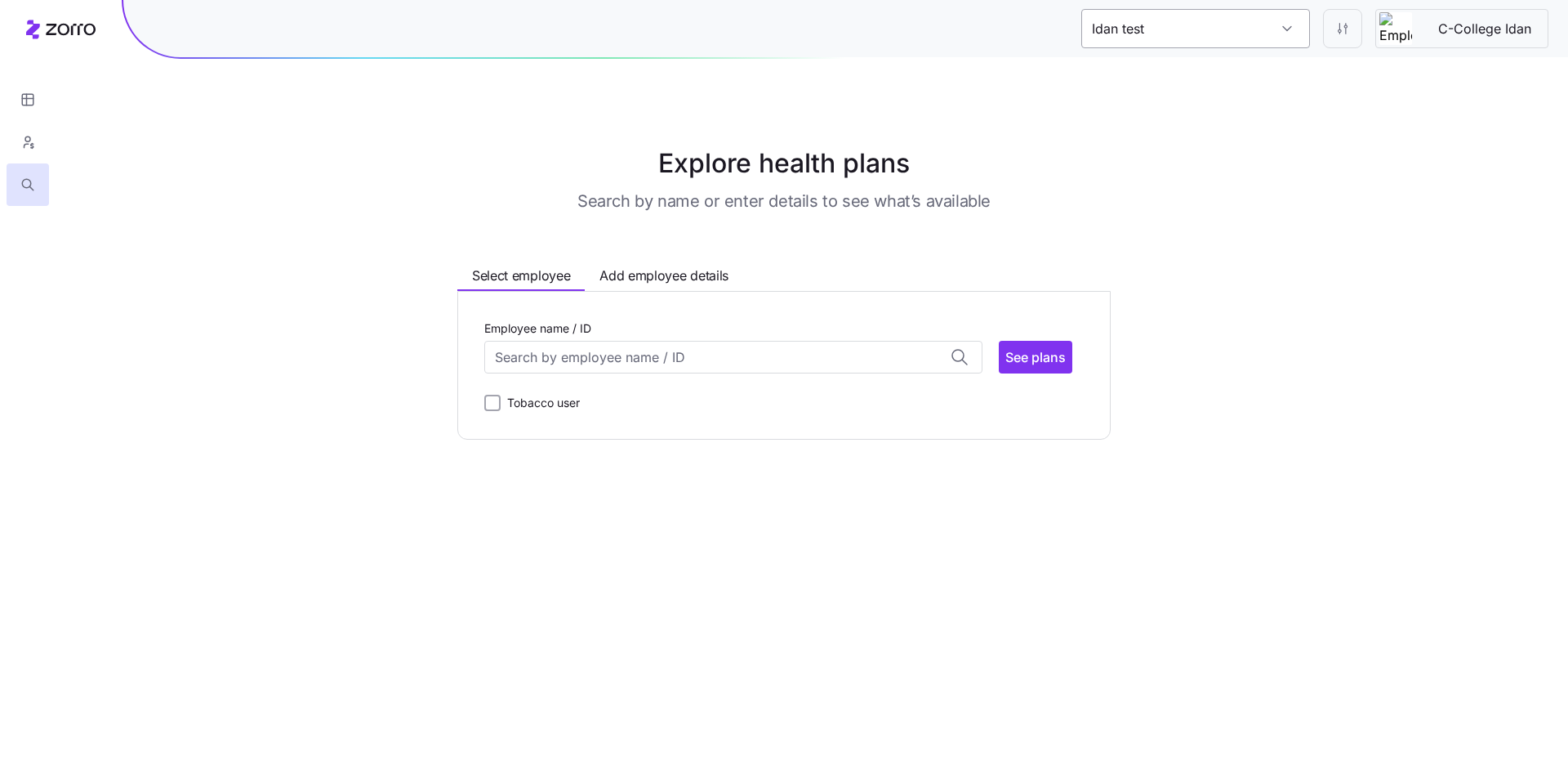
click at [1277, 34] on input "Idan test" at bounding box center [1195, 29] width 229 height 39
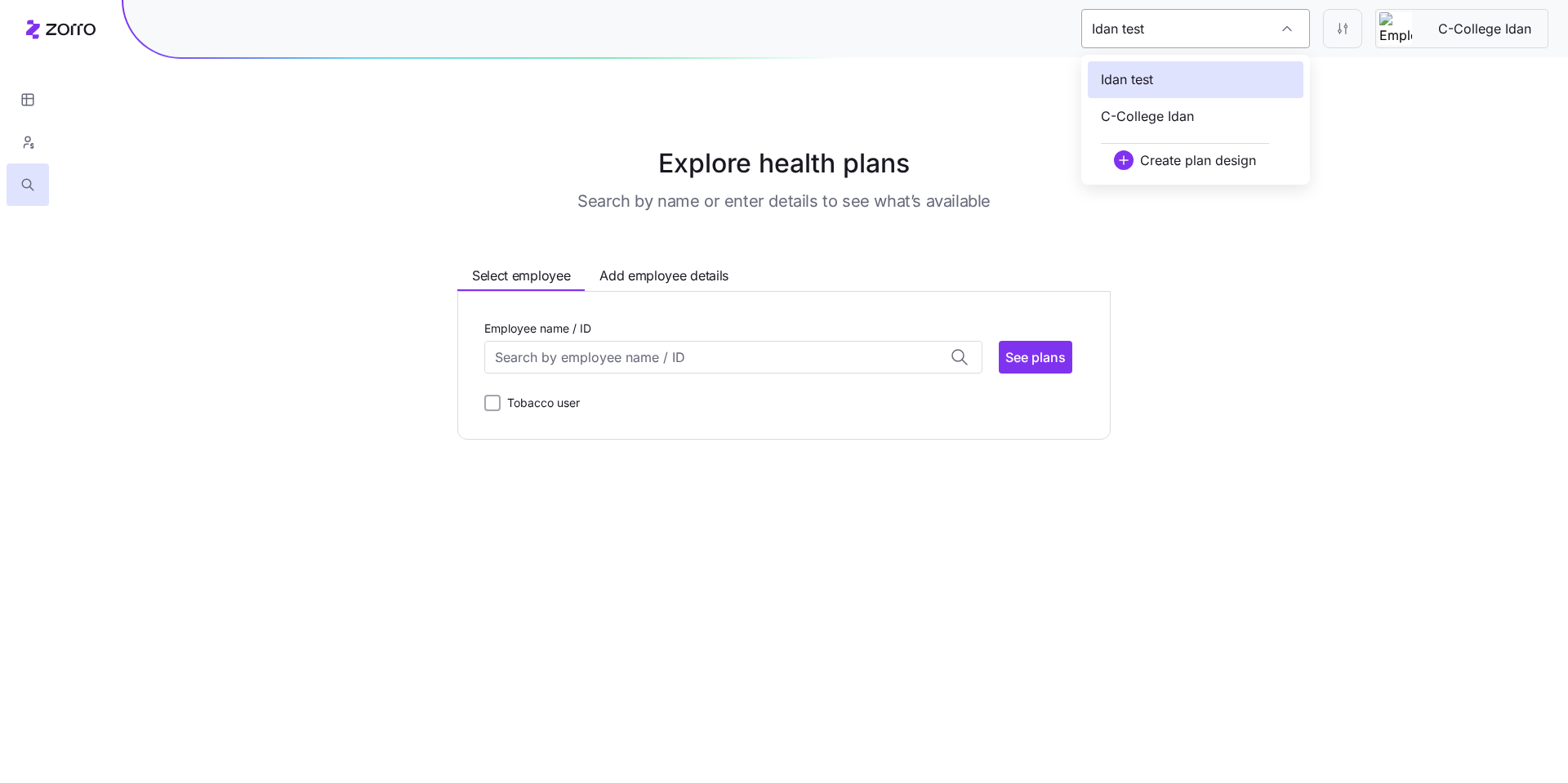
click at [1277, 34] on div "Idan test" at bounding box center [1195, 29] width 229 height 39
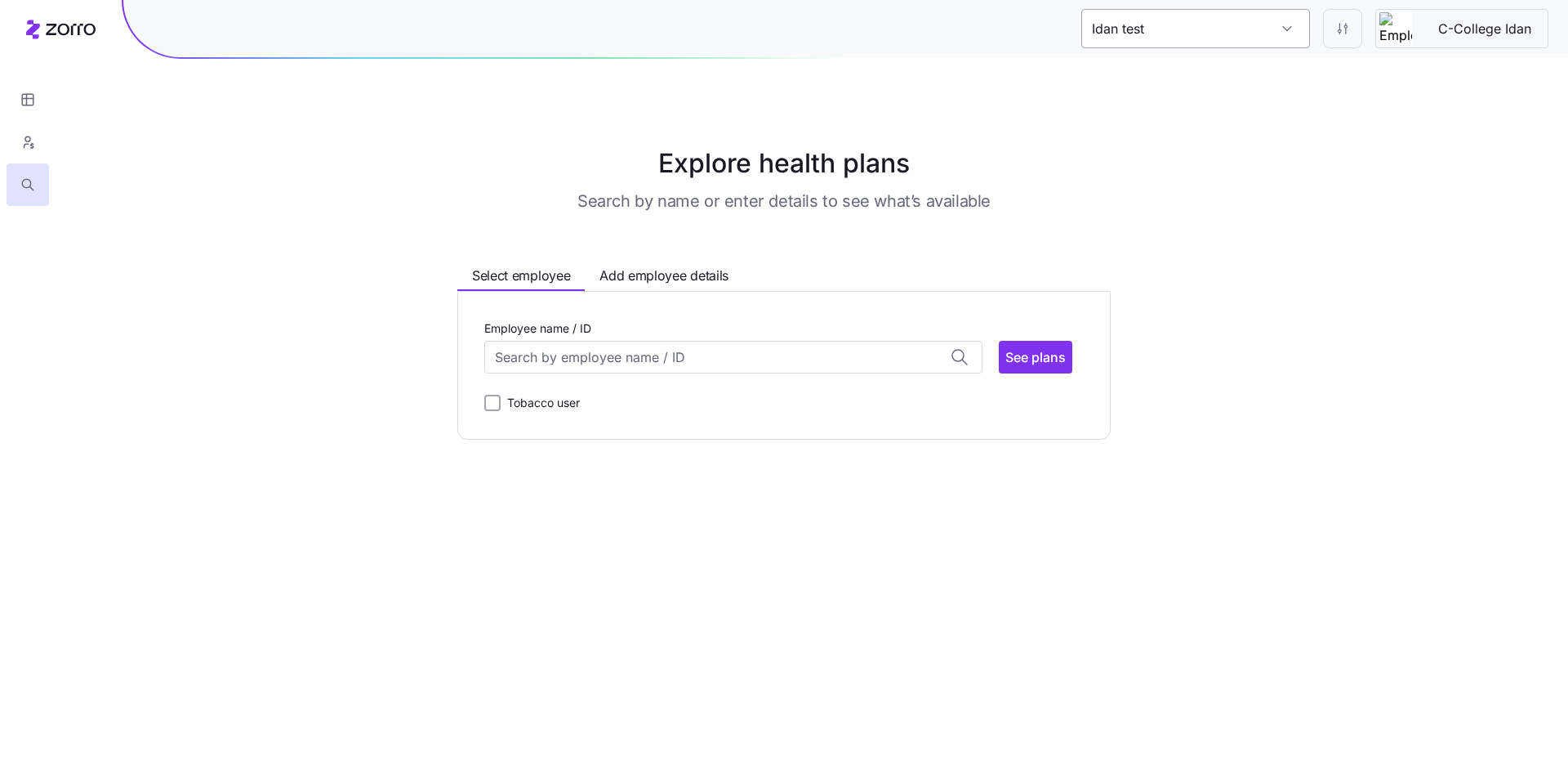
click at [1277, 34] on input "Idan test" at bounding box center [1195, 29] width 229 height 39
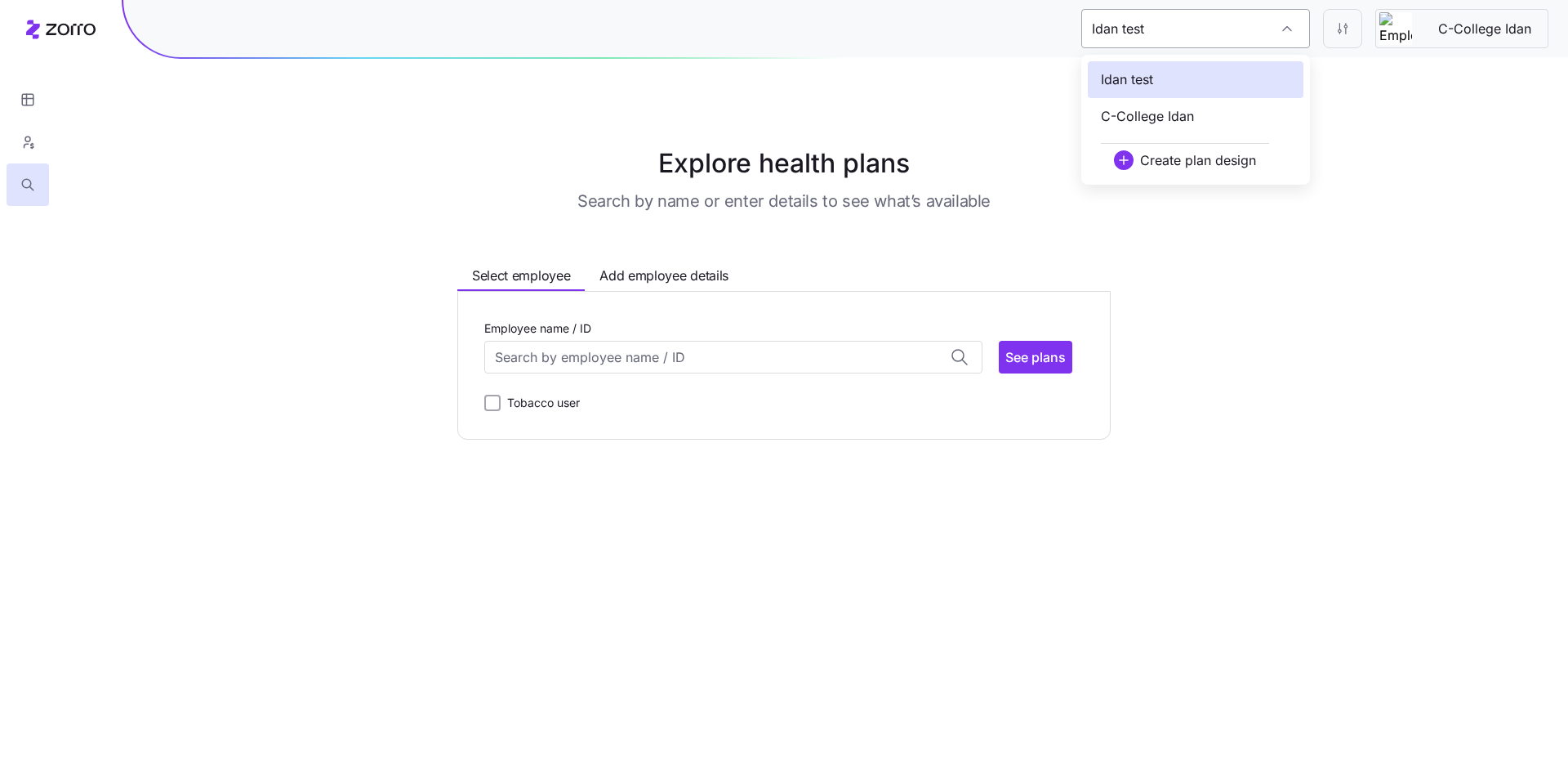
click at [1277, 34] on div "Idan test" at bounding box center [1195, 29] width 229 height 39
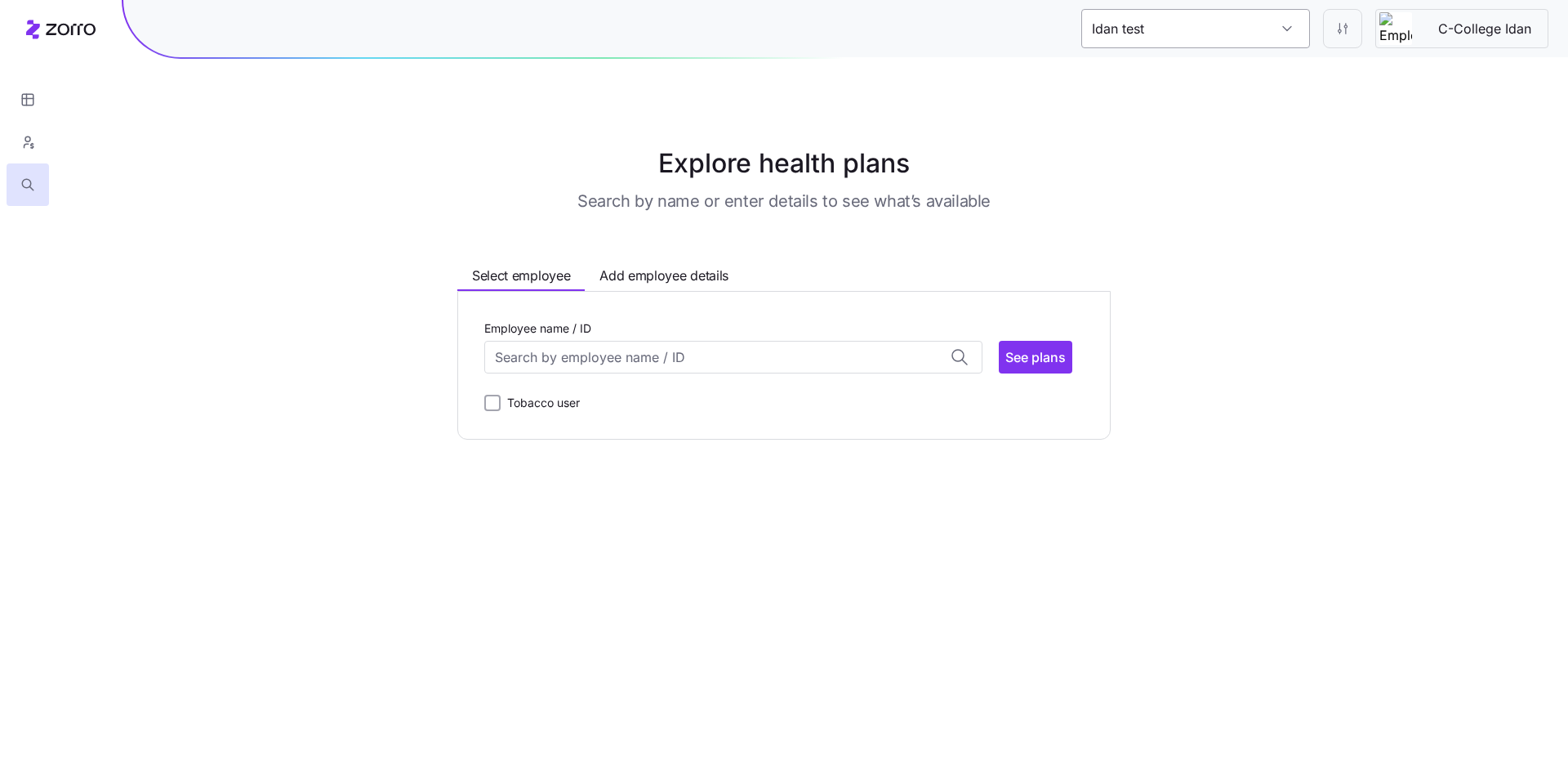
click at [1277, 34] on input "Idan test" at bounding box center [1195, 29] width 229 height 39
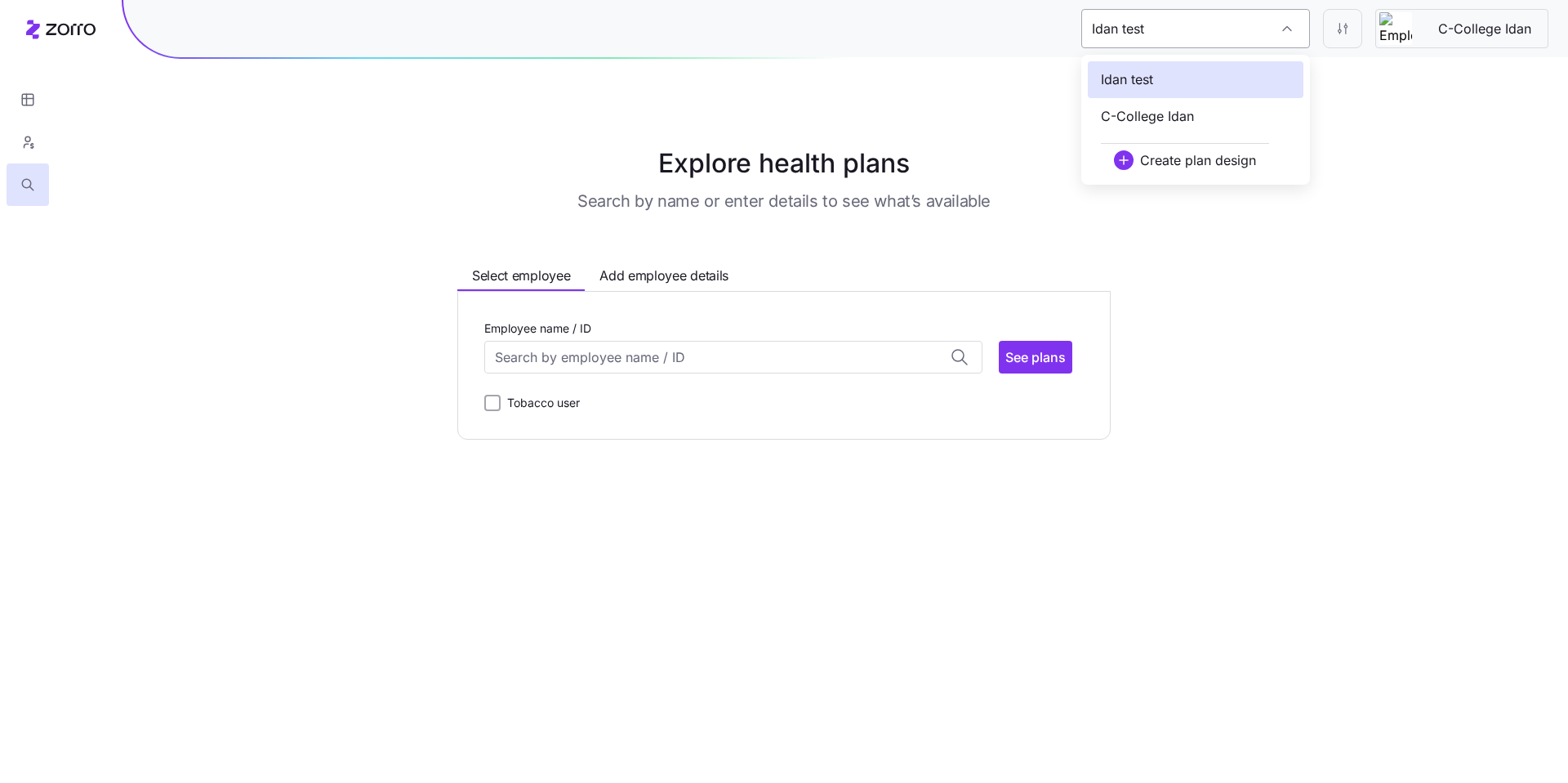
click at [1277, 34] on div "Idan test" at bounding box center [1195, 29] width 229 height 39
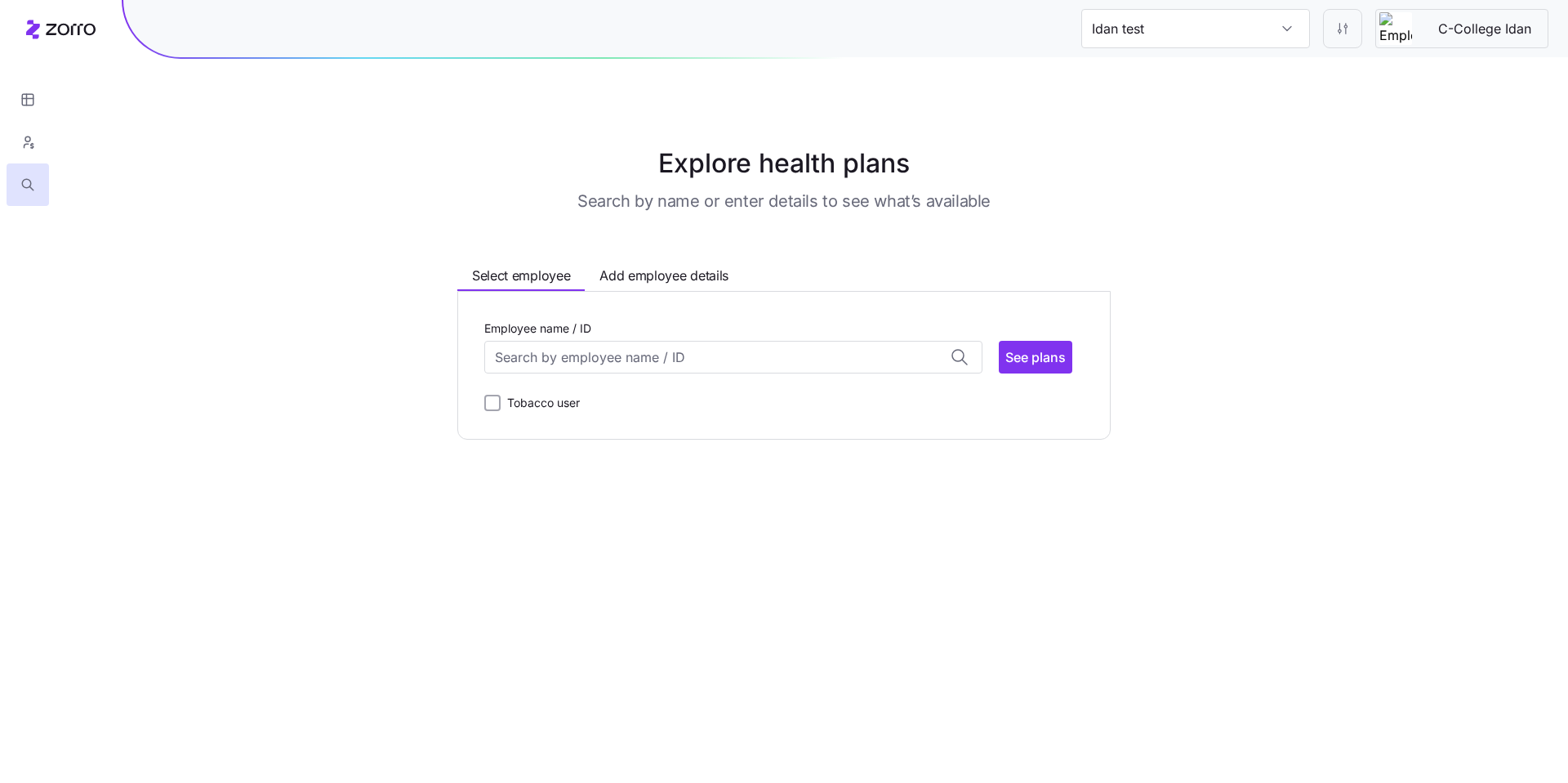
click at [1323, 196] on div "Explore health plans Search by name or enter details to see what’s available Se…" at bounding box center [784, 291] width 1568 height 296
click at [94, 39] on icon at bounding box center [61, 29] width 69 height 19
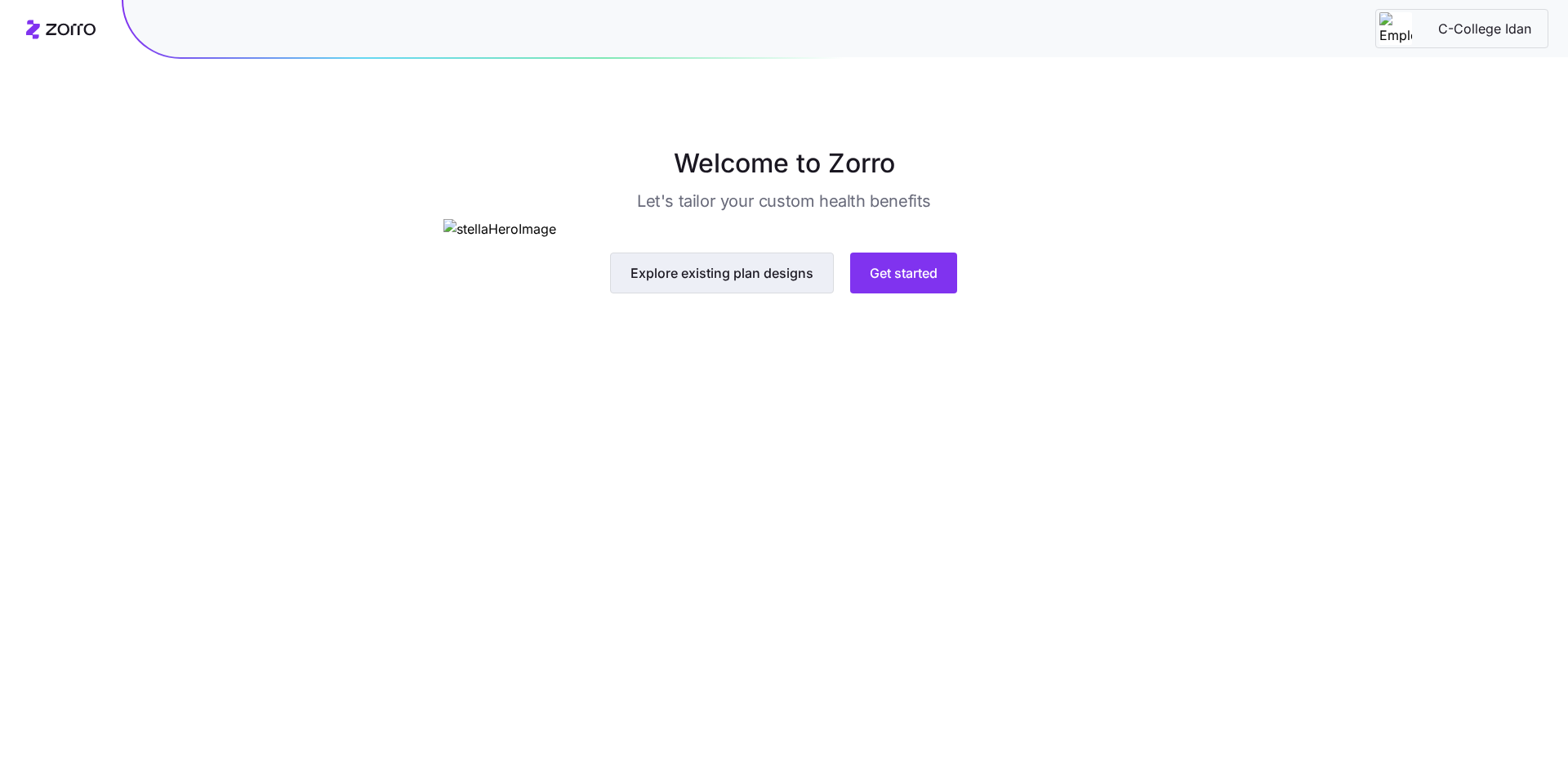
click at [703, 283] on span "Explore existing plan designs" at bounding box center [722, 273] width 183 height 19
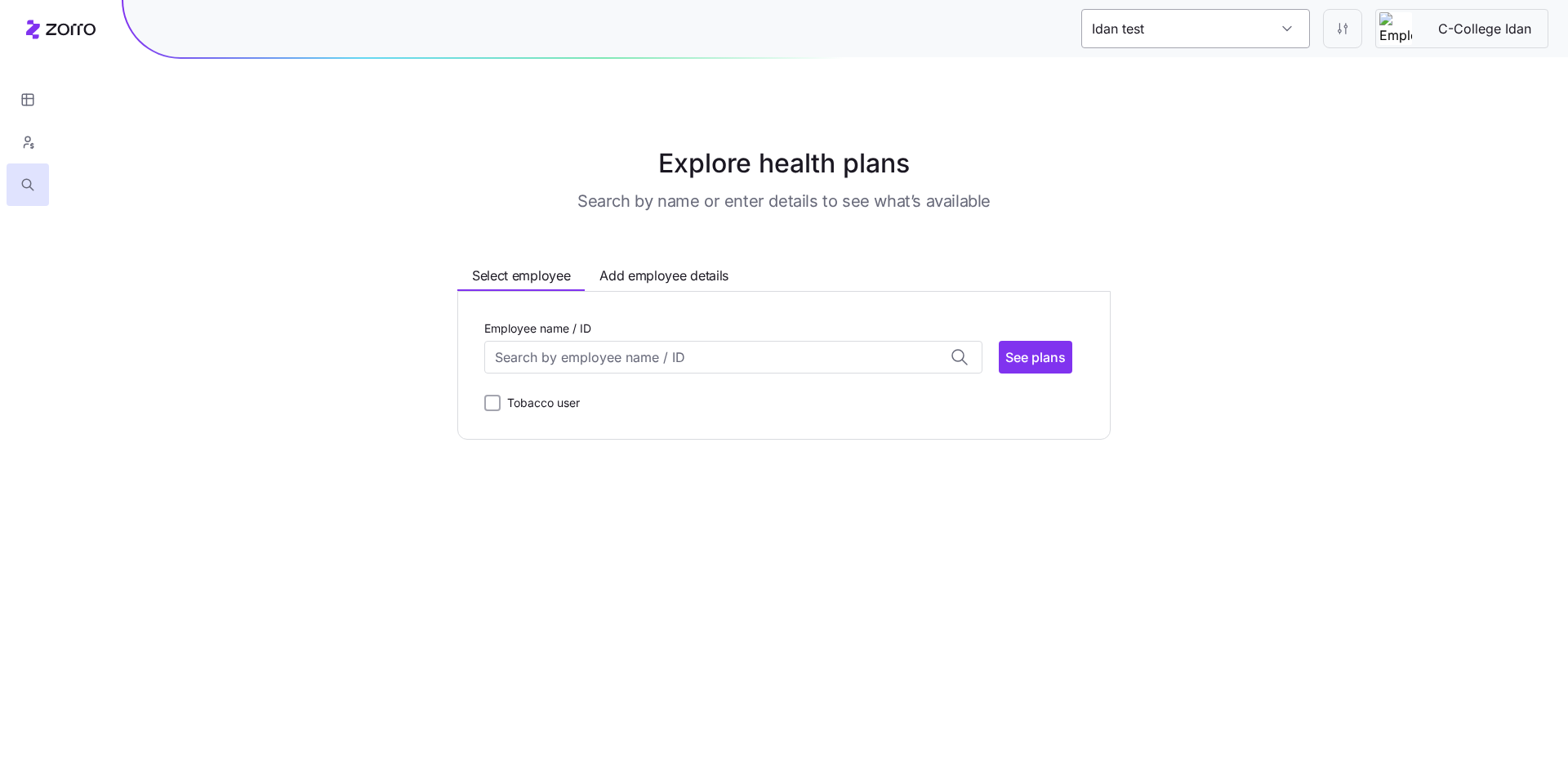
click at [1225, 45] on input "Idan test" at bounding box center [1195, 29] width 229 height 39
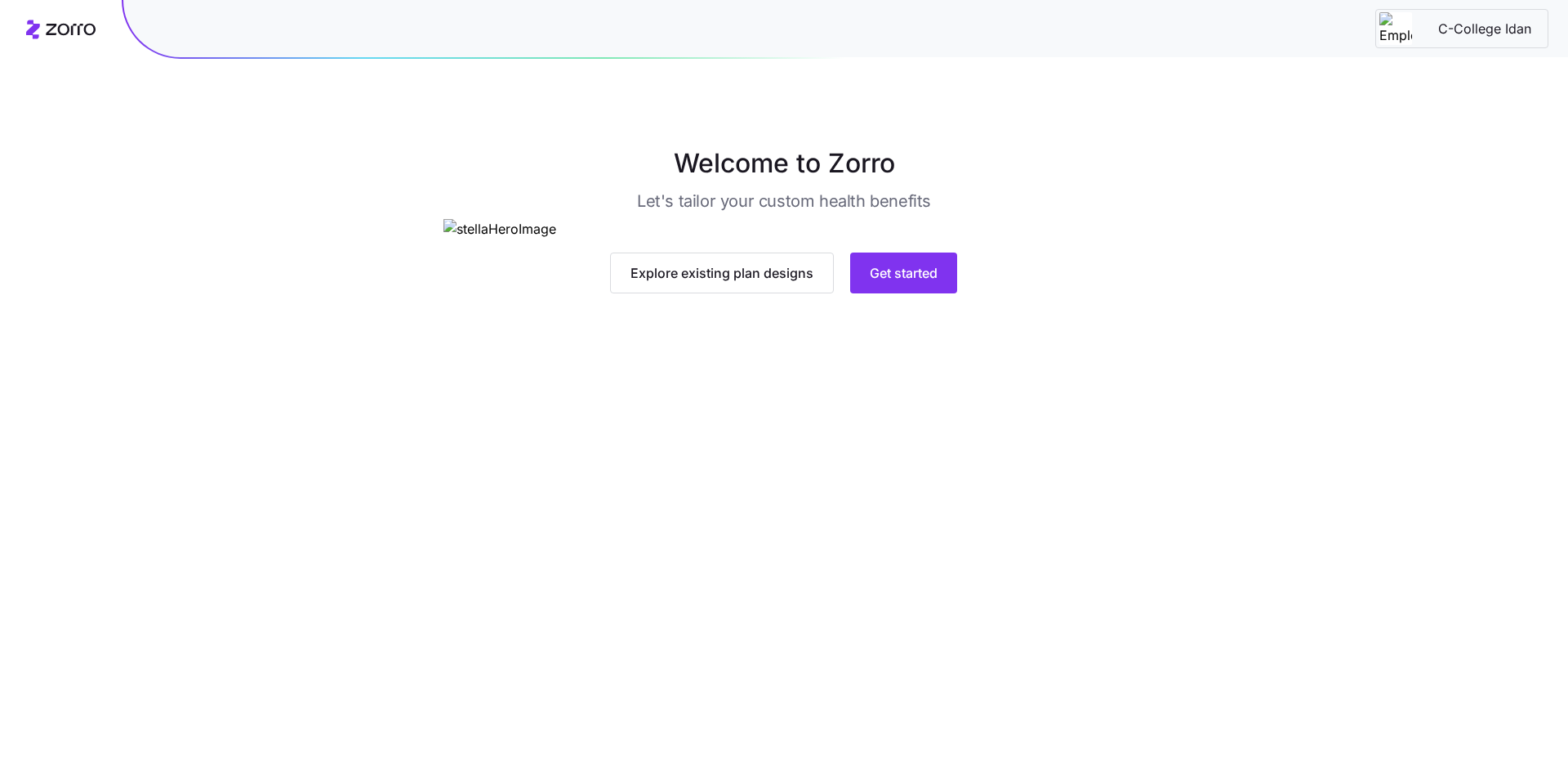
click at [876, 676] on main "Welcome to Zorro Let's tailor your custom health benefits Explore existing plan…" at bounding box center [784, 392] width 1568 height 783
click at [747, 294] on button "Explore existing plan designs" at bounding box center [721, 273] width 224 height 40
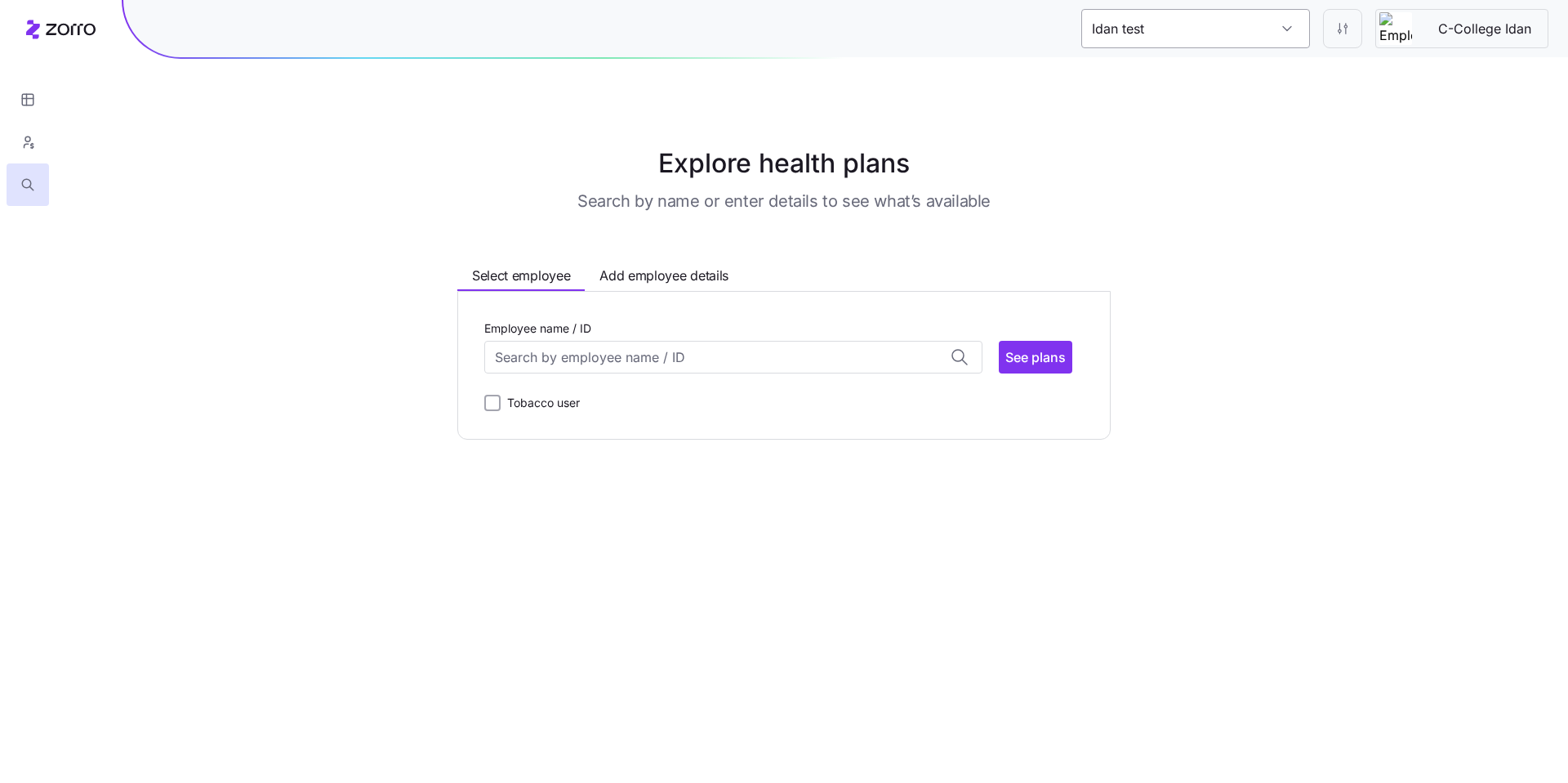
click at [1172, 34] on input "Idan test" at bounding box center [1195, 29] width 229 height 39
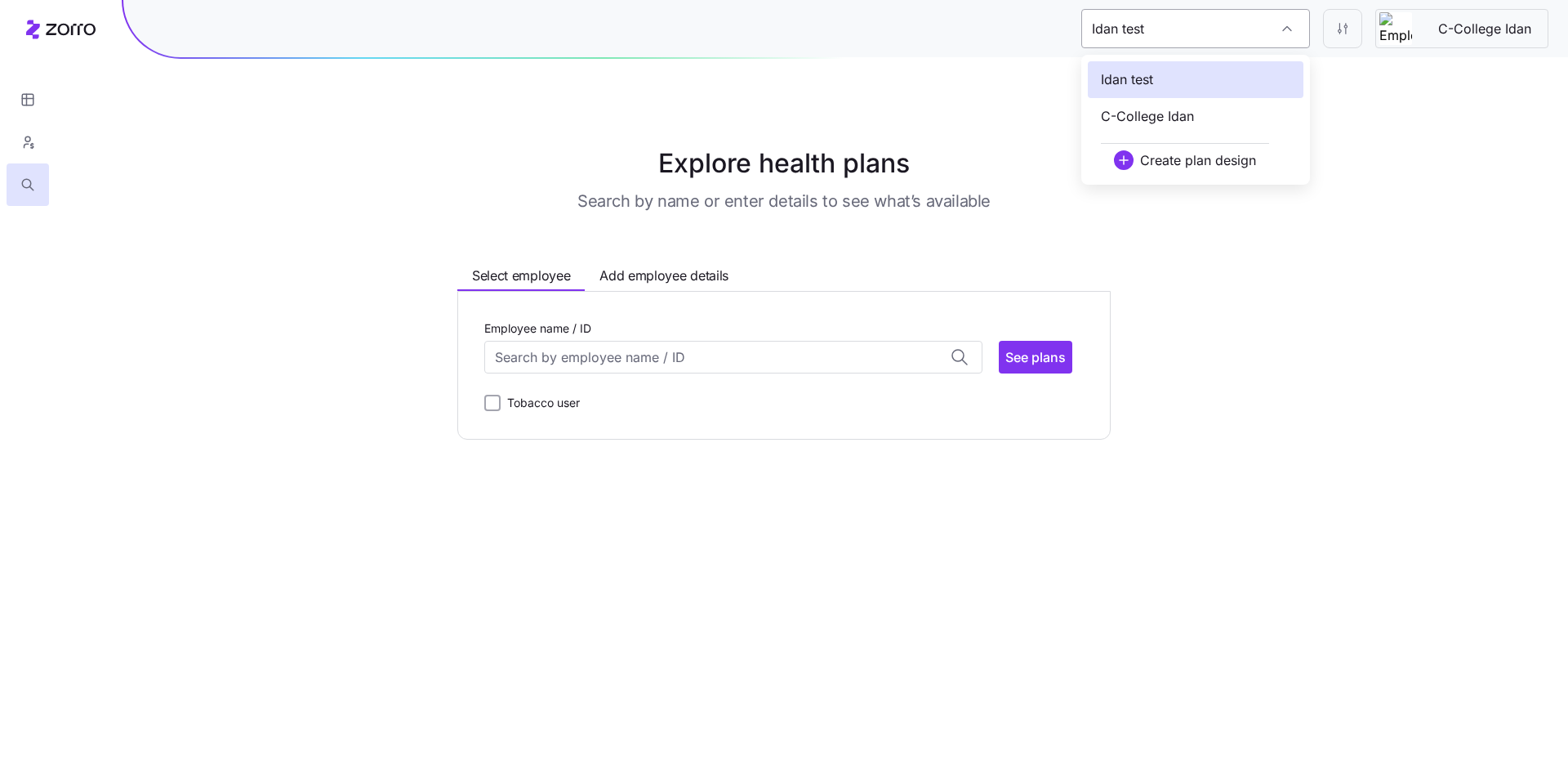
click at [1187, 33] on input "Idan test" at bounding box center [1195, 29] width 229 height 39
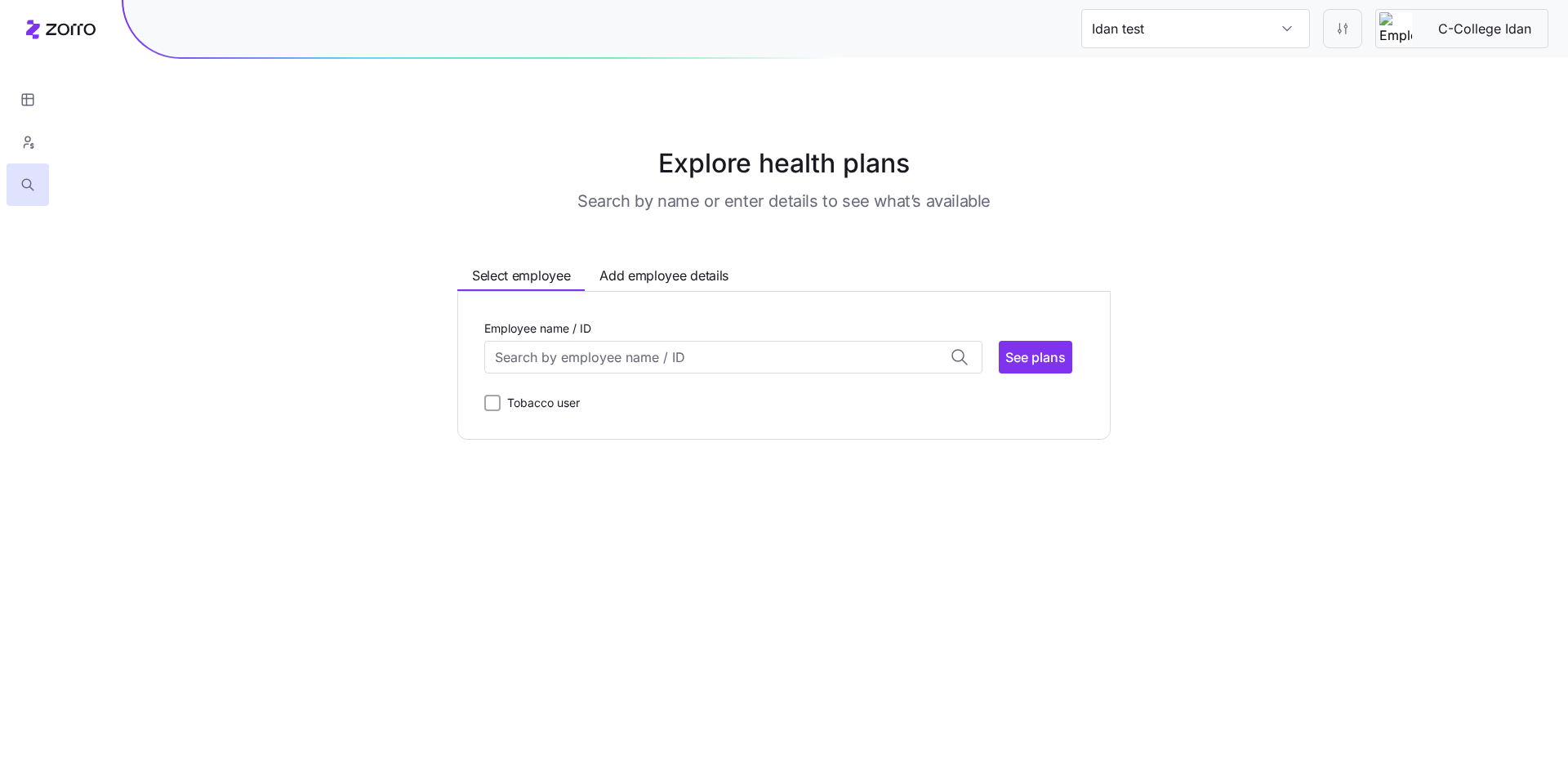
click at [102, 30] on div "Idan test C-College Idan" at bounding box center [784, 30] width 1568 height 59
click at [81, 30] on icon at bounding box center [61, 29] width 69 height 19
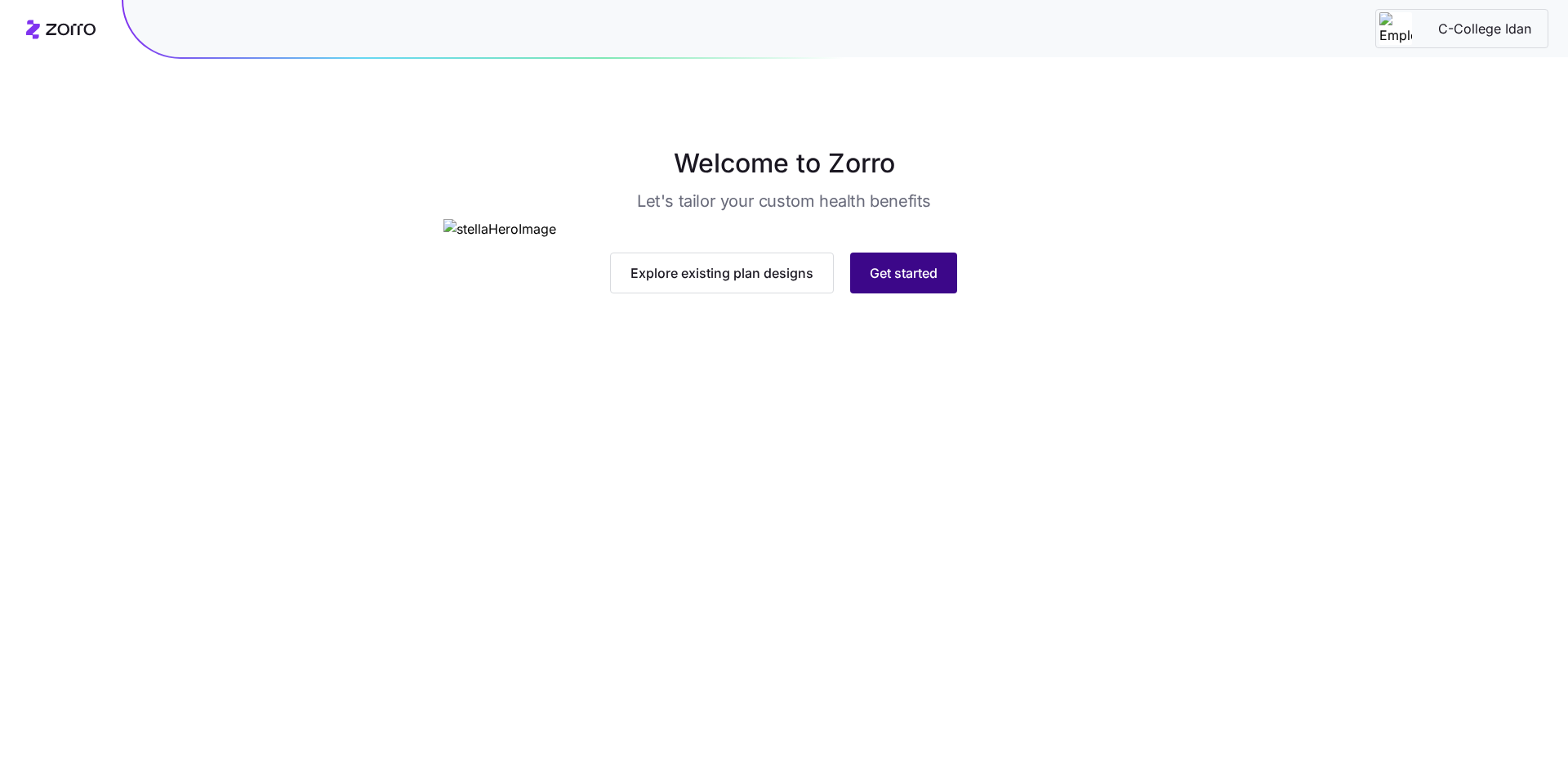
click at [876, 283] on span "Get started" at bounding box center [903, 273] width 67 height 19
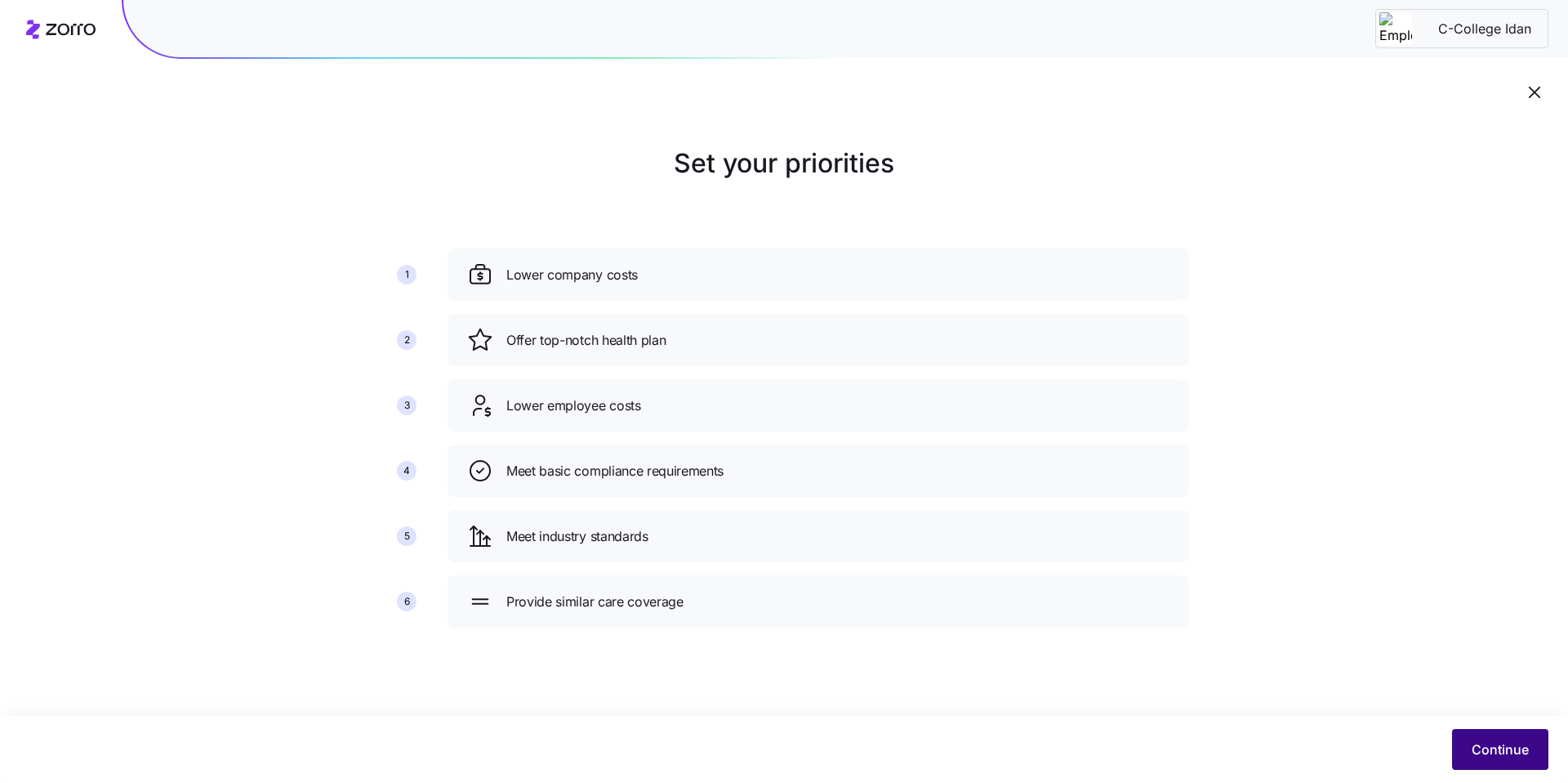
click at [1499, 742] on span "Continue" at bounding box center [1501, 748] width 57 height 19
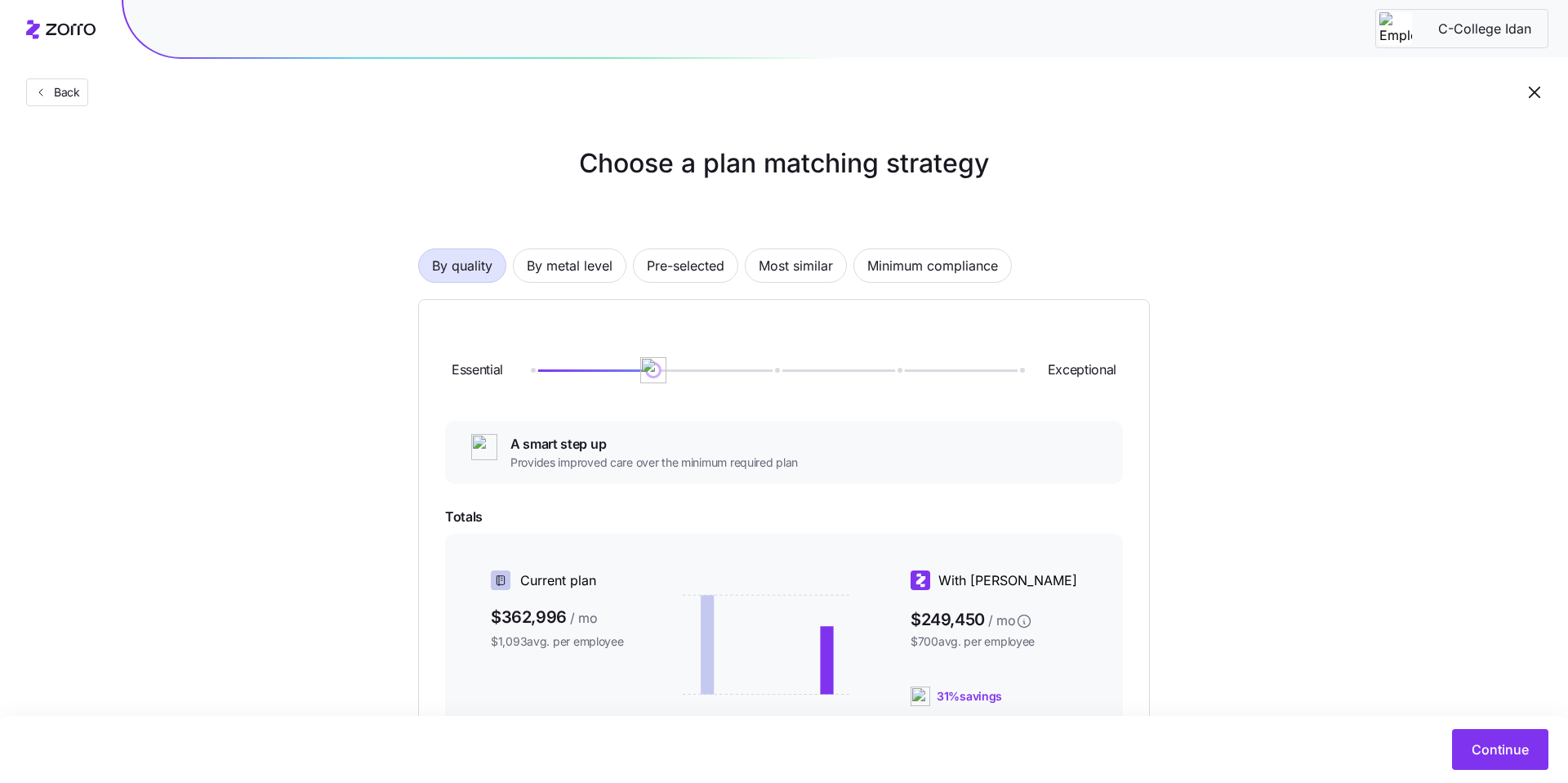
click at [1541, 94] on icon "button" at bounding box center [1534, 92] width 19 height 19
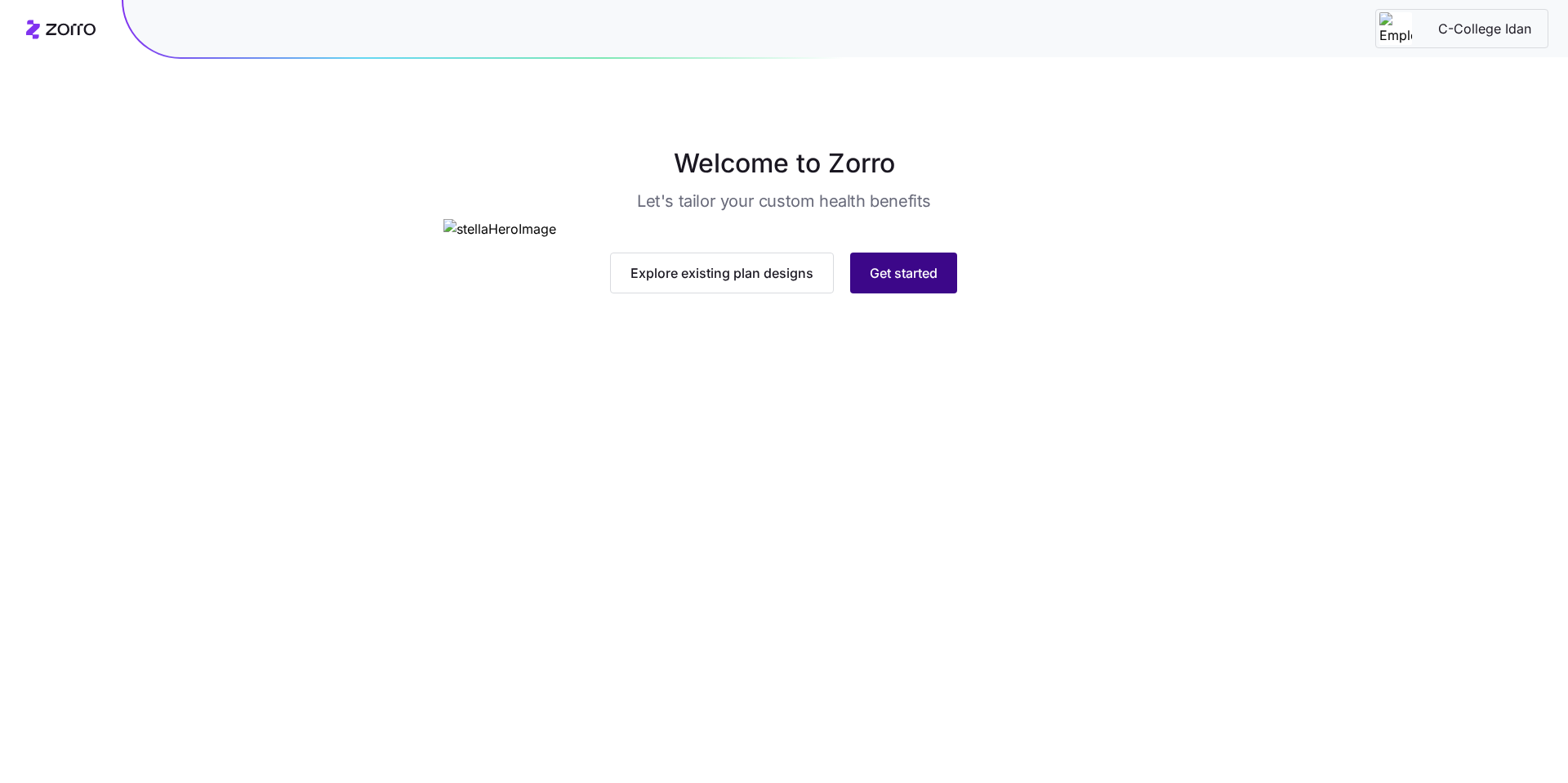
click at [883, 283] on span "Get started" at bounding box center [903, 273] width 67 height 19
click at [888, 283] on span "Get started" at bounding box center [903, 273] width 67 height 19
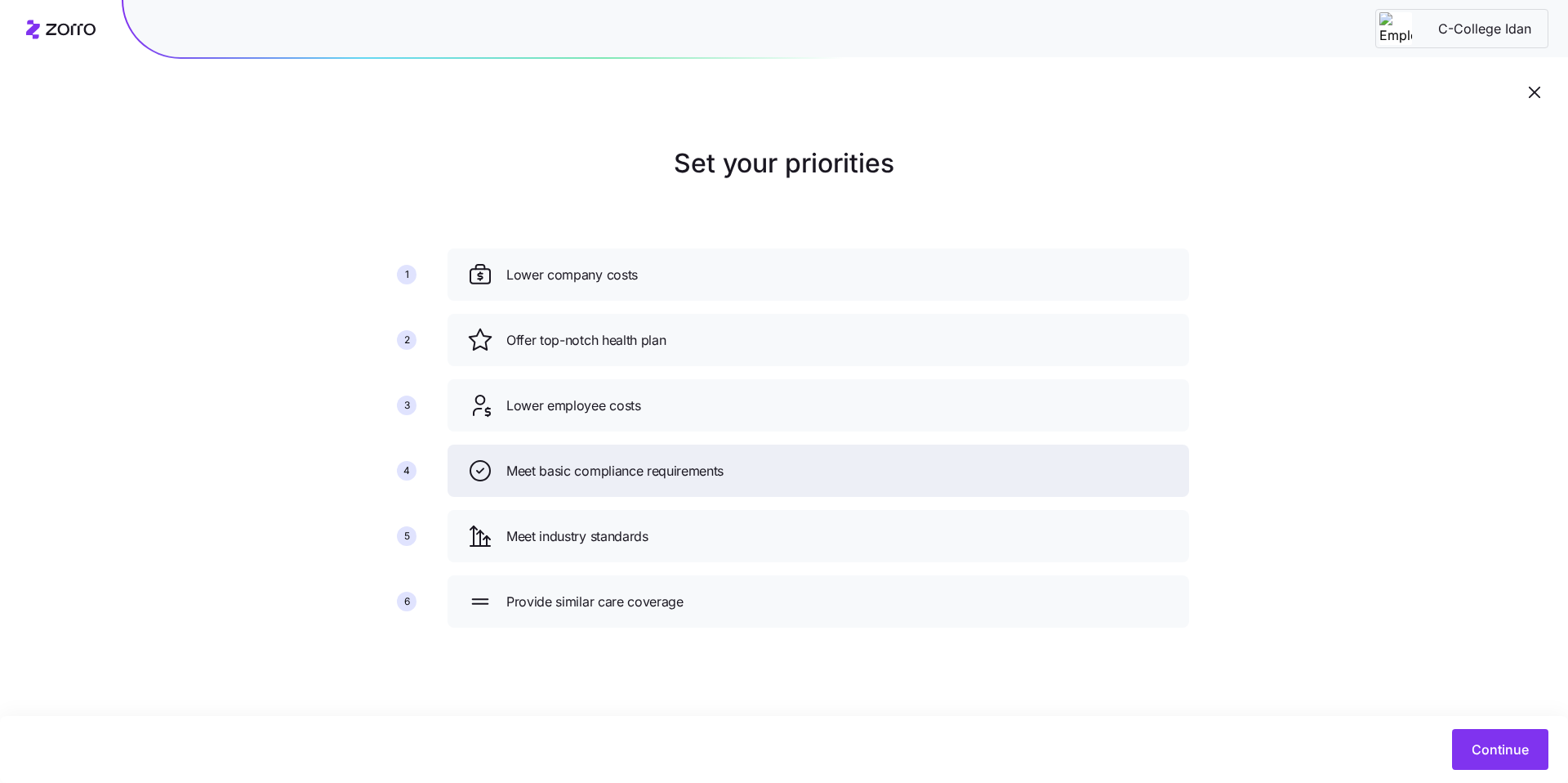
drag, startPoint x: 706, startPoint y: 467, endPoint x: 689, endPoint y: 321, distance: 147.0
click at [691, 461] on span "Meet basic compliance requirements" at bounding box center [615, 471] width 218 height 20
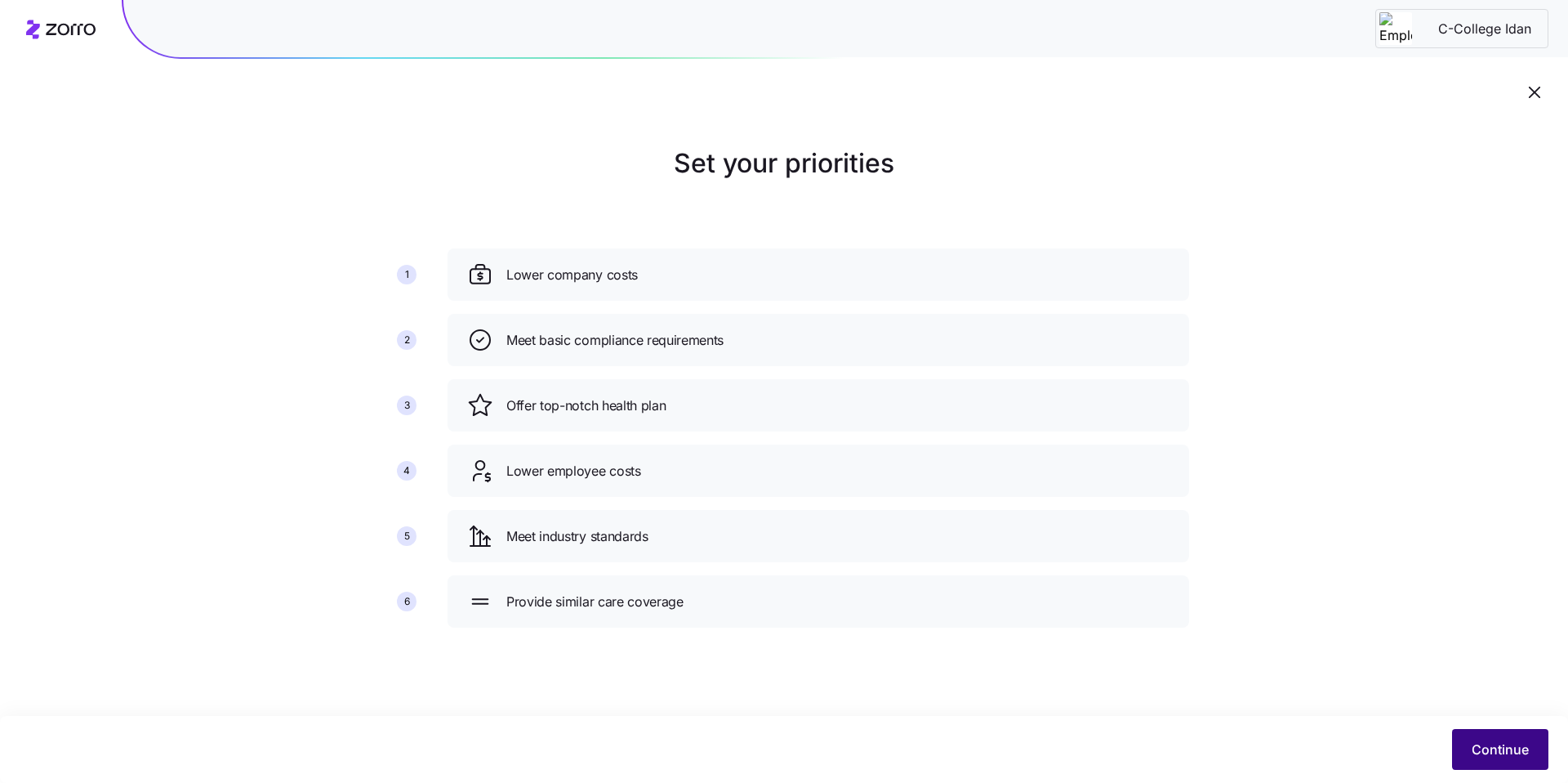
click at [1502, 744] on span "Continue" at bounding box center [1501, 748] width 57 height 19
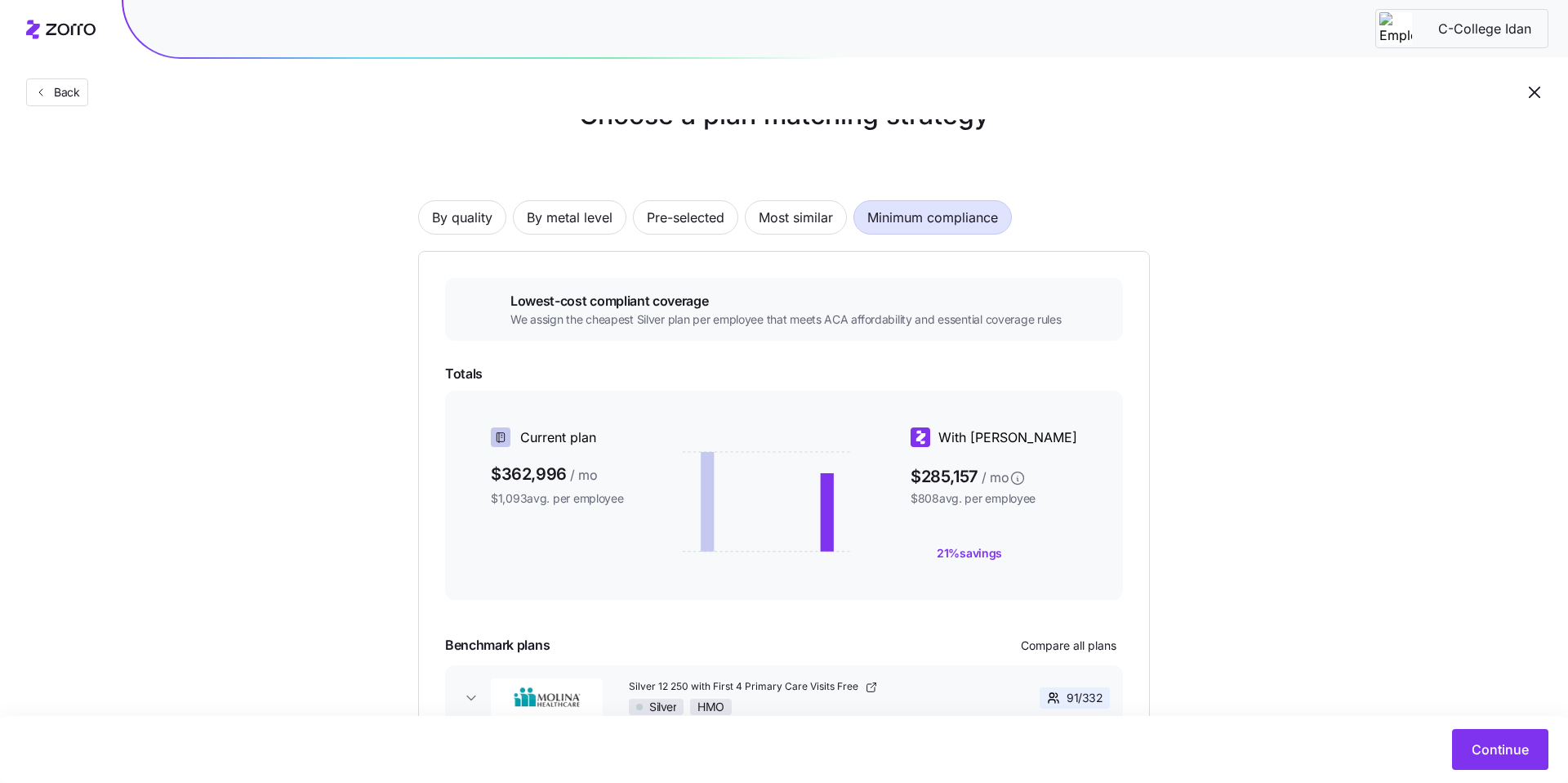
scroll to position [72, 0]
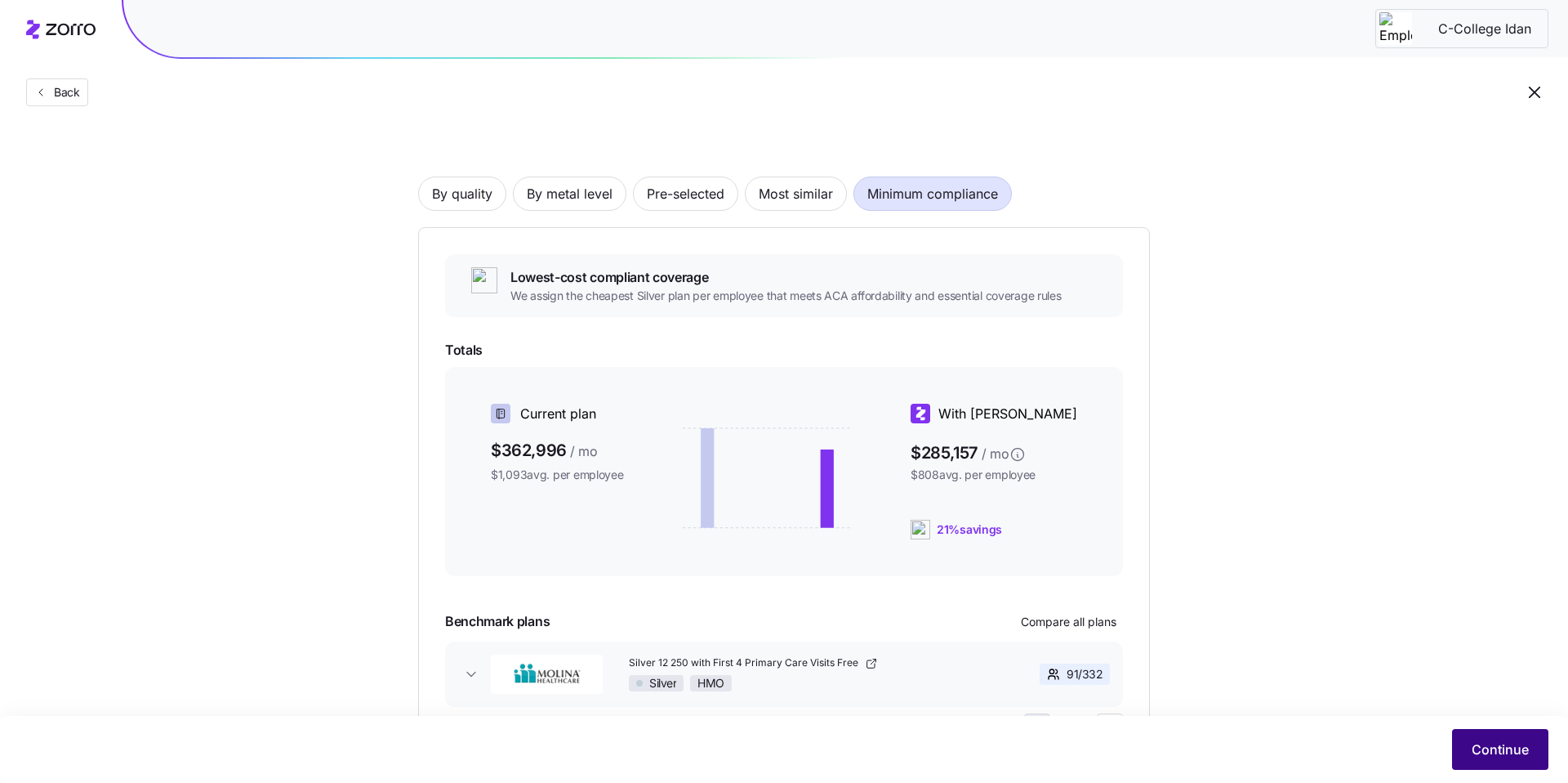
click at [1492, 742] on span "Continue" at bounding box center [1501, 748] width 57 height 19
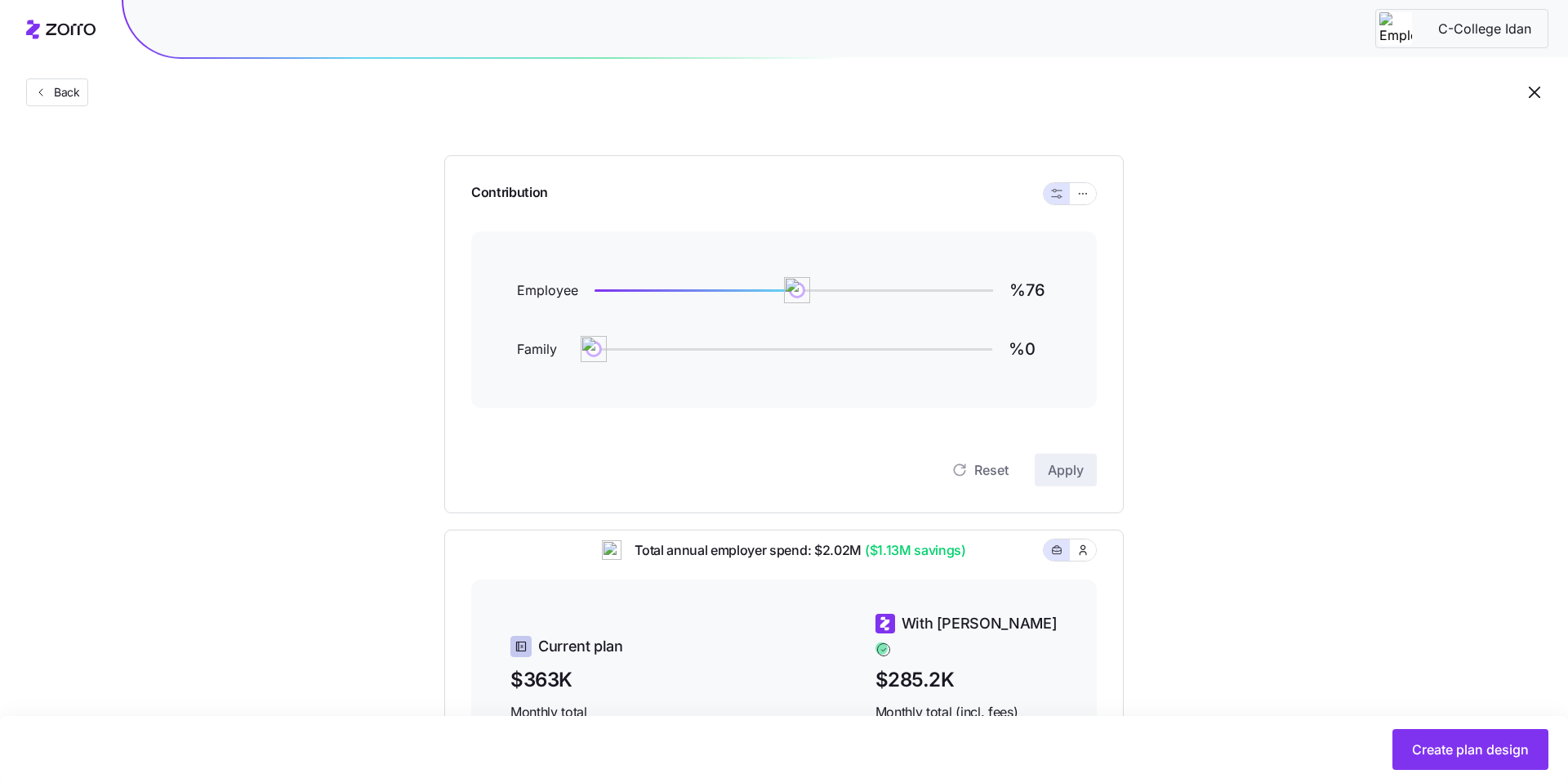
scroll to position [168, 0]
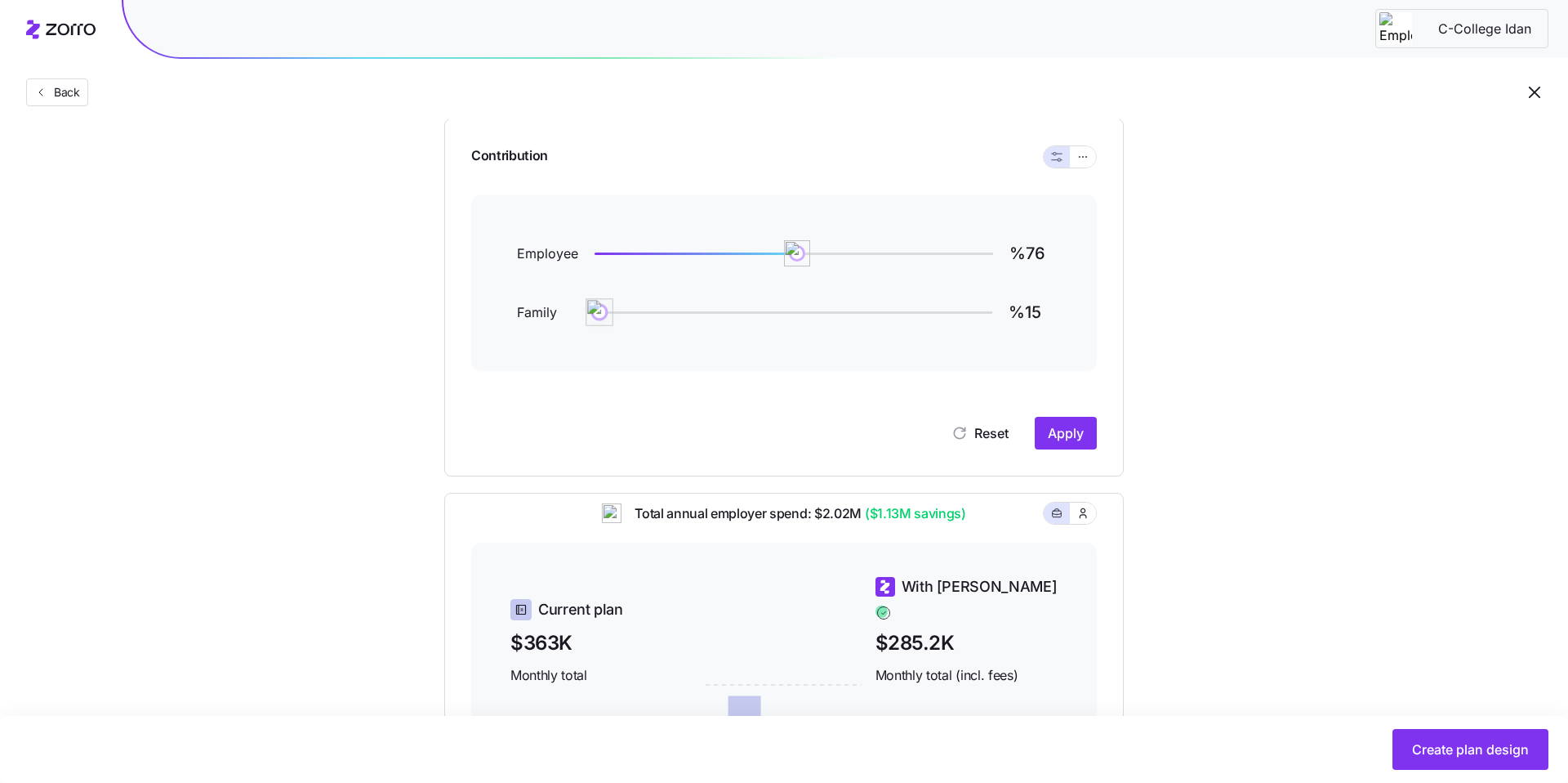
type input "%16"
drag, startPoint x: 598, startPoint y: 313, endPoint x: 637, endPoint y: 312, distance: 39.0
click at [637, 312] on img at bounding box center [636, 311] width 28 height 28
click at [1450, 751] on span "Create plan design" at bounding box center [1470, 748] width 116 height 19
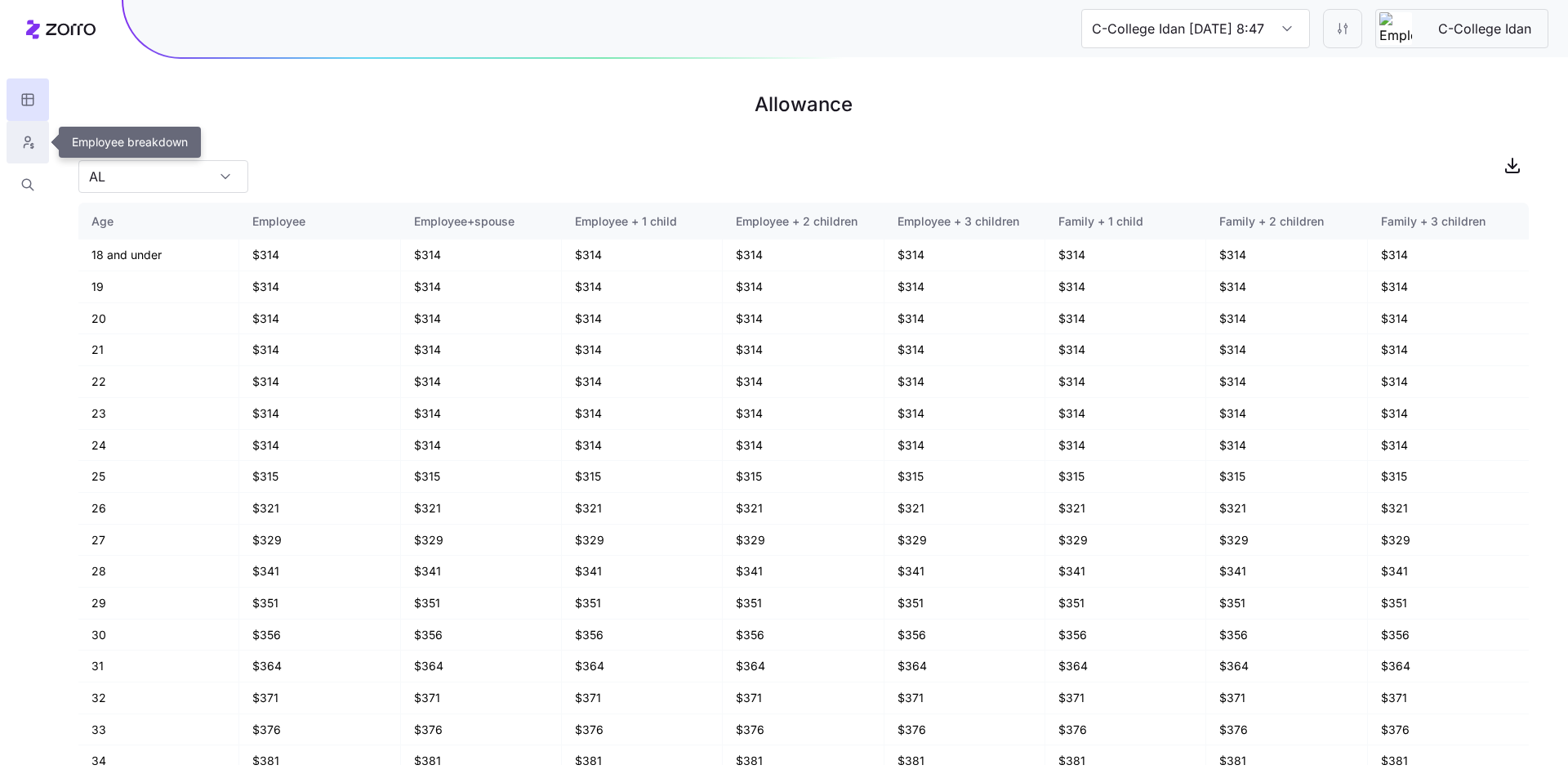
click at [39, 144] on button "button" at bounding box center [28, 142] width 42 height 42
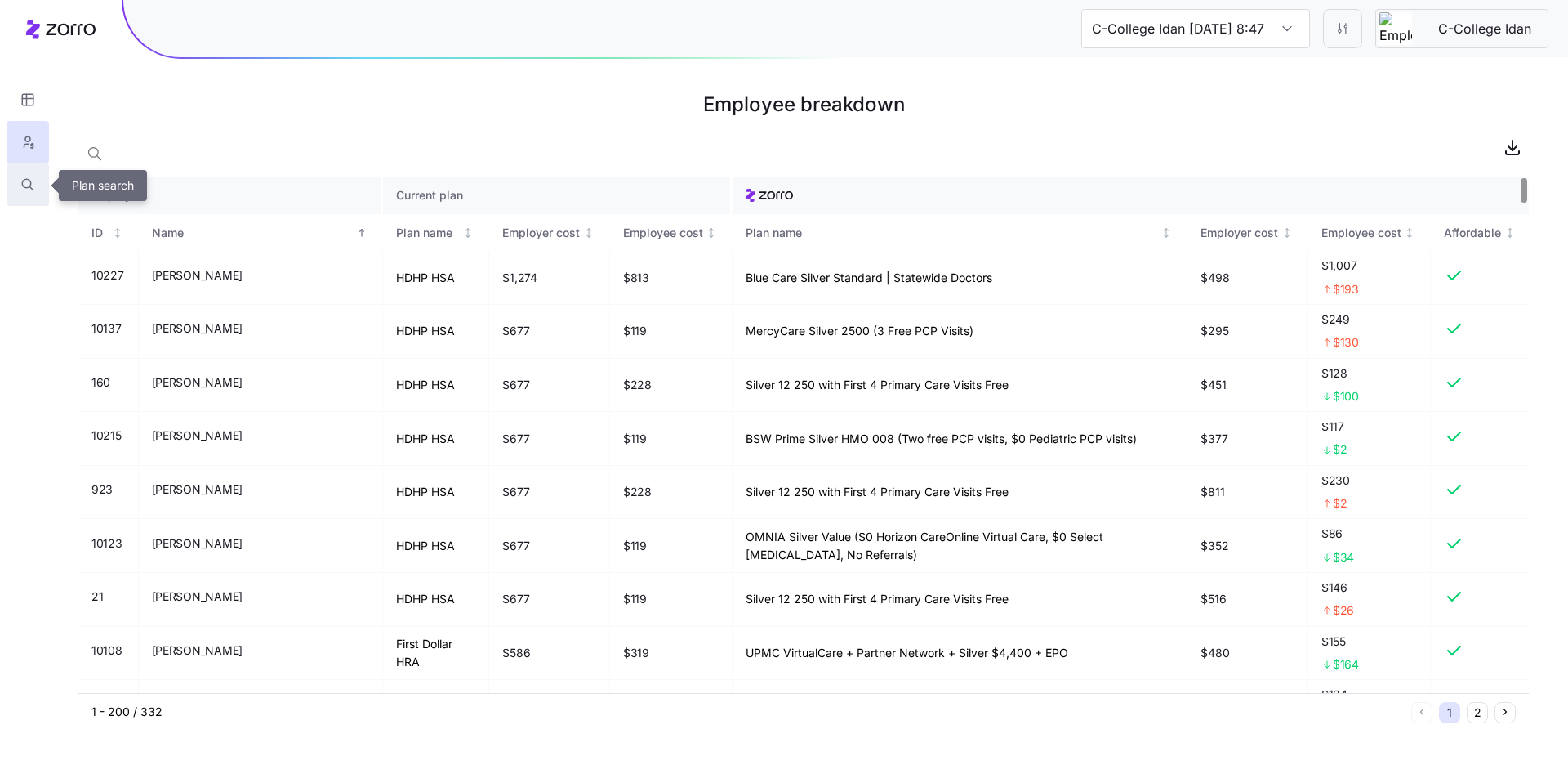
click at [13, 186] on button "button" at bounding box center [28, 185] width 42 height 42
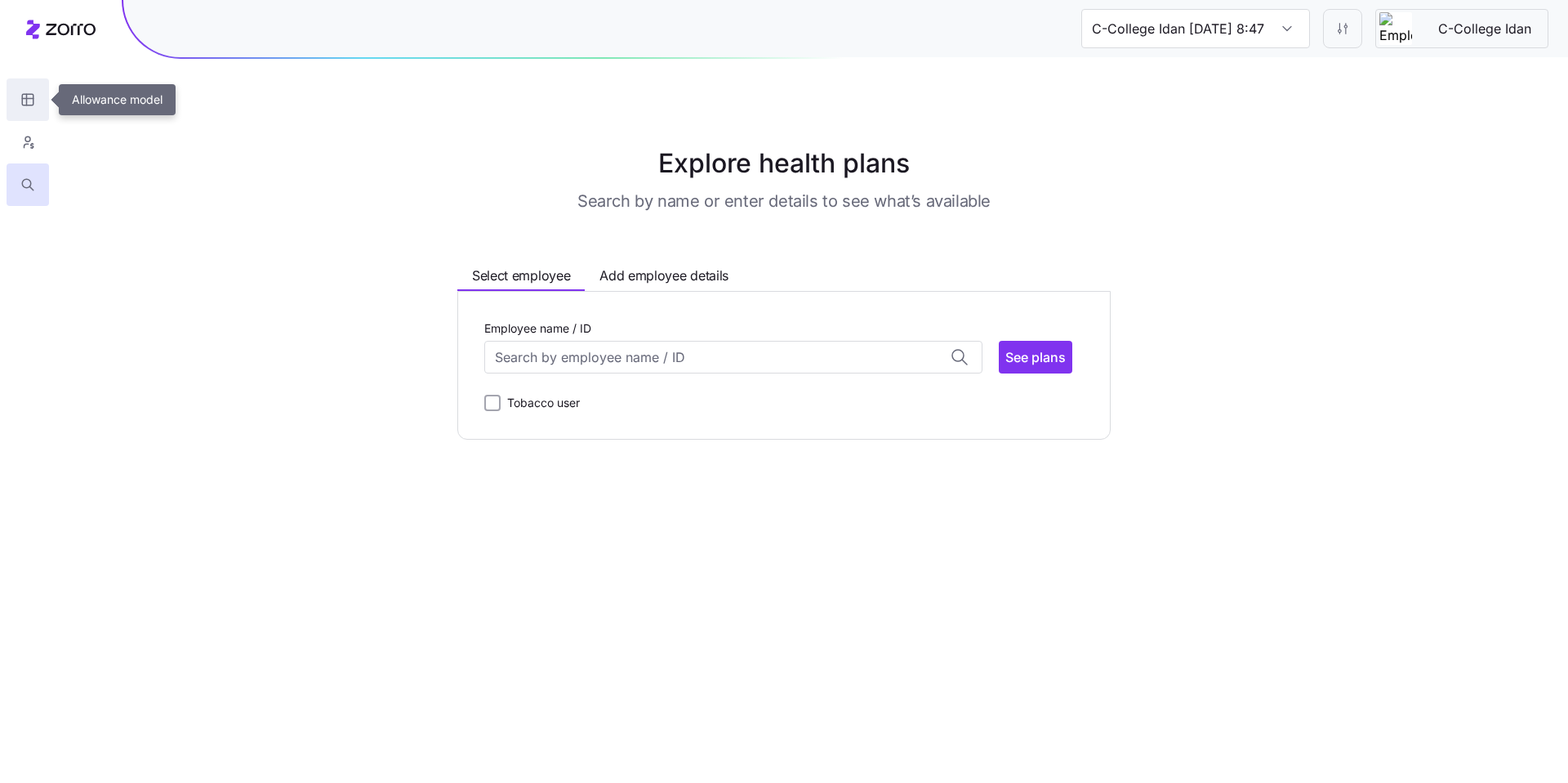
click at [29, 99] on icon "button" at bounding box center [27, 99] width 14 height 16
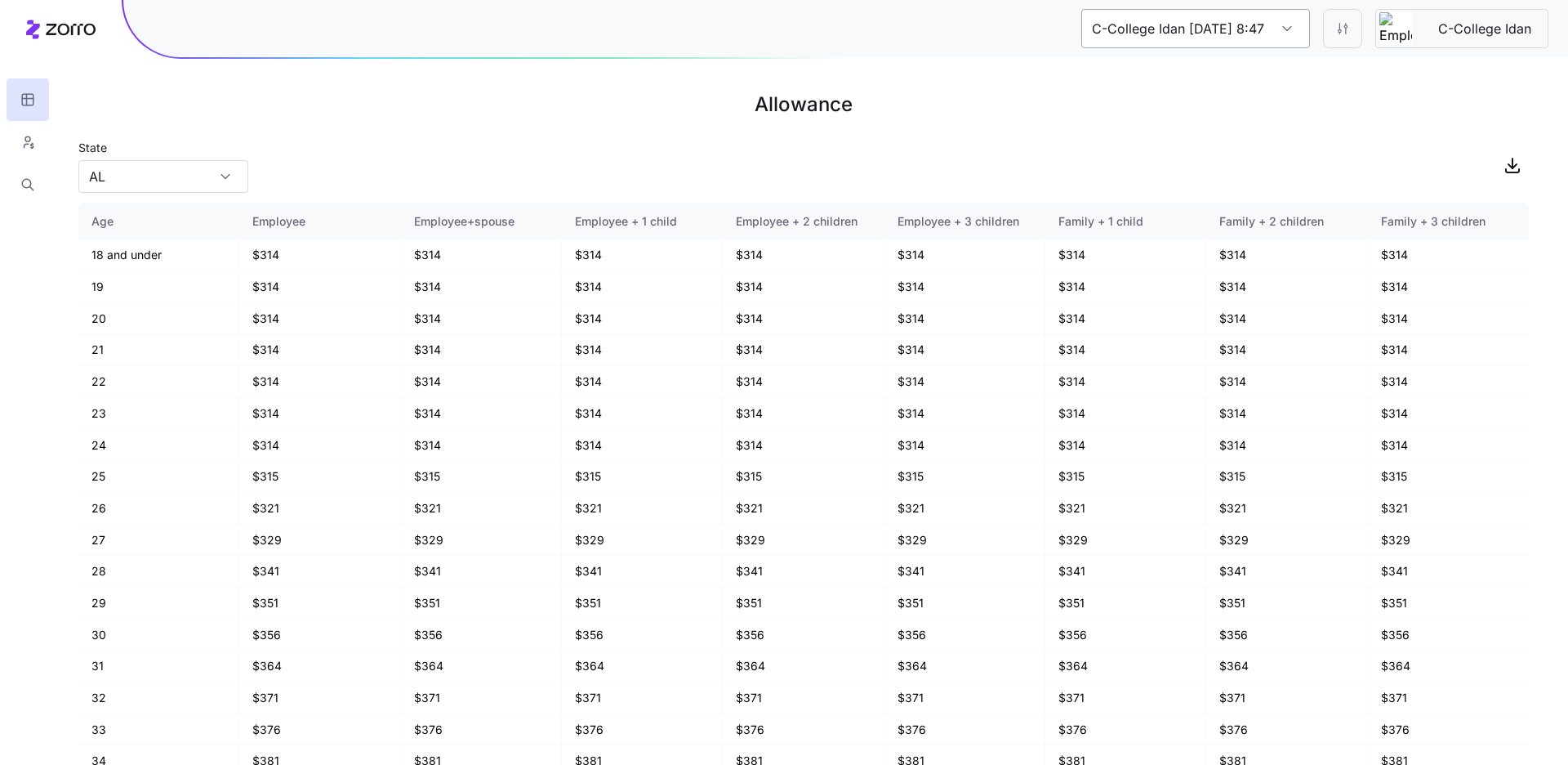
click at [1296, 22] on input "C-College Idan 09/22/2025 8:47 AM" at bounding box center [1195, 29] width 229 height 39
click at [1296, 22] on div "C-College Idan 09/22/2025 8:47 AM" at bounding box center [1195, 29] width 229 height 39
click at [1269, 24] on input "C-College Idan 09/22/2025 8:47 AM" at bounding box center [1195, 29] width 229 height 39
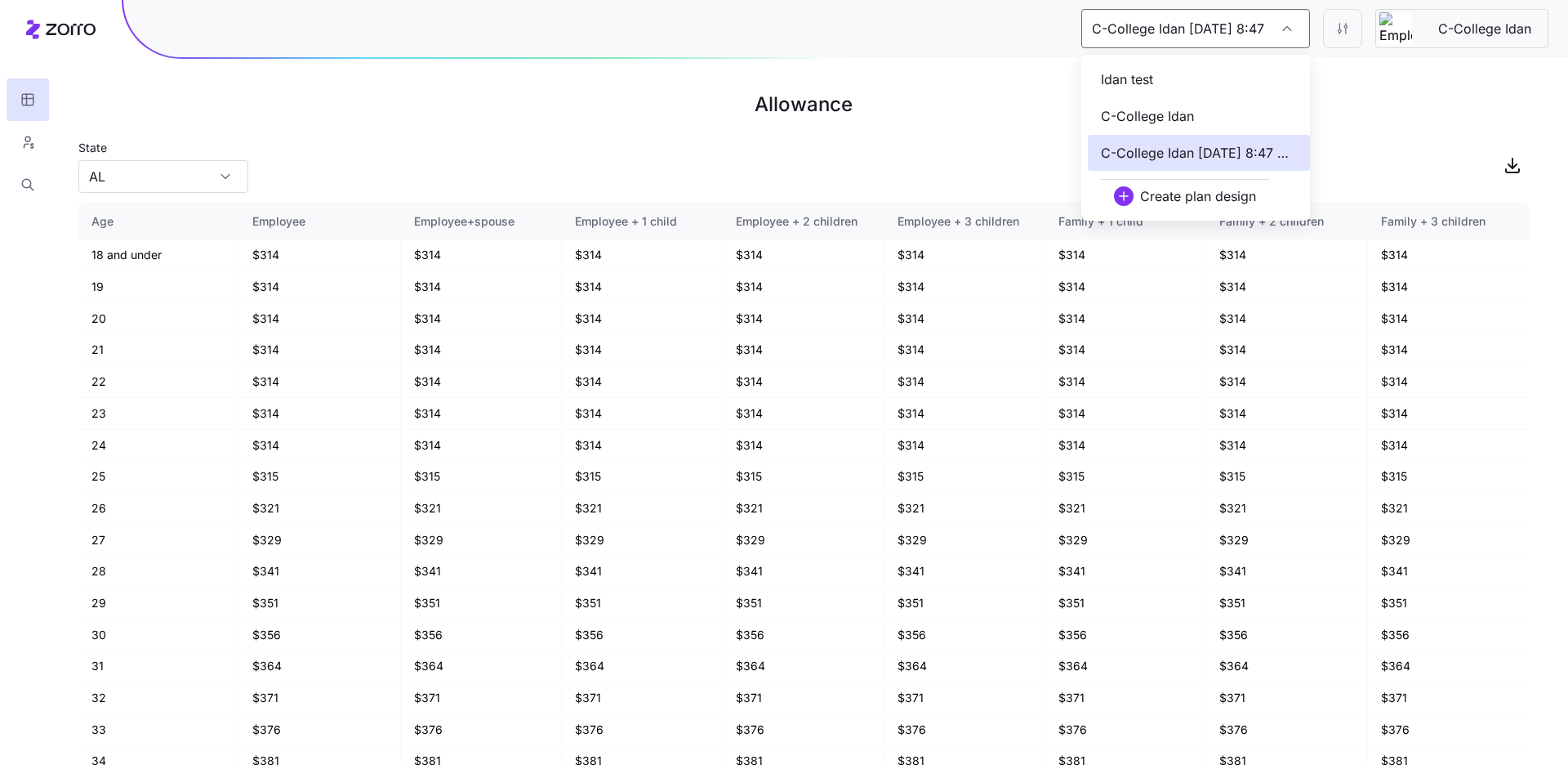
click at [1377, 126] on main "Allowance State AL Age Employee Employee+spouse Employee + 1 child Employee + 2…" at bounding box center [784, 392] width 1568 height 783
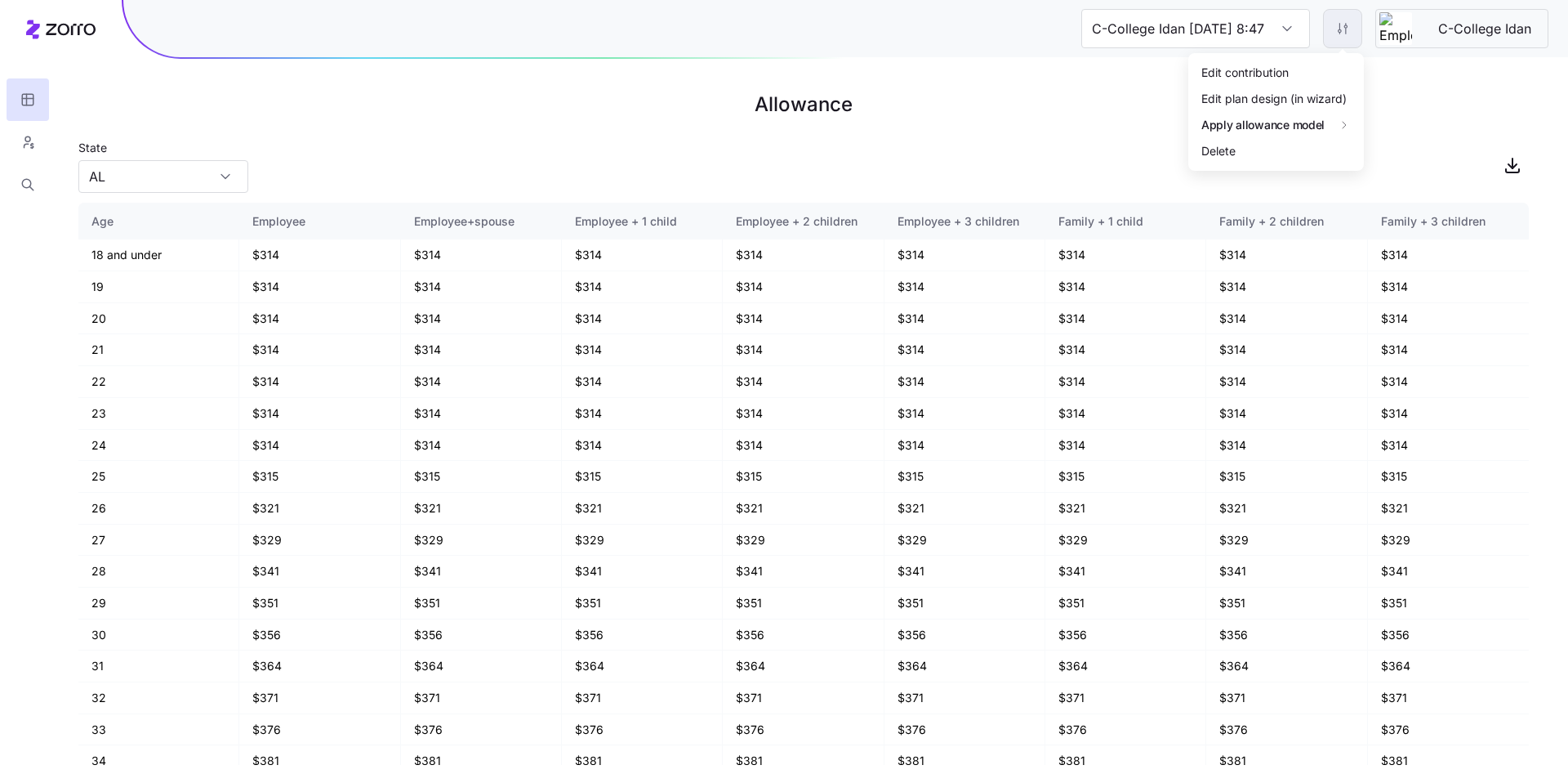
click at [1355, 39] on html "C-College Idan 09/22/2025 8:47 AM C-College Idan Allowance State AL Age Employe…" at bounding box center [784, 392] width 1568 height 783
click at [1015, 123] on html "C-College Idan 09/22/2025 8:47 AM C-College Idan Allowance State AL Age Employe…" at bounding box center [784, 392] width 1568 height 783
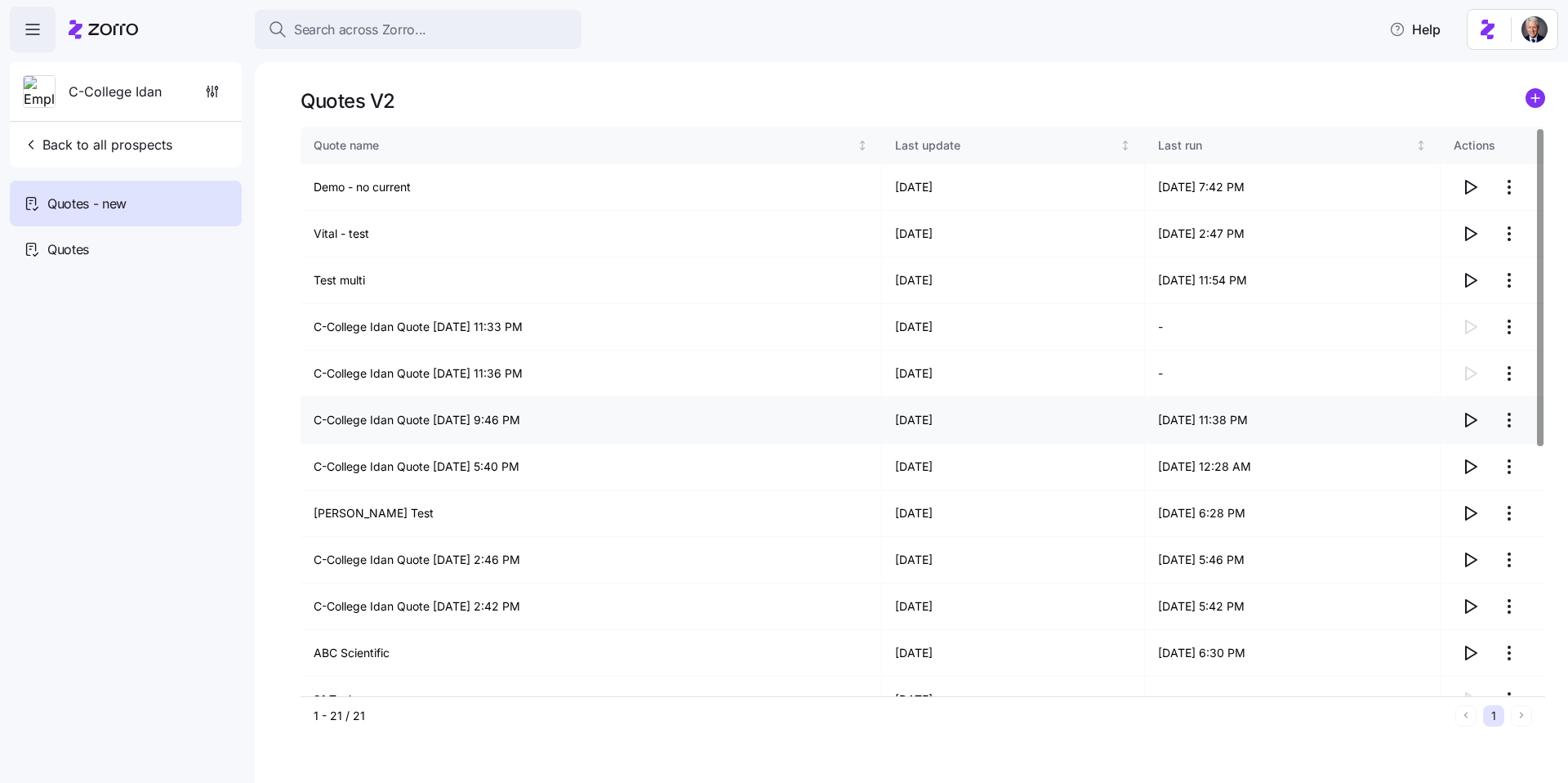
click at [1474, 417] on icon "button" at bounding box center [1470, 419] width 19 height 19
click at [1471, 423] on icon "button" at bounding box center [1471, 419] width 11 height 13
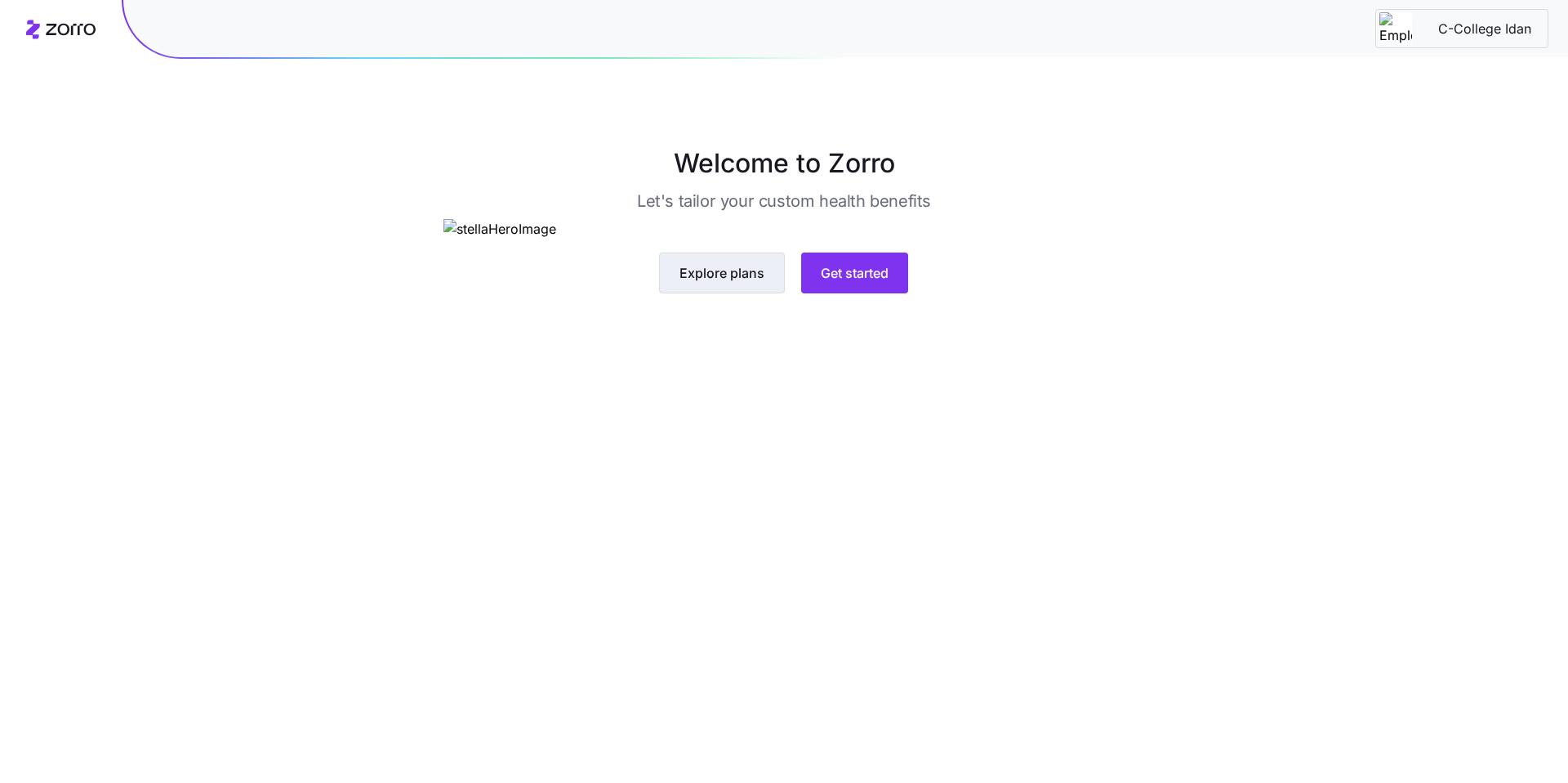
click at [730, 283] on span "Explore plans" at bounding box center [722, 273] width 85 height 19
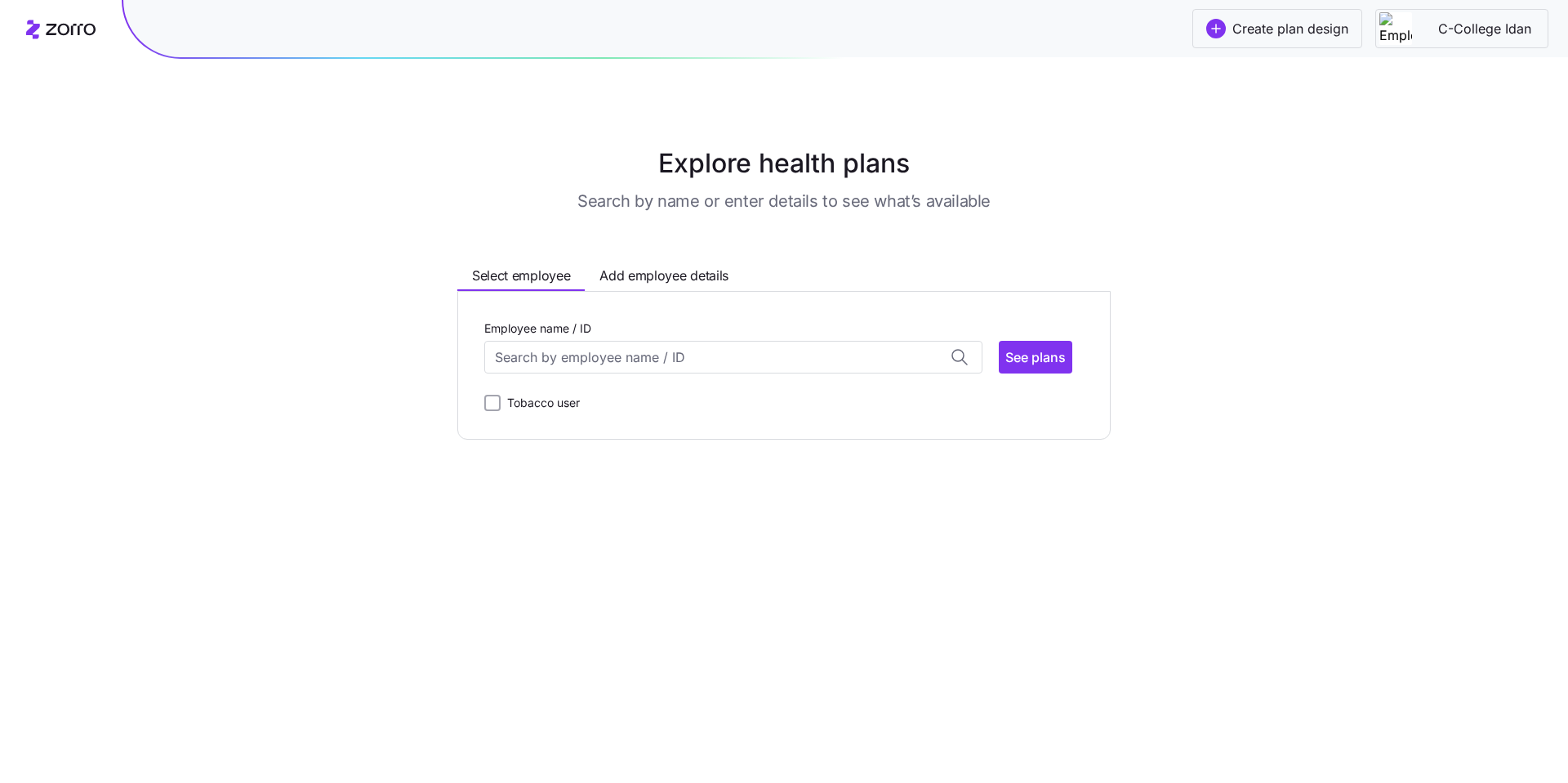
click at [43, 21] on icon at bounding box center [61, 29] width 69 height 19
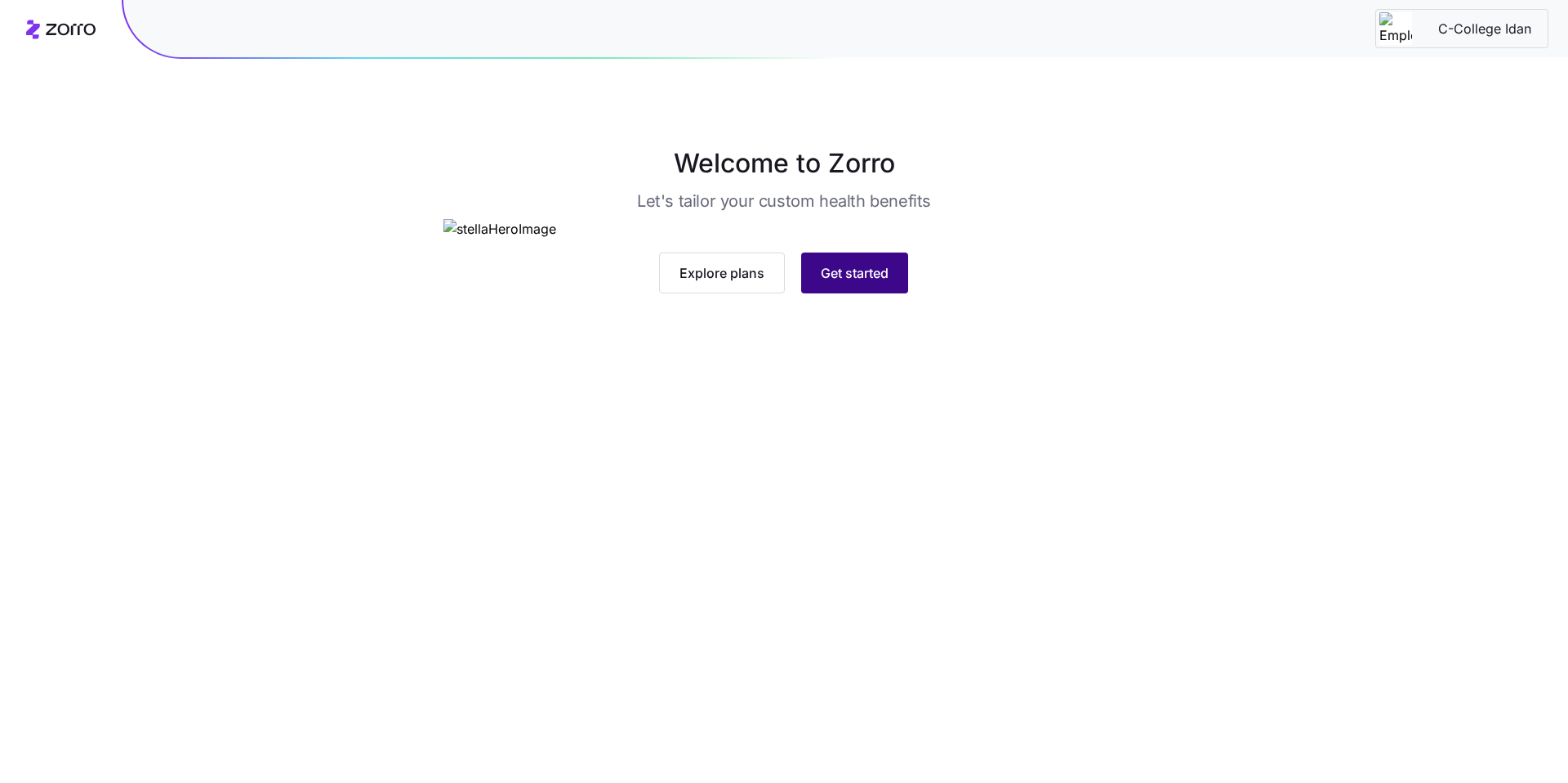
click at [856, 283] on span "Get started" at bounding box center [854, 273] width 67 height 19
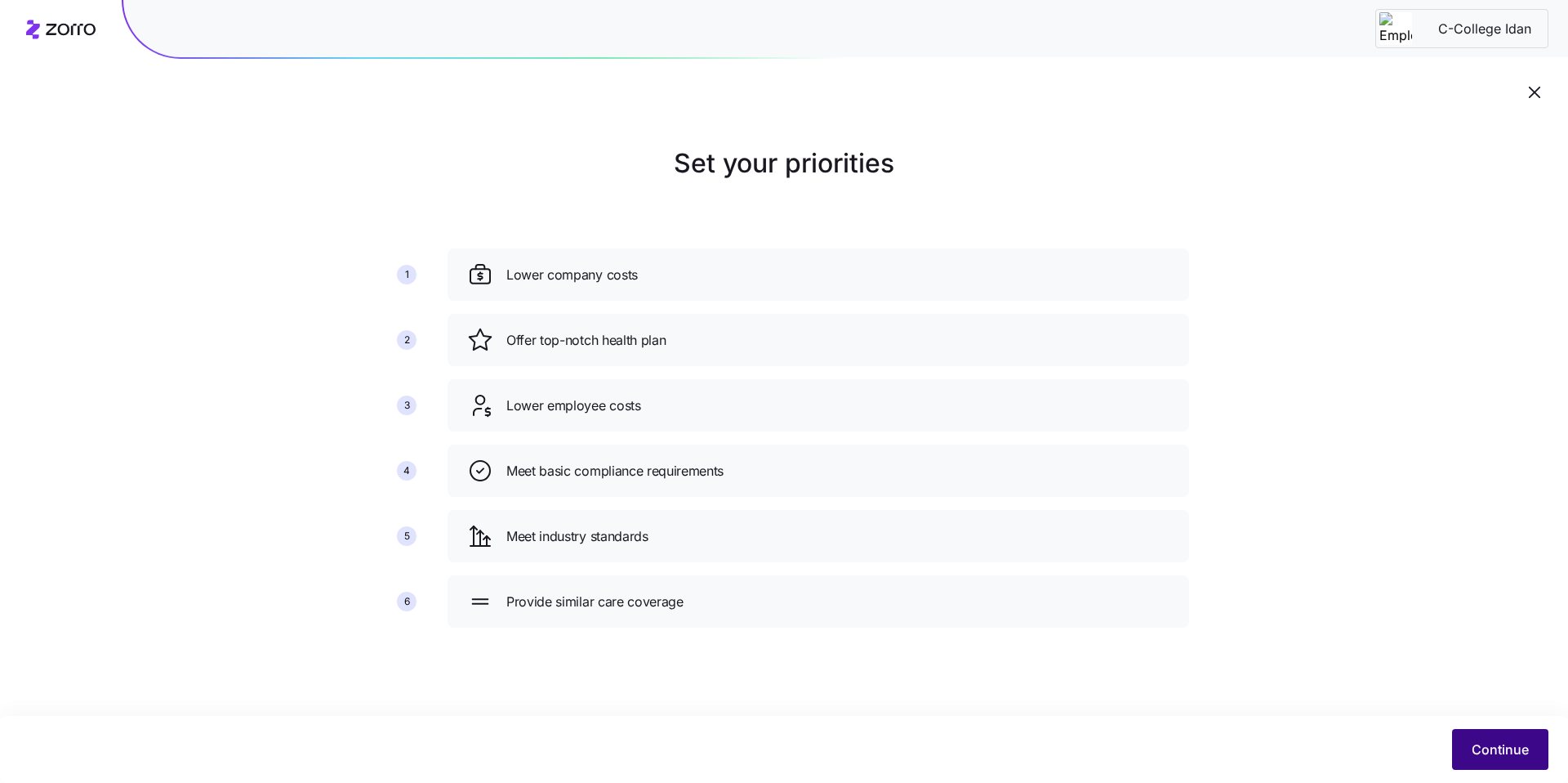
click at [1479, 763] on button "Continue" at bounding box center [1501, 749] width 96 height 40
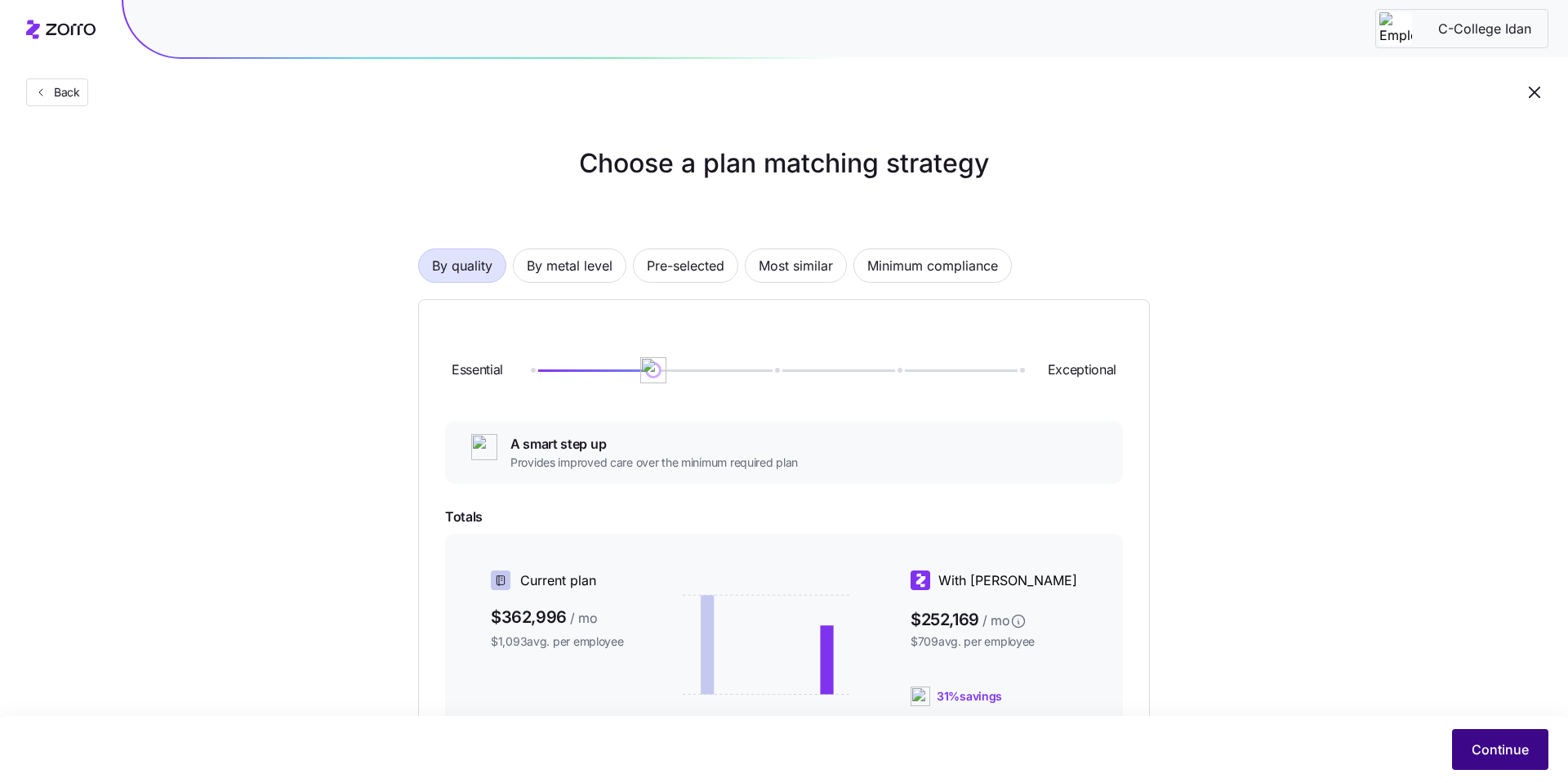
click at [1491, 748] on span "Continue" at bounding box center [1501, 748] width 57 height 19
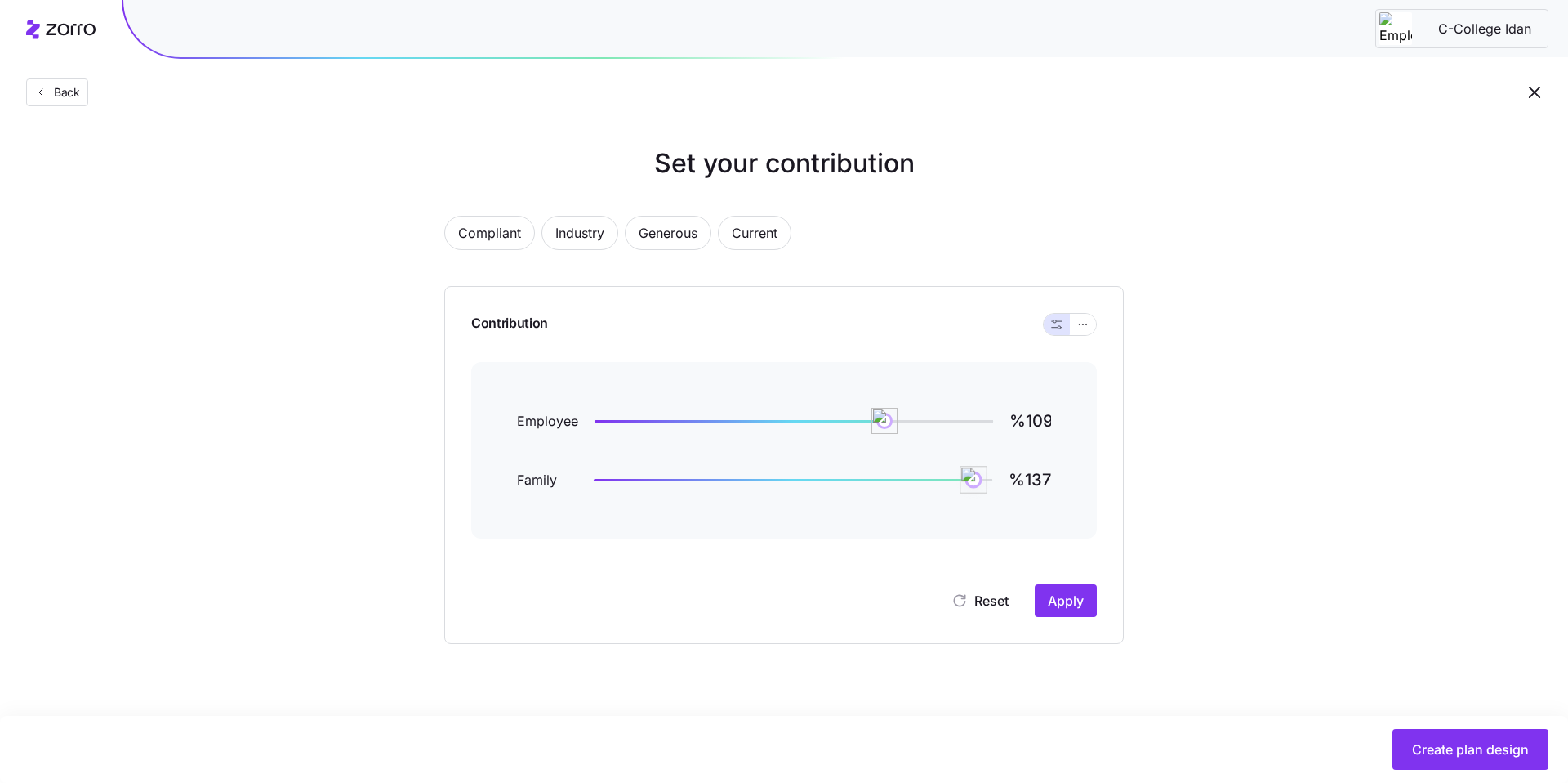
type input "%136"
drag, startPoint x: 991, startPoint y: 486, endPoint x: 954, endPoint y: 484, distance: 37.1
click at [961, 484] on img at bounding box center [974, 479] width 28 height 28
click at [1046, 481] on input "%136" at bounding box center [1030, 479] width 42 height 39
click at [1290, 514] on div "Set your contribution Compliant Industry Generous Current Contribution Employee…" at bounding box center [784, 393] width 1568 height 500
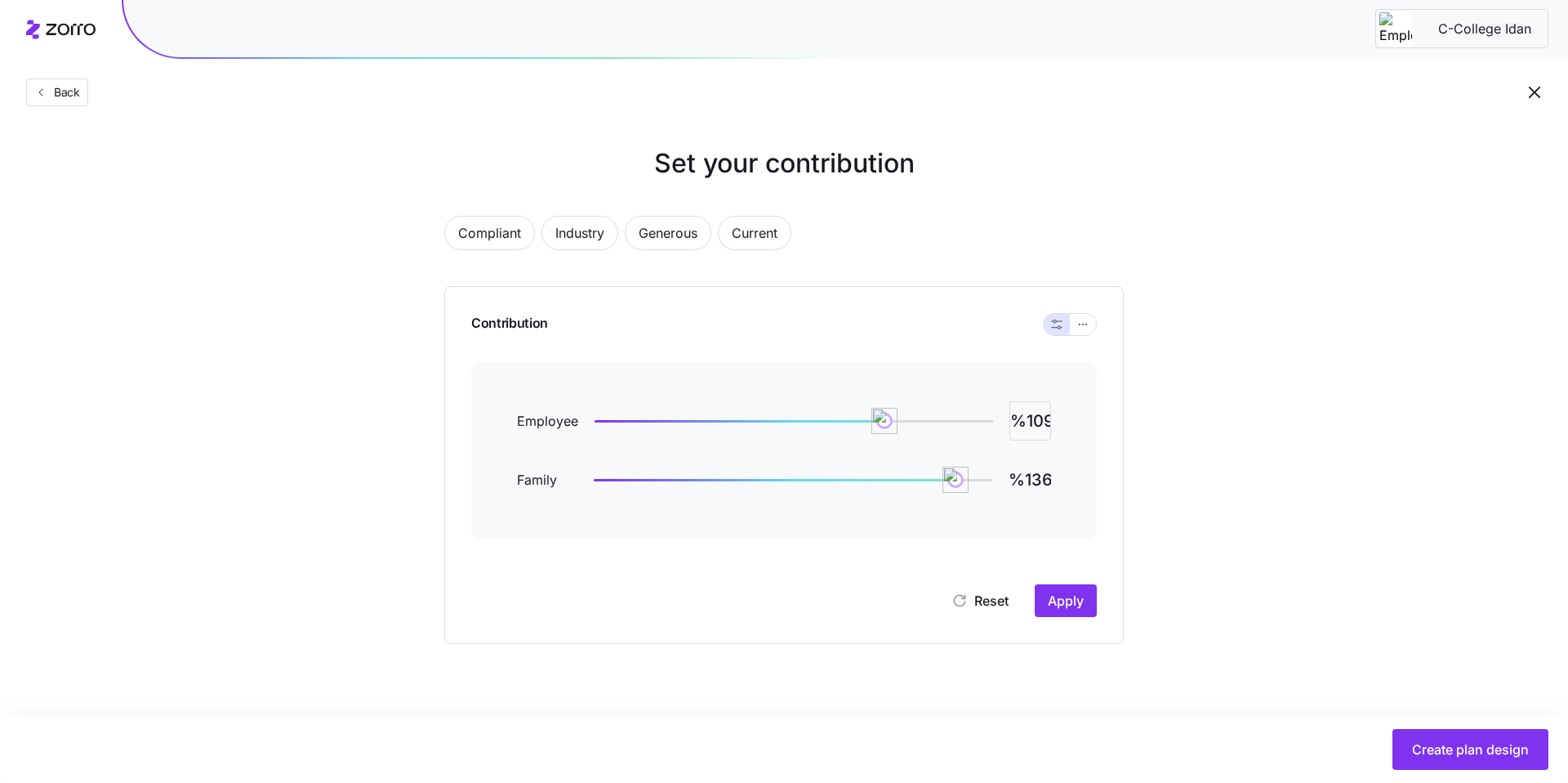
click at [1027, 419] on input "%109" at bounding box center [1030, 421] width 41 height 39
click at [1242, 467] on div "Set your contribution Compliant Industry Generous Current Contribution Employee…" at bounding box center [784, 393] width 1568 height 500
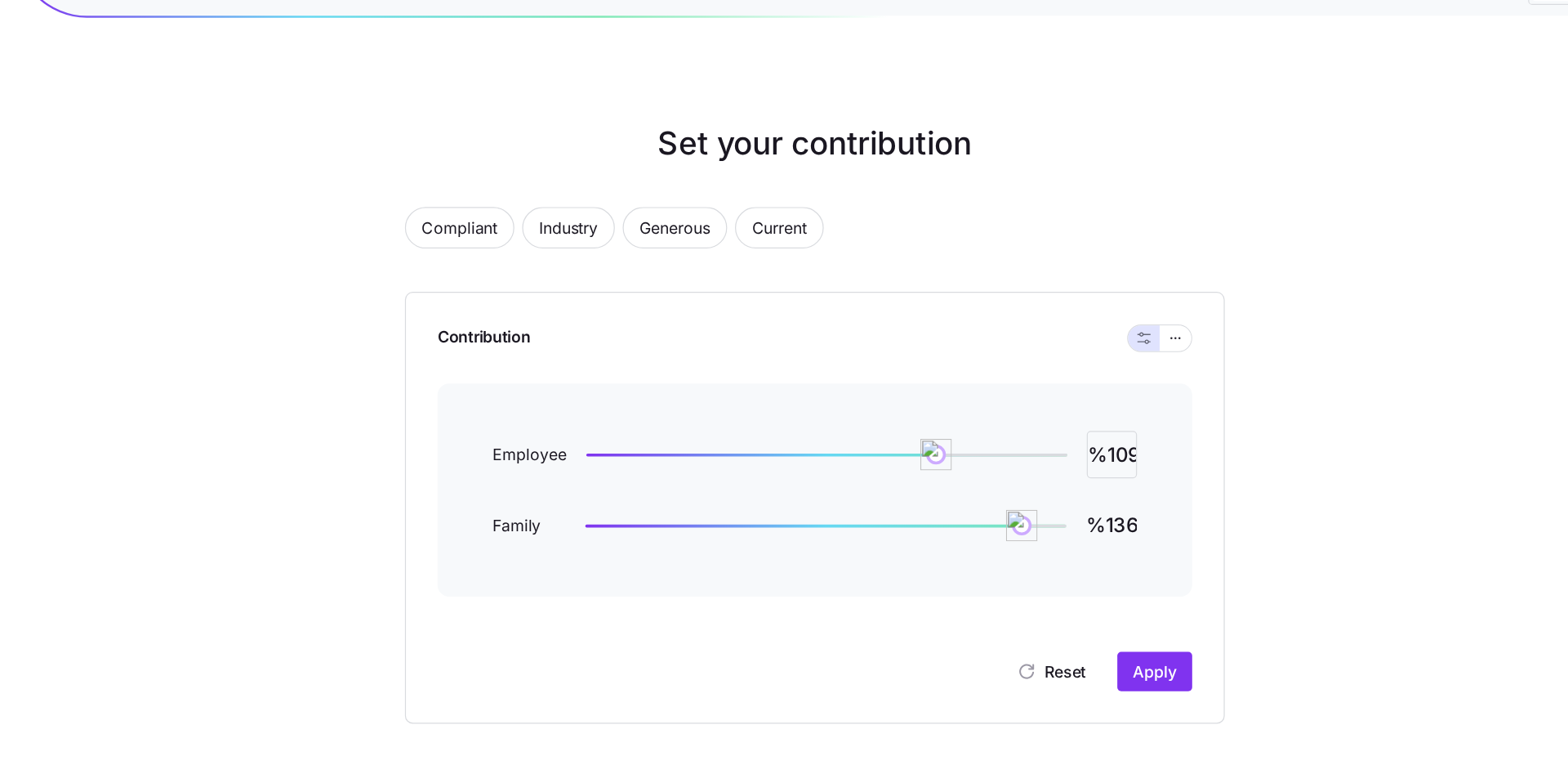
click at [1022, 416] on input "%109" at bounding box center [1030, 421] width 41 height 39
drag, startPoint x: 1040, startPoint y: 422, endPoint x: 1055, endPoint y: 424, distance: 15.1
click at [1055, 424] on div "Employee %109 Family %136" at bounding box center [784, 450] width 626 height 176
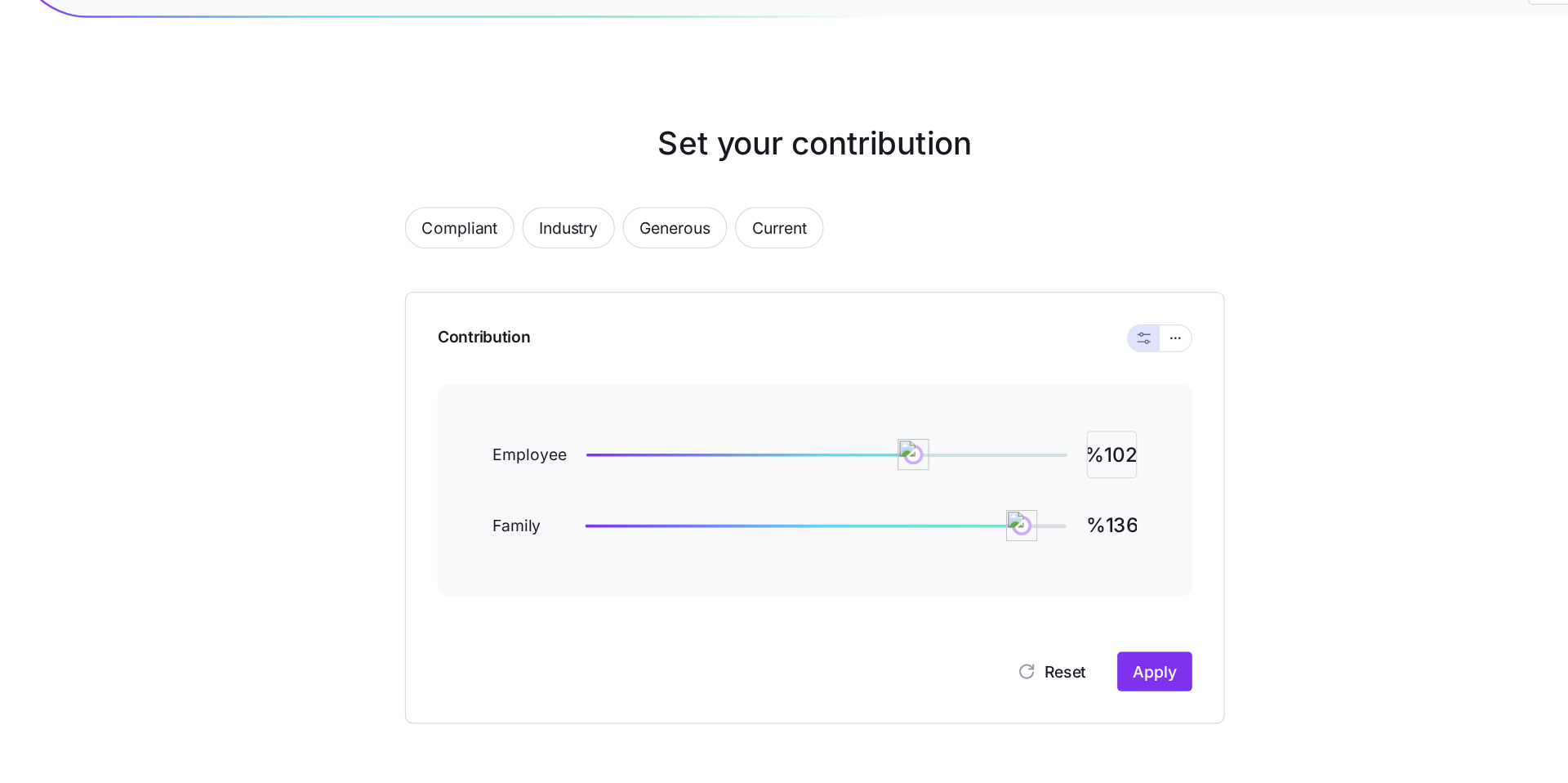
type input "%102"
click at [1152, 403] on div "Set your contribution Compliant Industry Generous Current Contribution Employee…" at bounding box center [784, 393] width 811 height 500
click at [1029, 490] on input "%136" at bounding box center [1030, 479] width 42 height 39
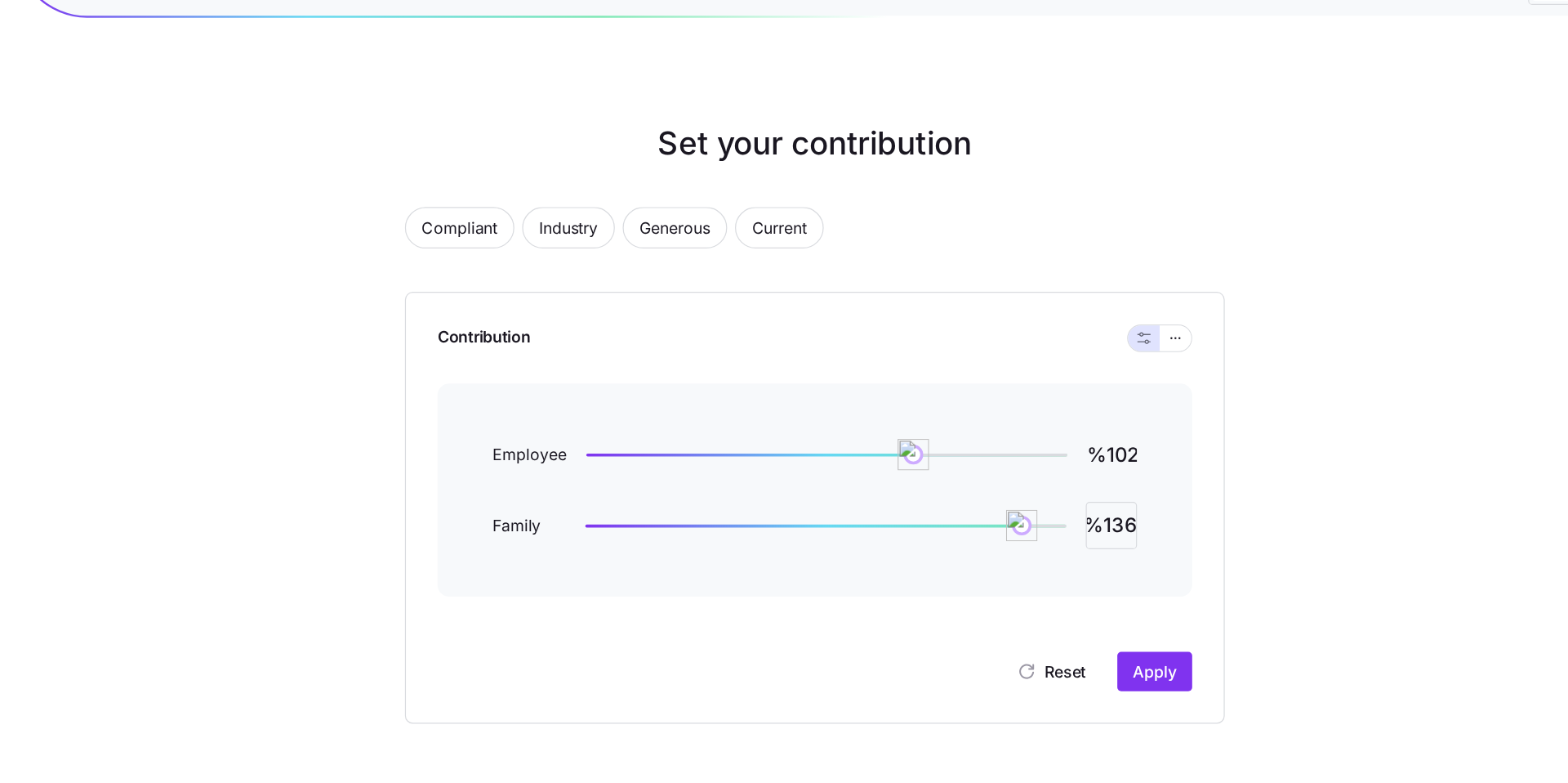
drag, startPoint x: 1032, startPoint y: 484, endPoint x: 1053, endPoint y: 485, distance: 21.0
click at [1053, 485] on div "Employee %102 Family %136" at bounding box center [784, 450] width 626 height 176
type input "%121"
click at [1182, 526] on div "Set your contribution Compliant Industry Generous Current Contribution Employee…" at bounding box center [784, 393] width 811 height 500
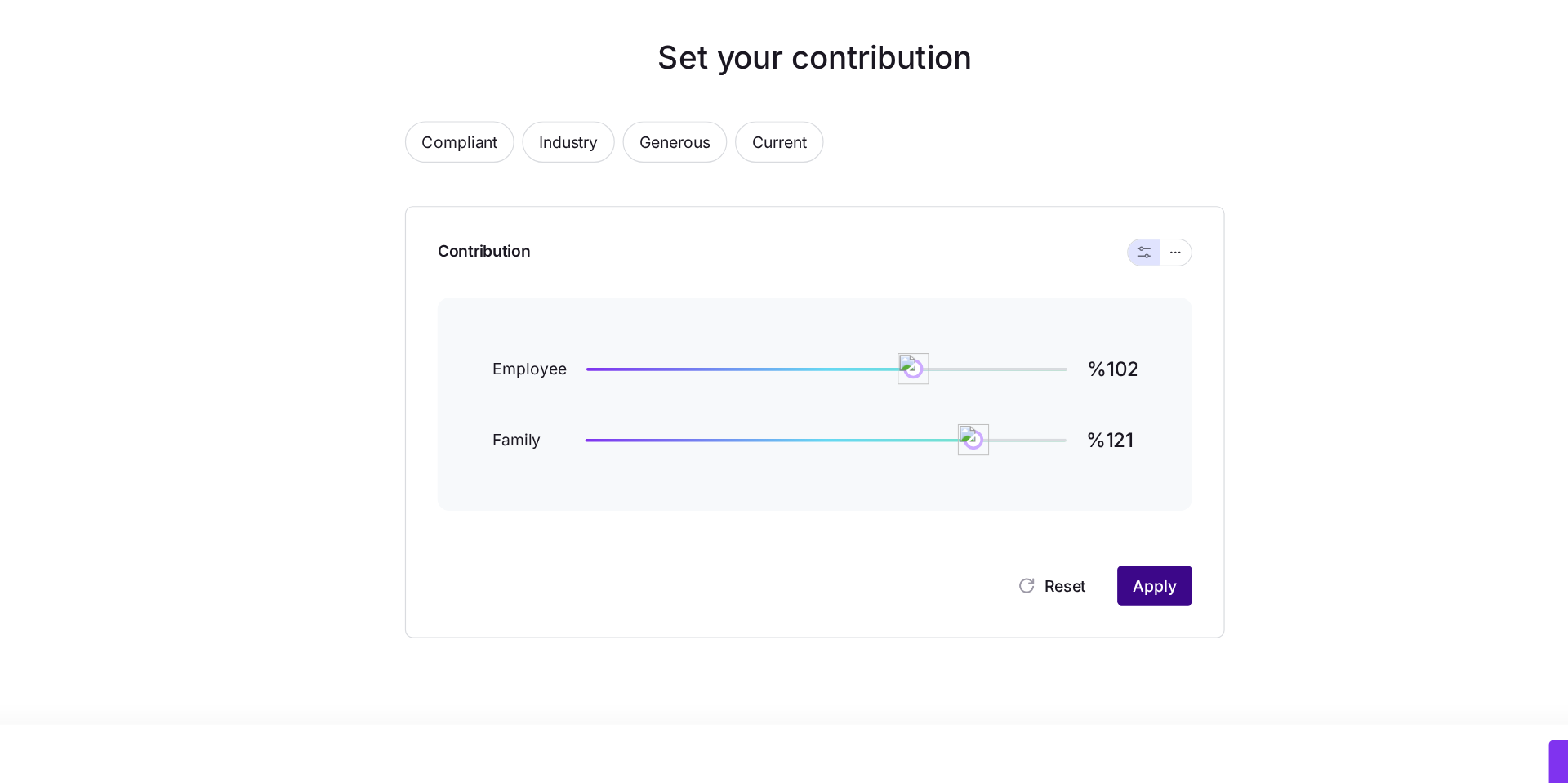
click at [1061, 596] on span "Apply" at bounding box center [1066, 600] width 36 height 19
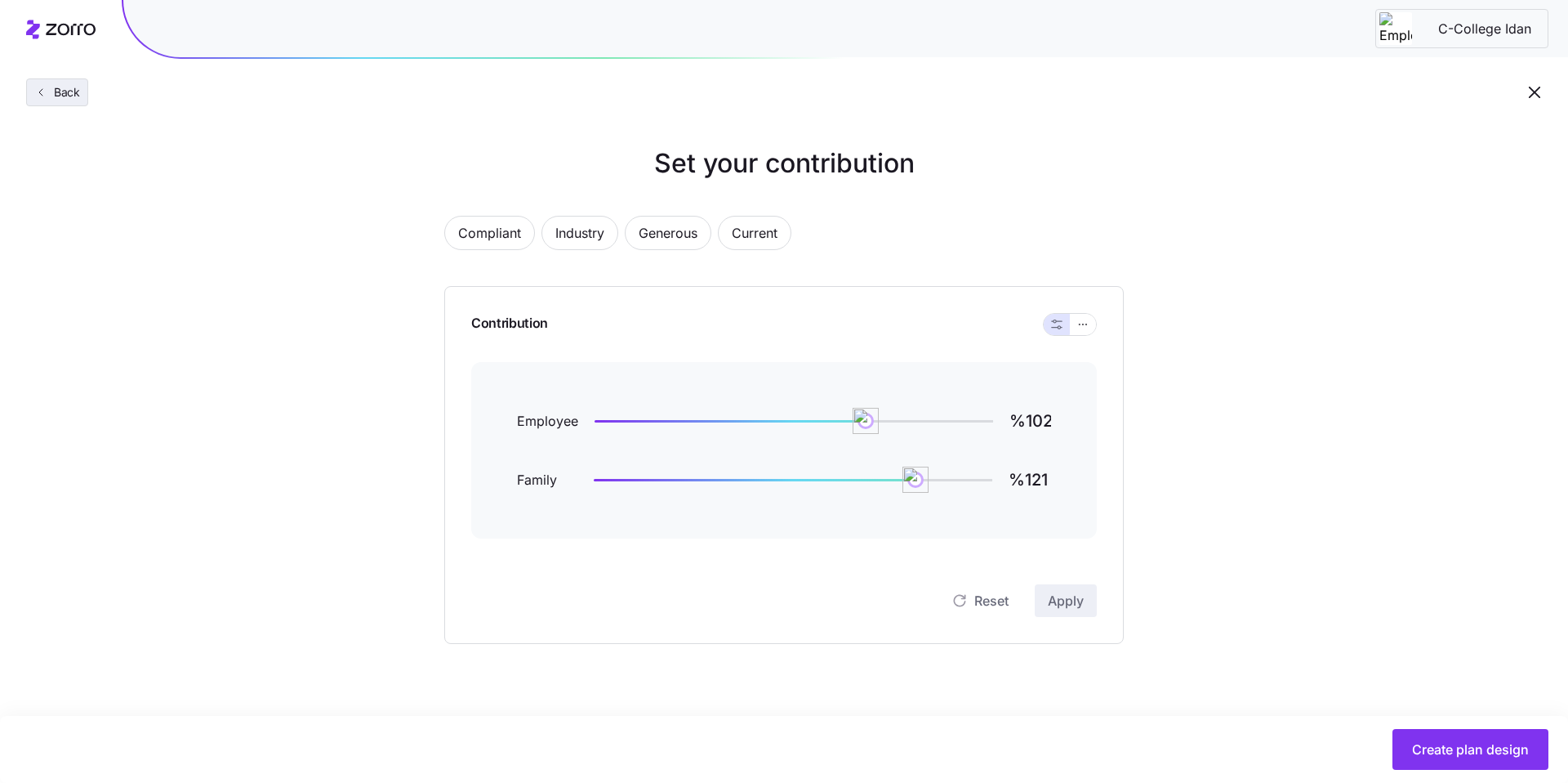
click at [61, 99] on span "Back" at bounding box center [63, 92] width 33 height 16
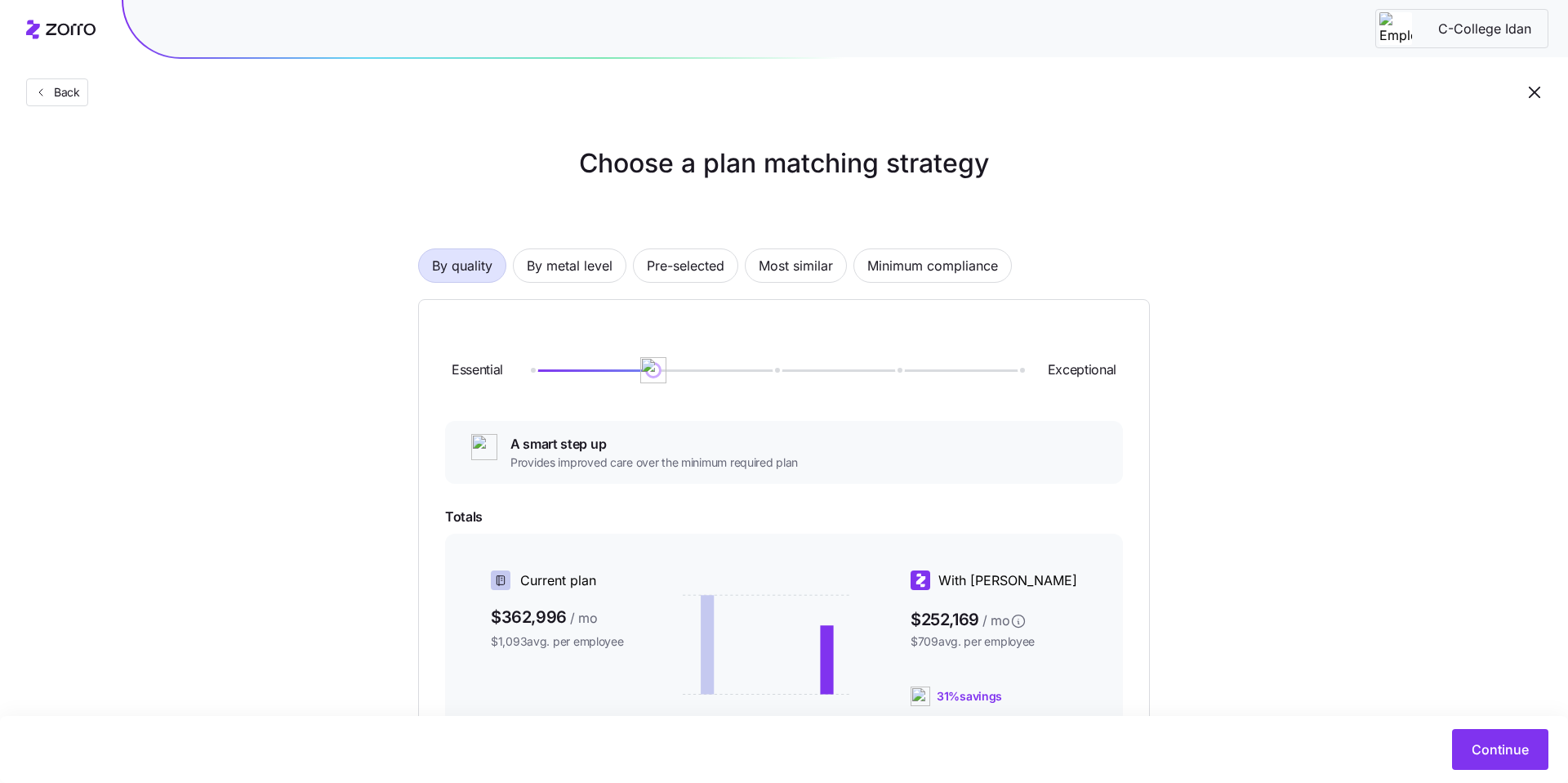
click at [1534, 86] on icon "button" at bounding box center [1534, 92] width 19 height 19
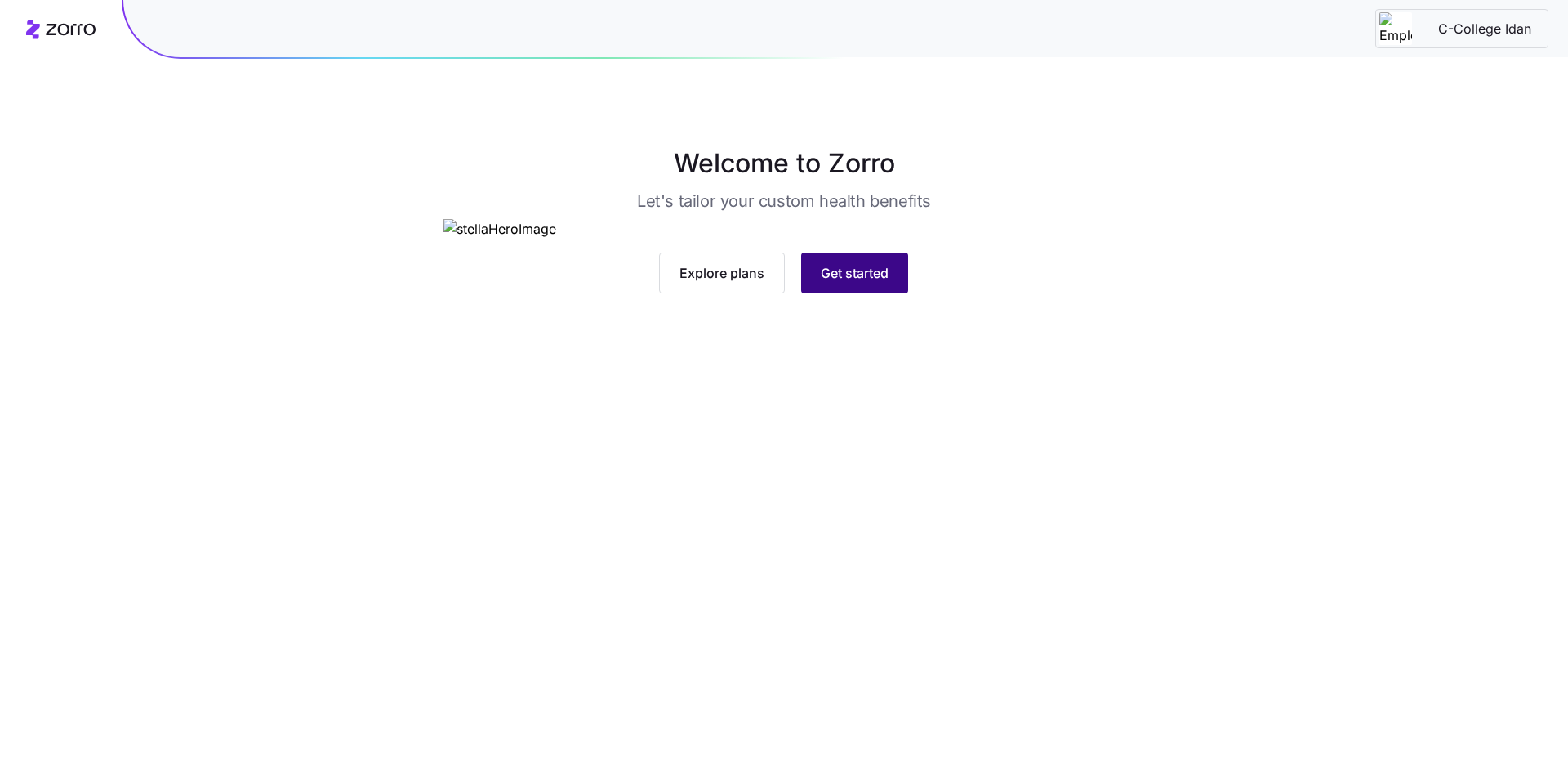
click at [859, 283] on span "Get started" at bounding box center [854, 273] width 67 height 19
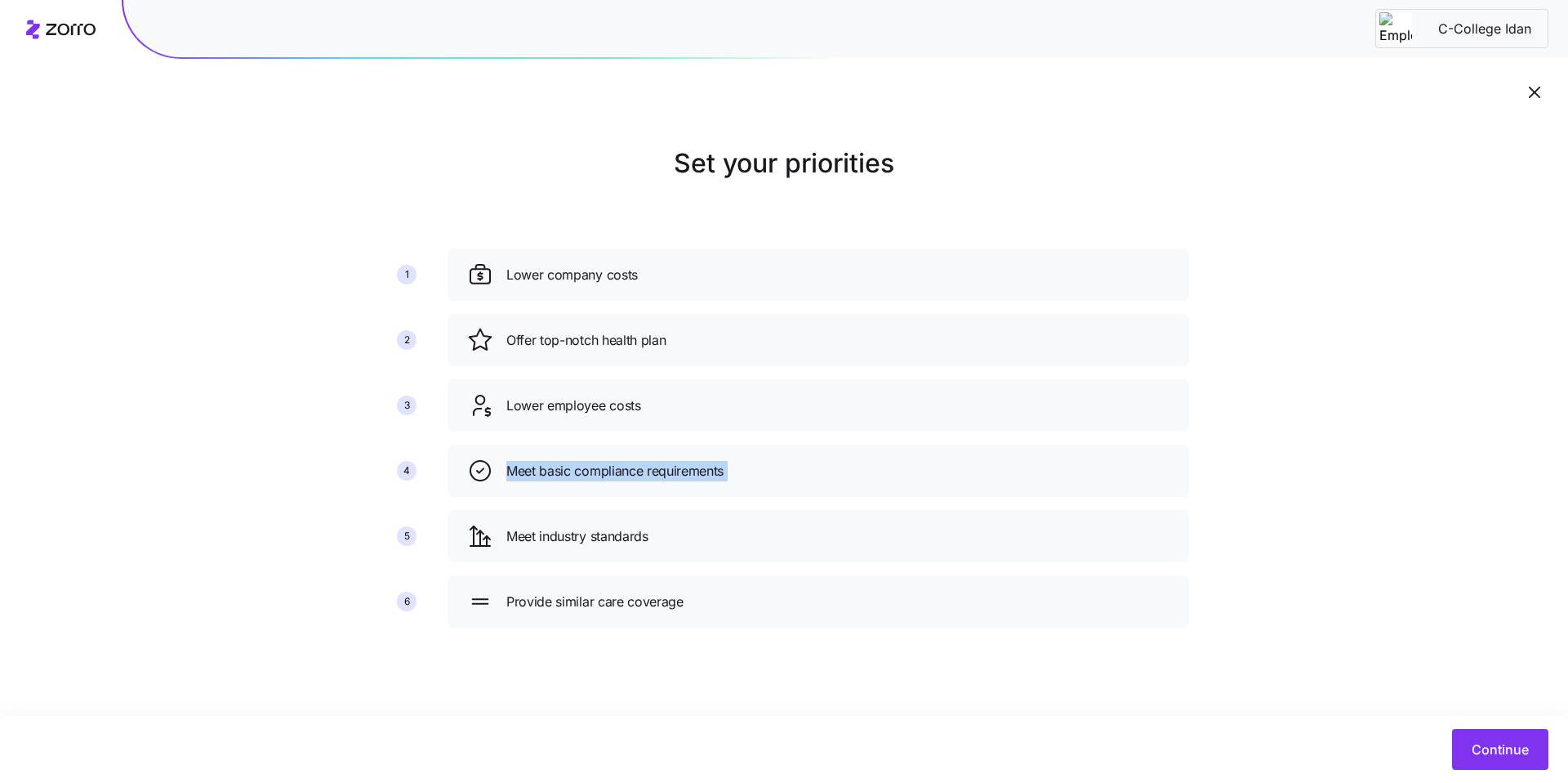
drag, startPoint x: 677, startPoint y: 506, endPoint x: 669, endPoint y: 435, distance: 71.4
click at [669, 435] on div "Lower company costs Offer top-notch health plan Lower employee costs Meet basic…" at bounding box center [818, 445] width 755 height 405
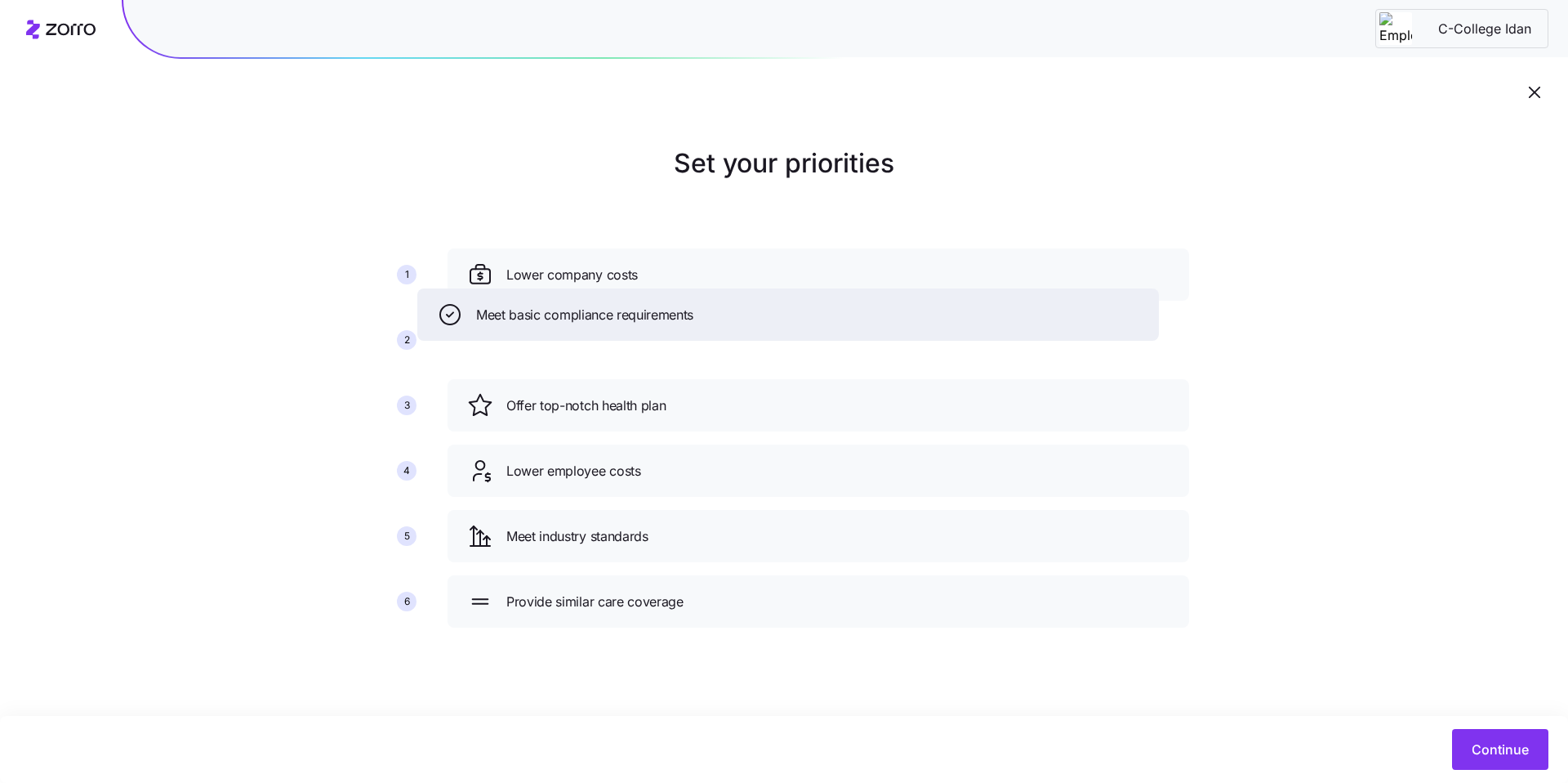
drag, startPoint x: 703, startPoint y: 463, endPoint x: 668, endPoint y: 284, distance: 182.4
click at [669, 305] on span "Meet basic compliance requirements" at bounding box center [585, 315] width 218 height 20
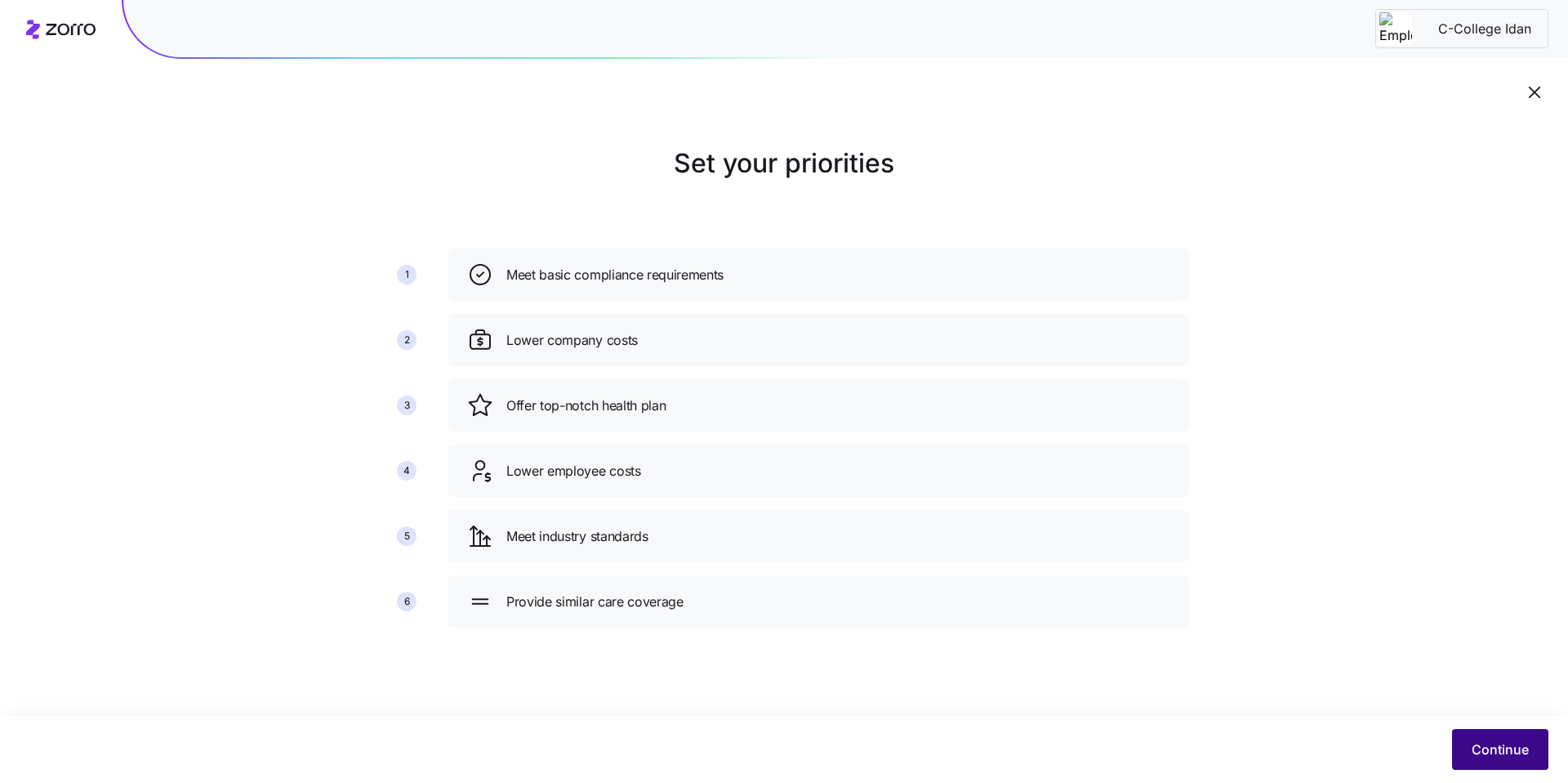
click at [1479, 757] on span "Continue" at bounding box center [1501, 748] width 57 height 19
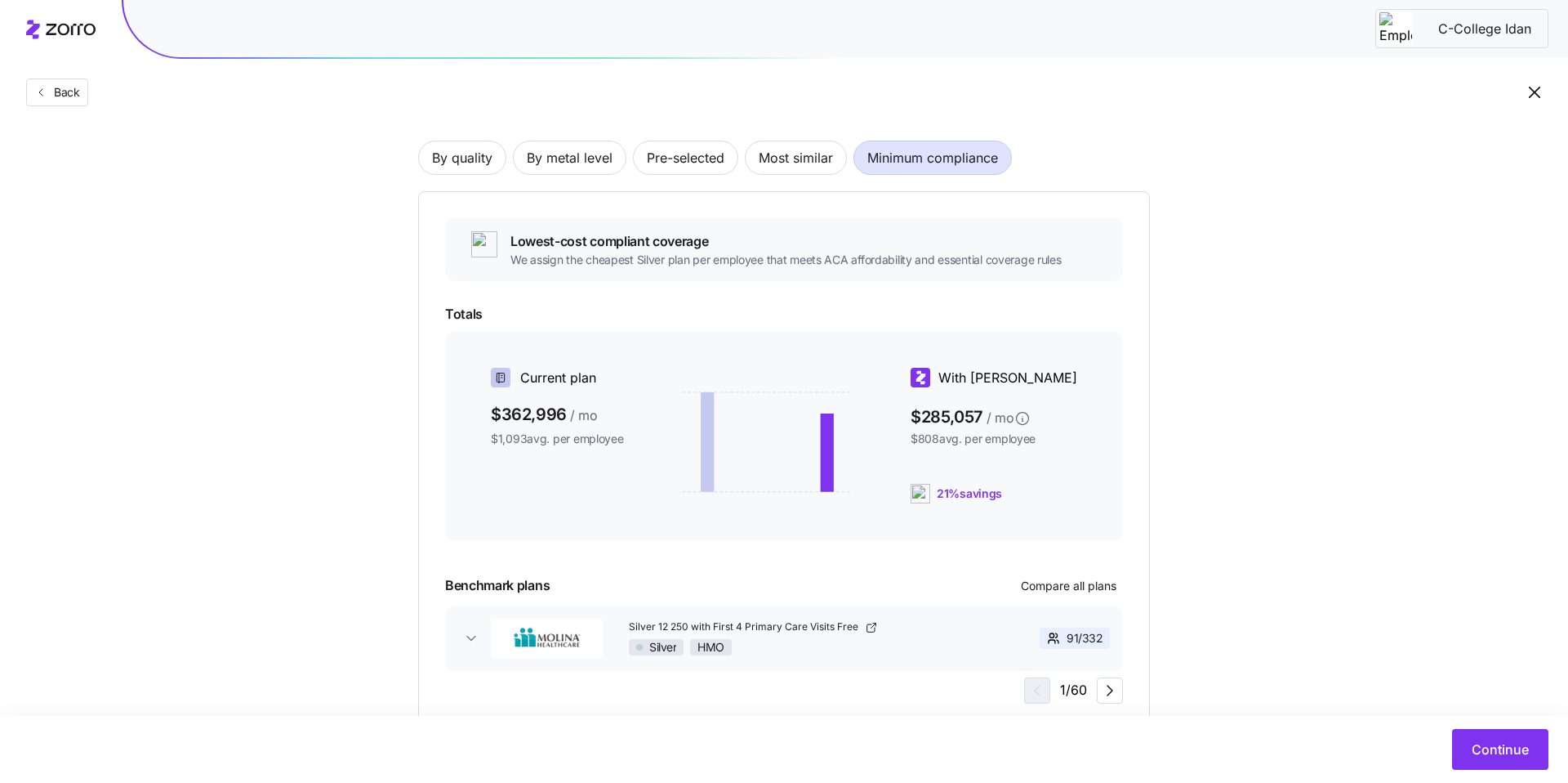
scroll to position [160, 0]
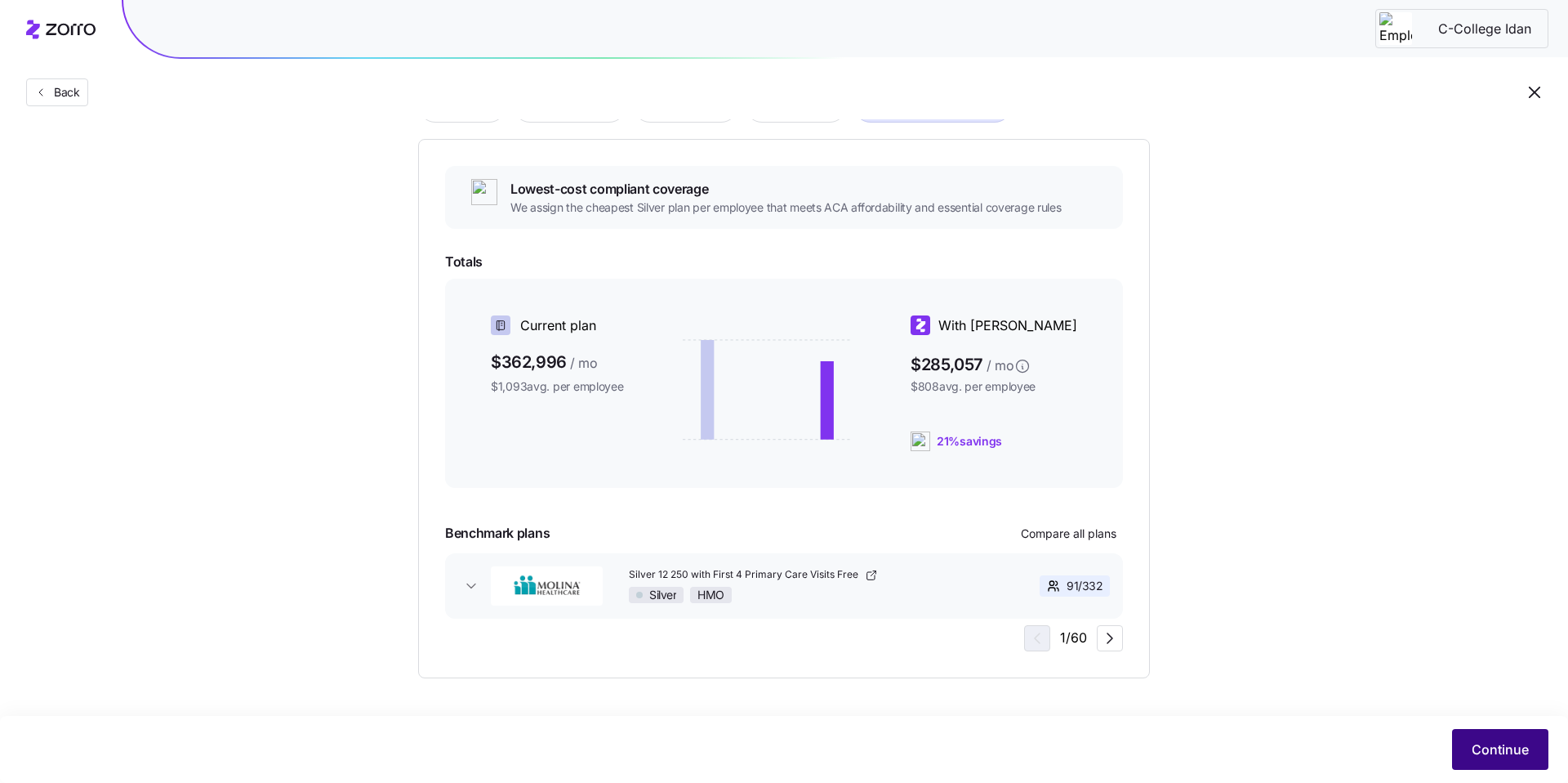
click at [1527, 757] on span "Continue" at bounding box center [1501, 748] width 57 height 19
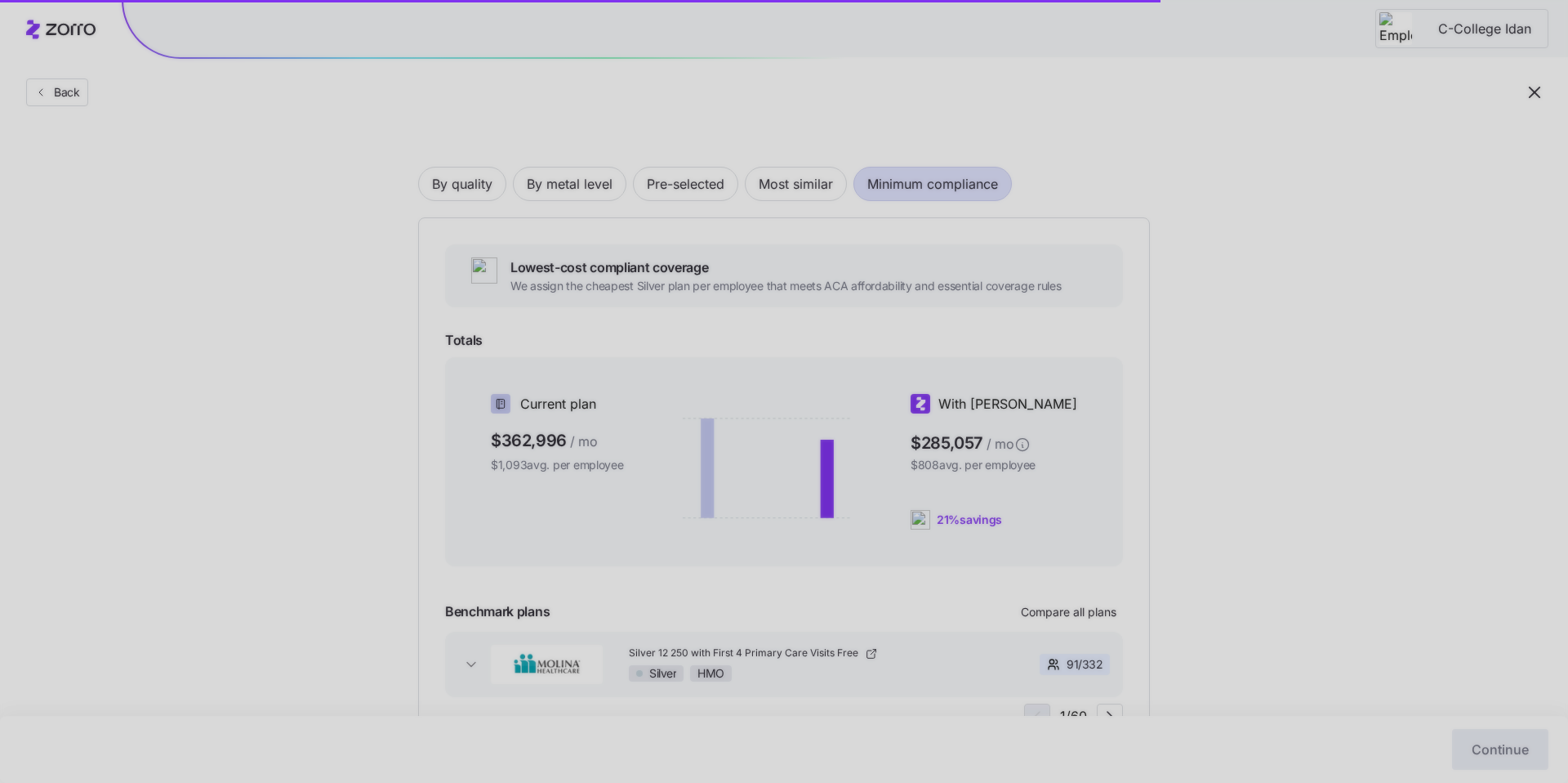
scroll to position [75, 0]
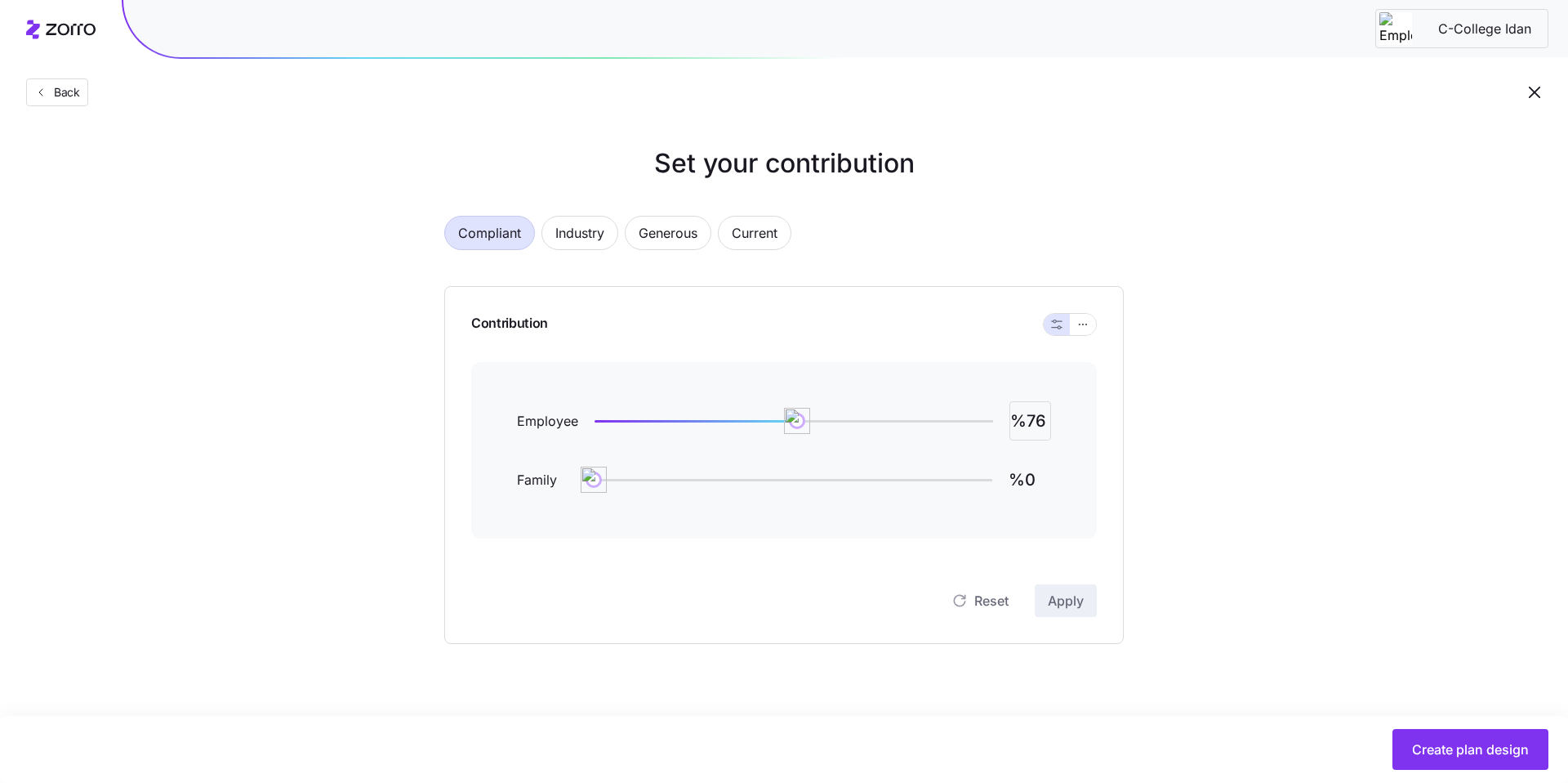
click at [1028, 421] on input "%76" at bounding box center [1030, 421] width 41 height 39
click at [1043, 422] on input "%76" at bounding box center [1030, 421] width 41 height 39
type input "%74"
click at [1166, 510] on div "Set your contribution Compliant Industry Generous Current Contribution Employee…" at bounding box center [784, 393] width 811 height 500
click at [1074, 596] on span "Apply" at bounding box center [1066, 600] width 36 height 19
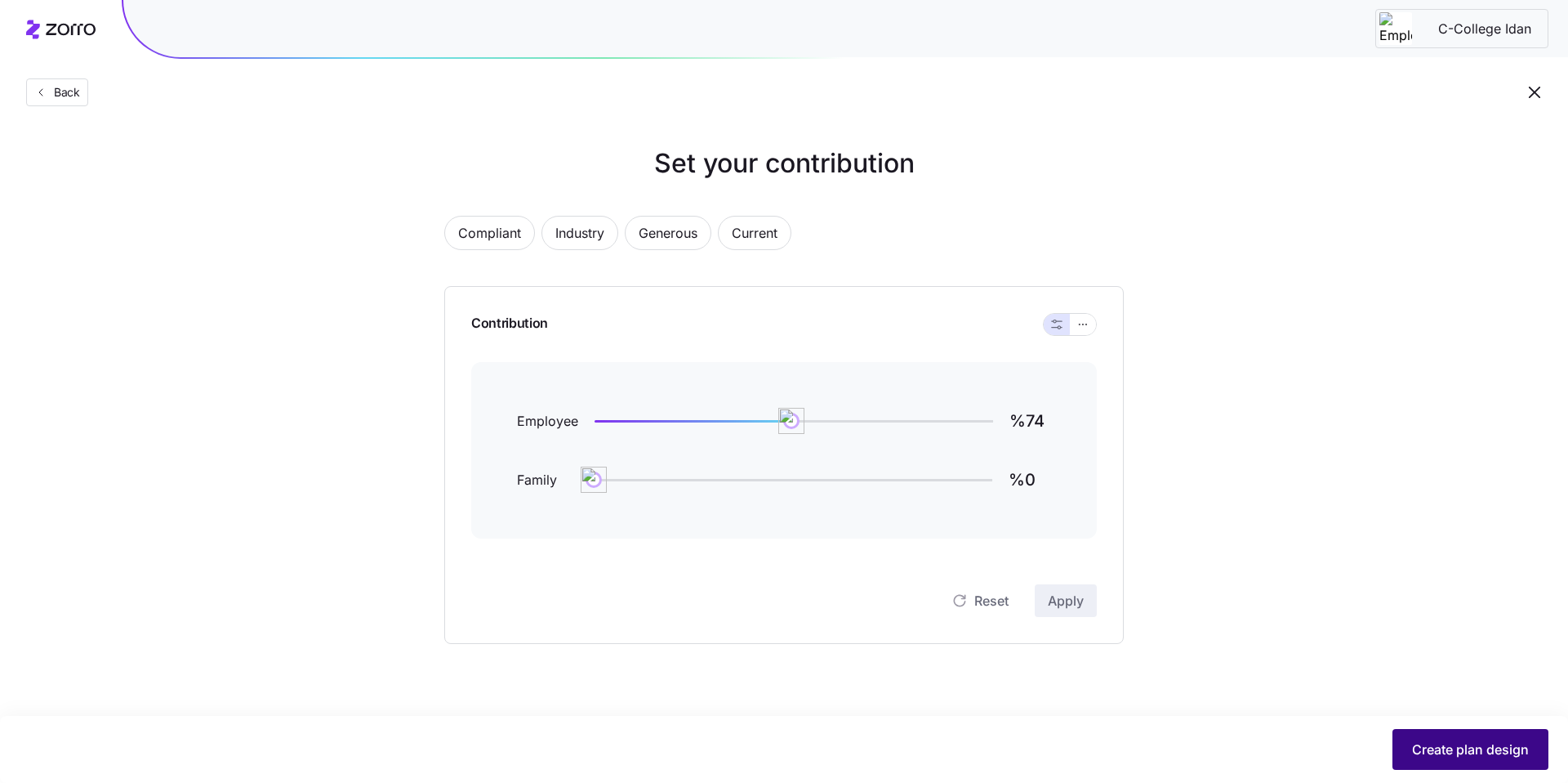
click at [1468, 753] on span "Create plan design" at bounding box center [1470, 748] width 116 height 19
